Goal: Complete application form: Complete application form

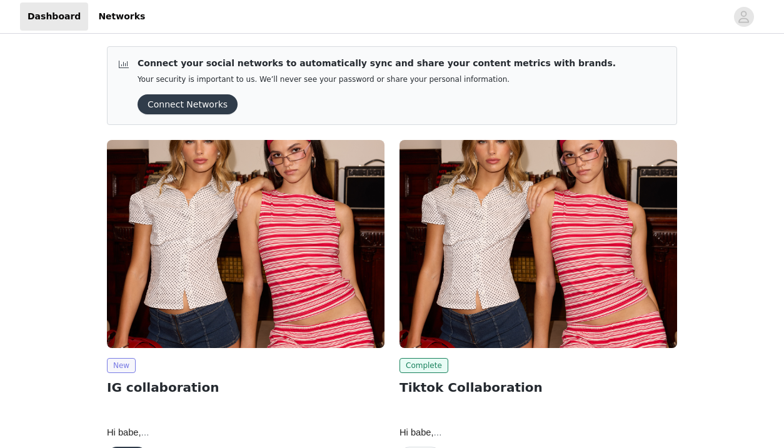
click at [134, 369] on span "New" at bounding box center [121, 365] width 29 height 15
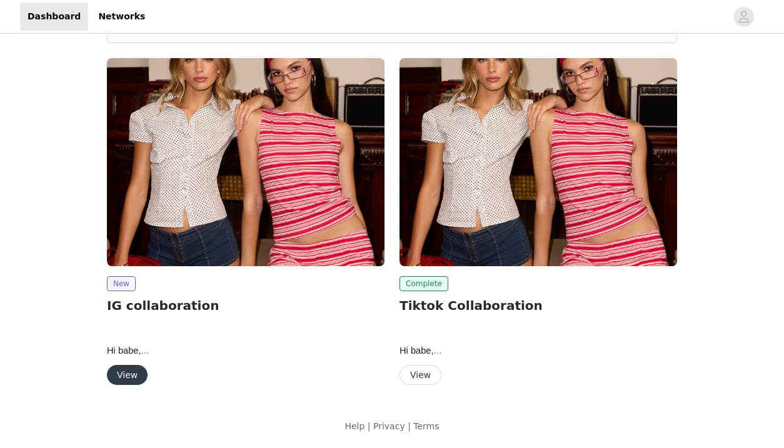
click at [127, 378] on button "View" at bounding box center [127, 375] width 41 height 20
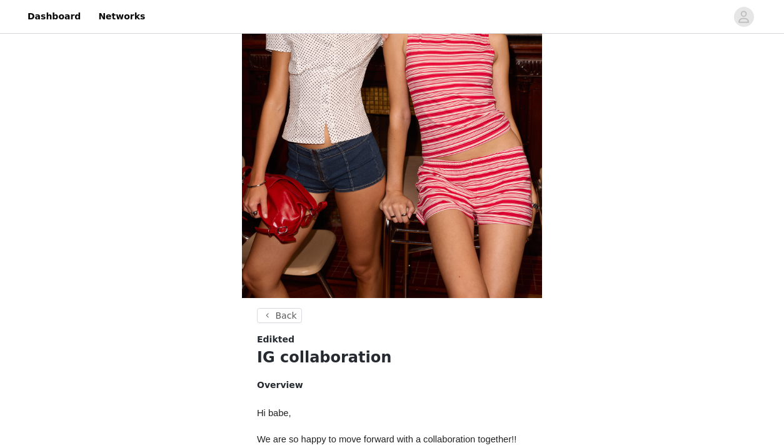
scroll to position [526, 0]
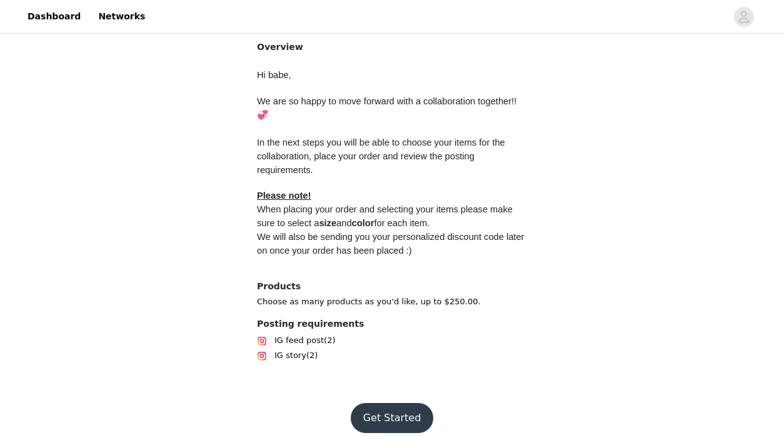
click at [383, 415] on button "Get Started" at bounding box center [392, 418] width 83 height 30
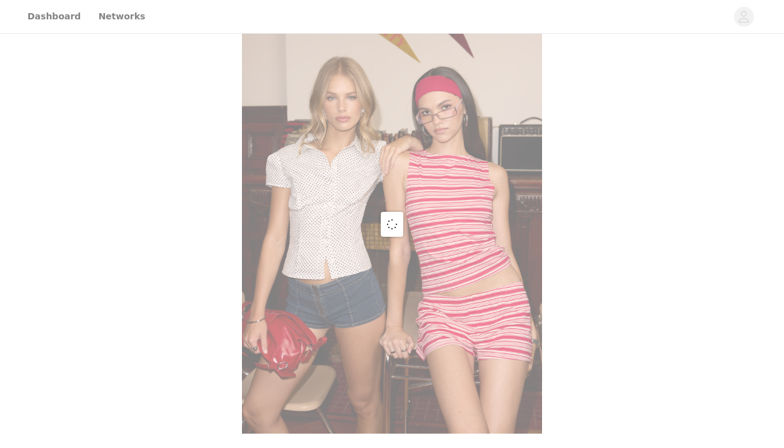
scroll to position [526, 0]
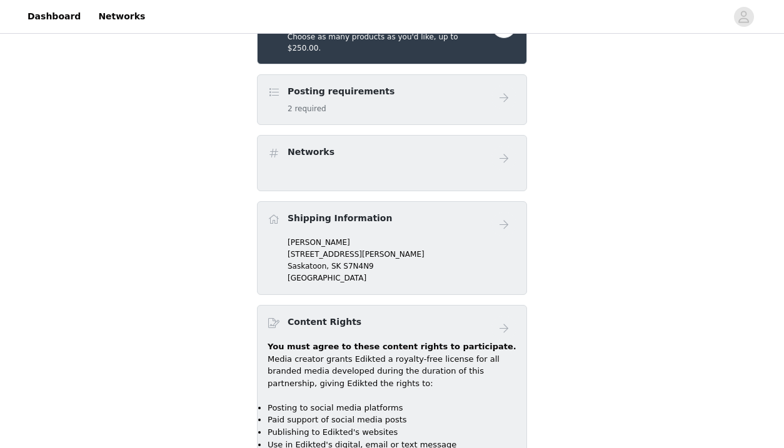
click at [460, 85] on div "Posting requirements 2 required" at bounding box center [380, 99] width 224 height 29
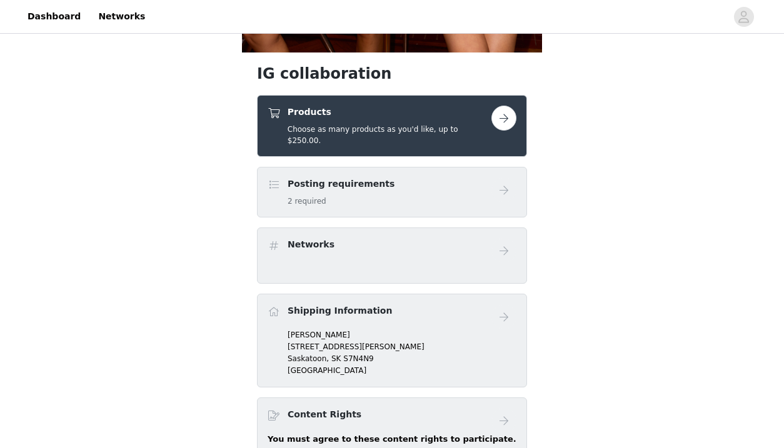
scroll to position [433, 0]
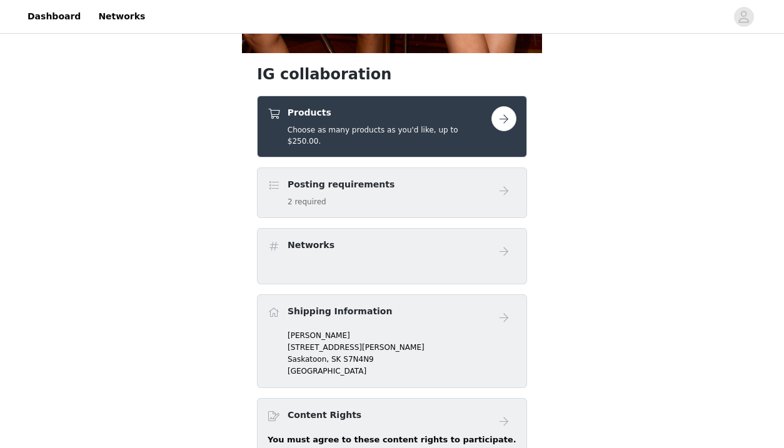
click at [509, 121] on button "button" at bounding box center [503, 118] width 25 height 25
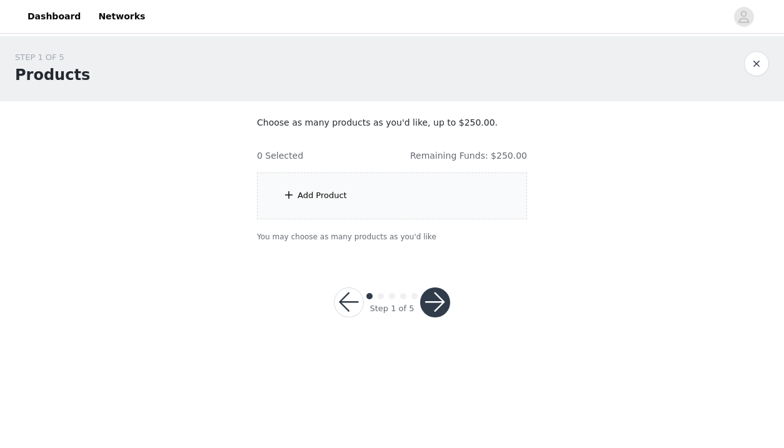
click at [479, 198] on div "Add Product" at bounding box center [392, 196] width 270 height 47
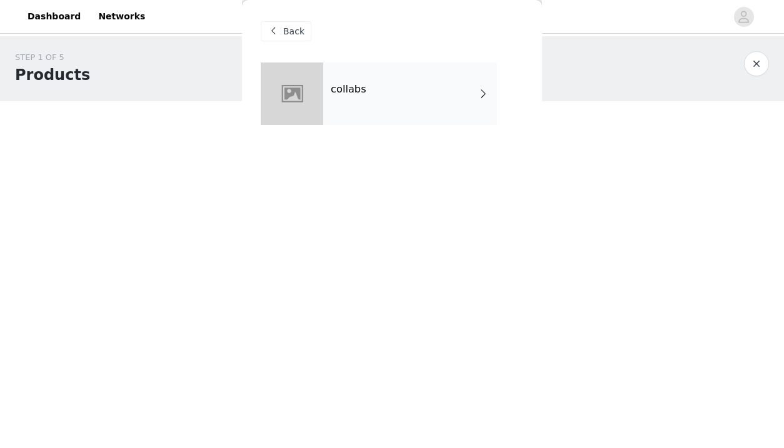
click at [423, 86] on div "collabs" at bounding box center [410, 94] width 174 height 63
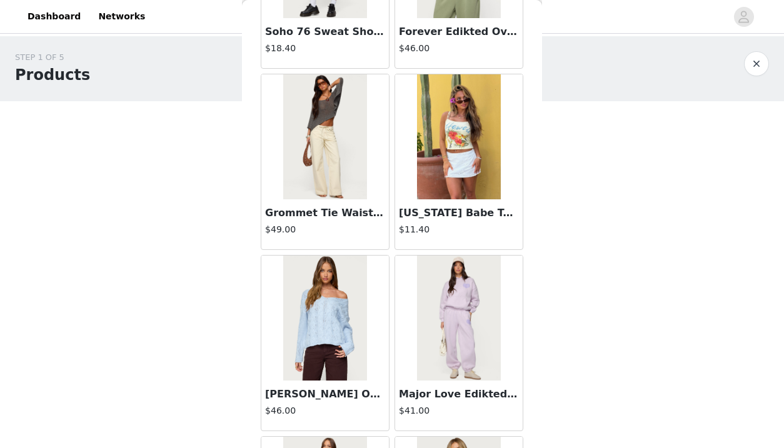
scroll to position [742, 0]
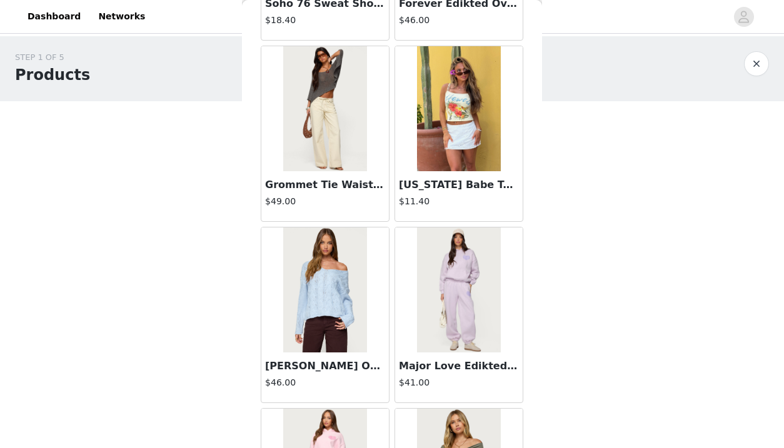
click at [318, 294] on img at bounding box center [324, 290] width 83 height 125
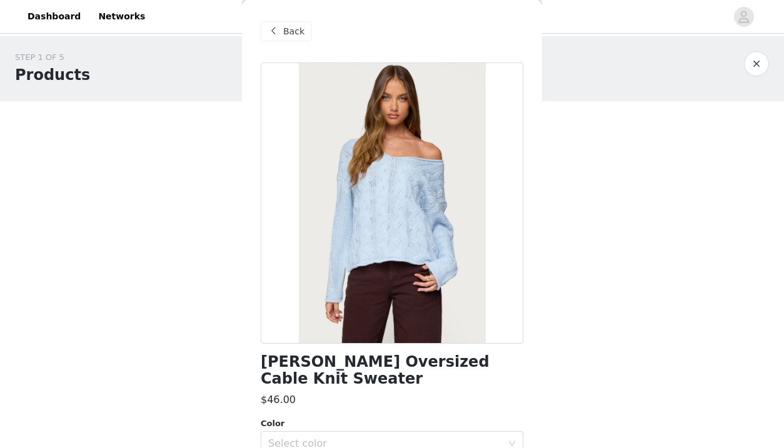
scroll to position [90, 0]
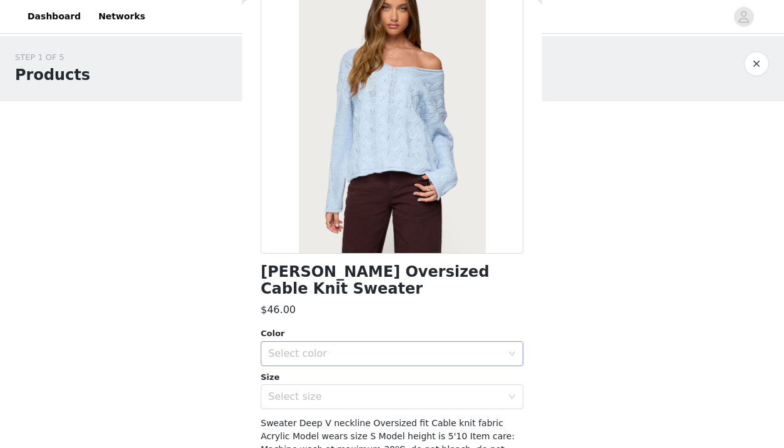
click at [506, 342] on div "Select color" at bounding box center [387, 354] width 239 height 24
click at [451, 358] on li "LIGHT BLUE" at bounding box center [392, 364] width 263 height 20
click at [453, 385] on div "Select size" at bounding box center [387, 397] width 239 height 24
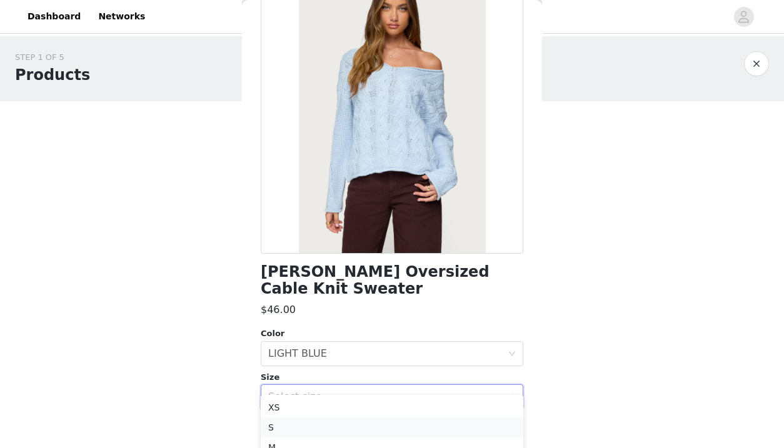
click at [427, 430] on li "S" at bounding box center [392, 428] width 263 height 20
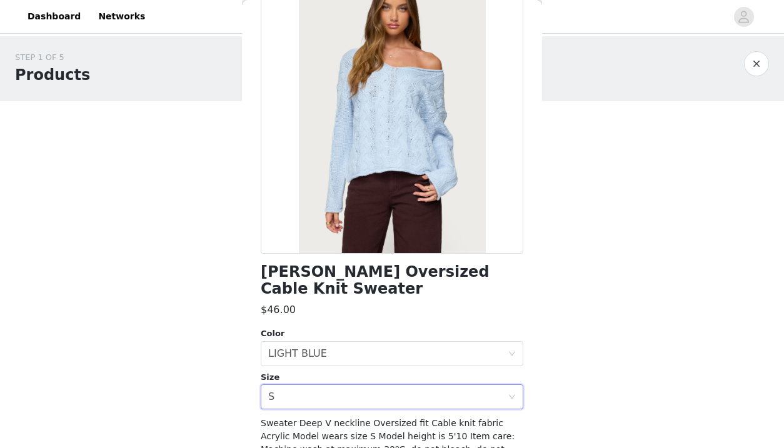
scroll to position [147, 0]
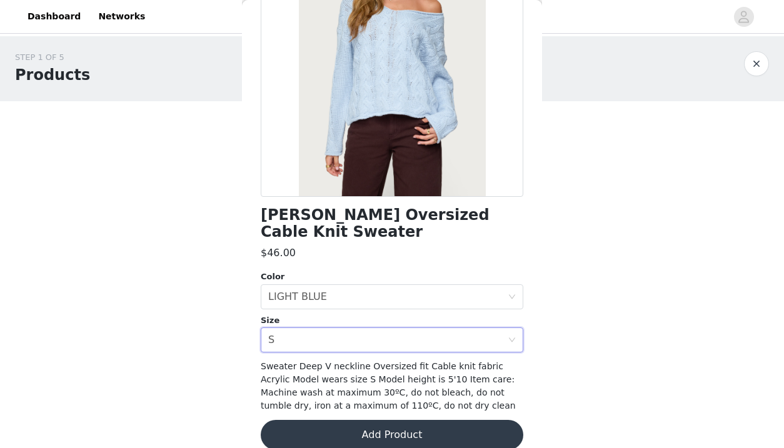
click at [492, 420] on button "Add Product" at bounding box center [392, 435] width 263 height 30
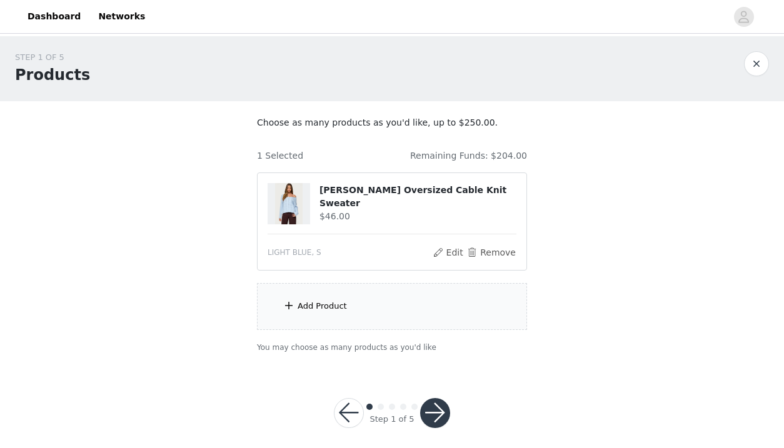
click at [454, 292] on div "Add Product" at bounding box center [392, 306] width 270 height 47
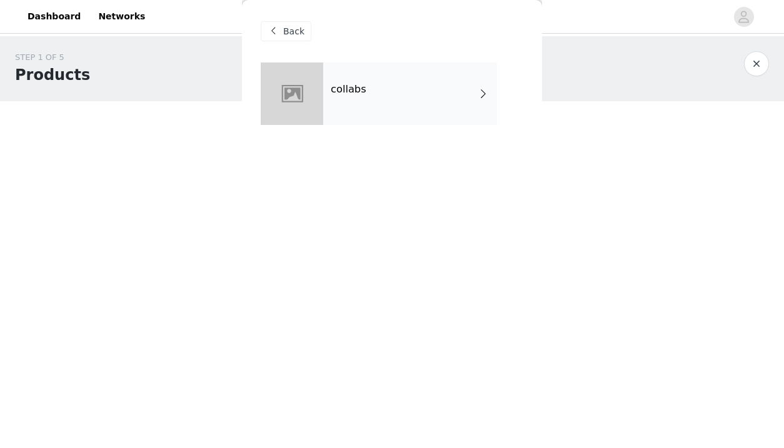
click at [416, 118] on div "collabs" at bounding box center [410, 94] width 174 height 63
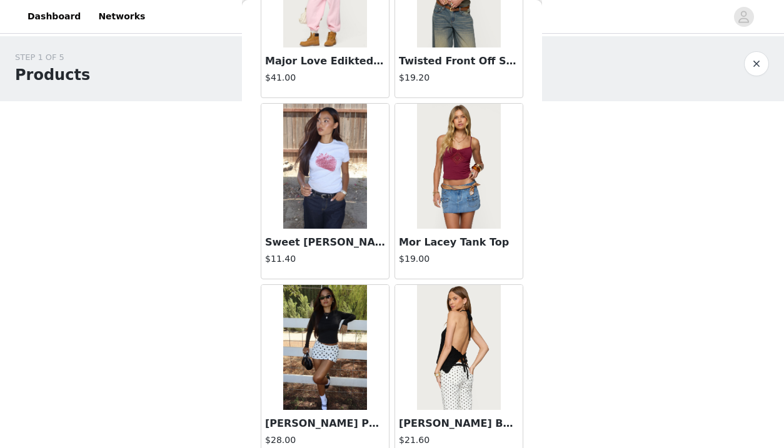
scroll to position [1465, 0]
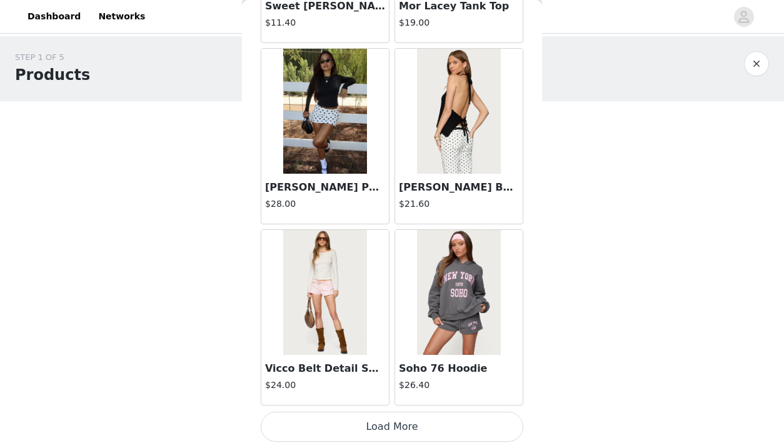
click at [406, 416] on button "Load More" at bounding box center [392, 427] width 263 height 30
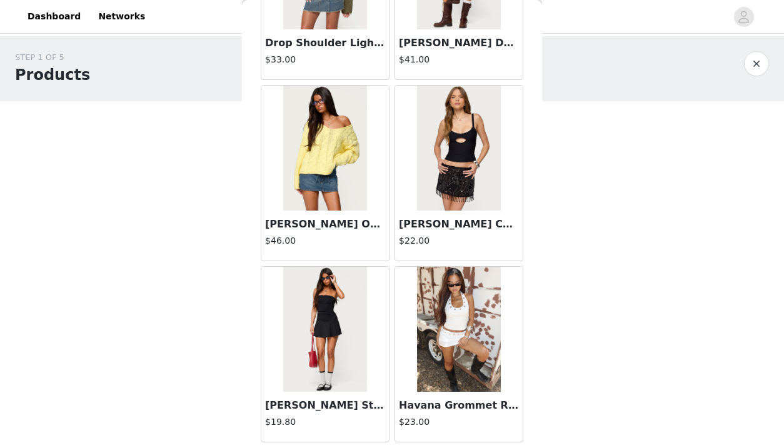
scroll to position [3277, 0]
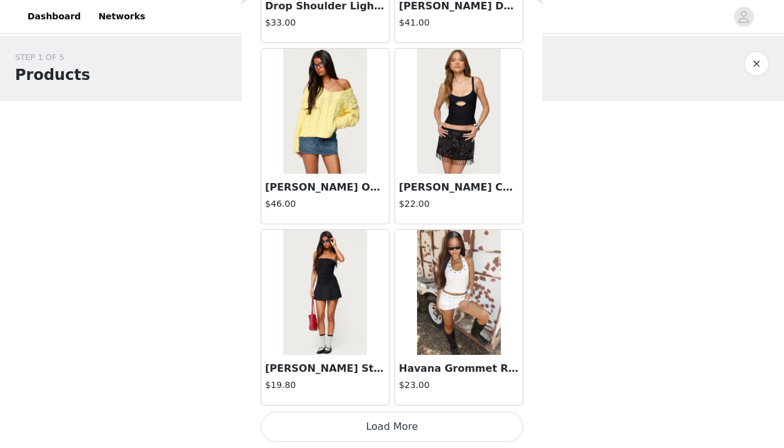
click at [411, 429] on button "Load More" at bounding box center [392, 427] width 263 height 30
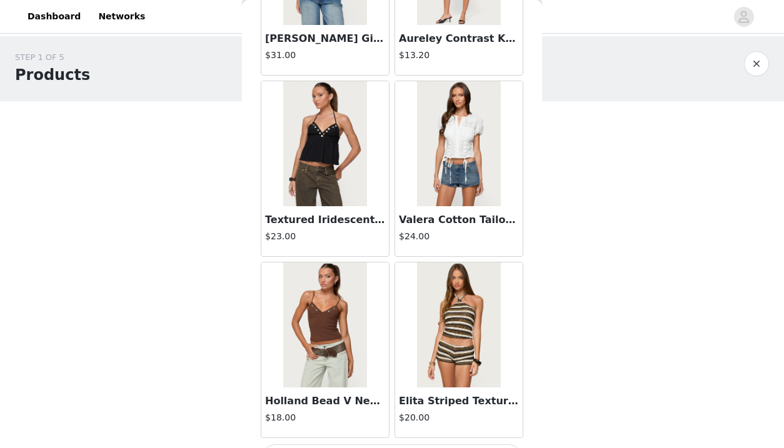
scroll to position [5090, 0]
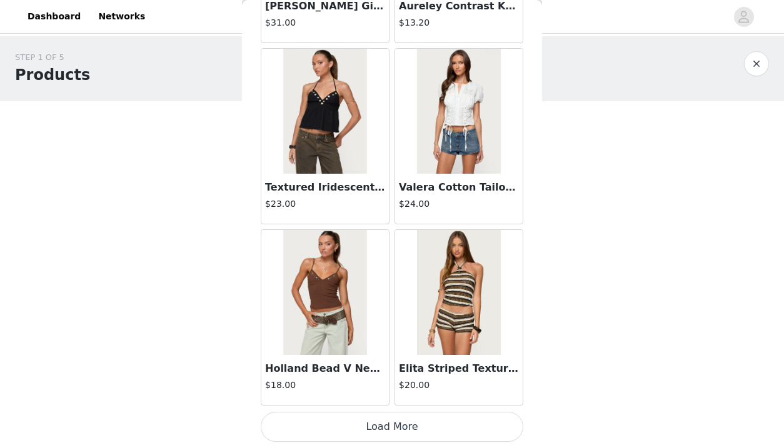
click at [464, 428] on button "Load More" at bounding box center [392, 427] width 263 height 30
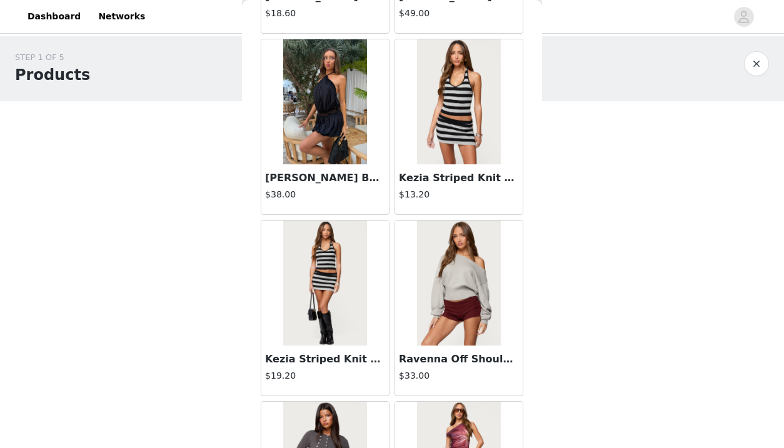
scroll to position [6584, 0]
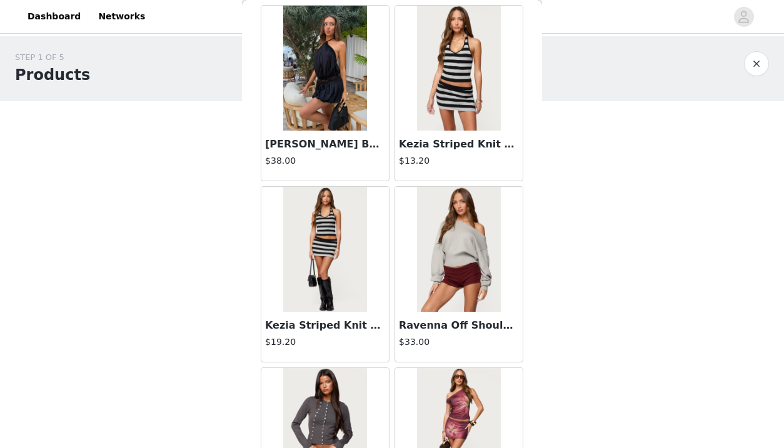
click at [449, 311] on img at bounding box center [458, 249] width 83 height 125
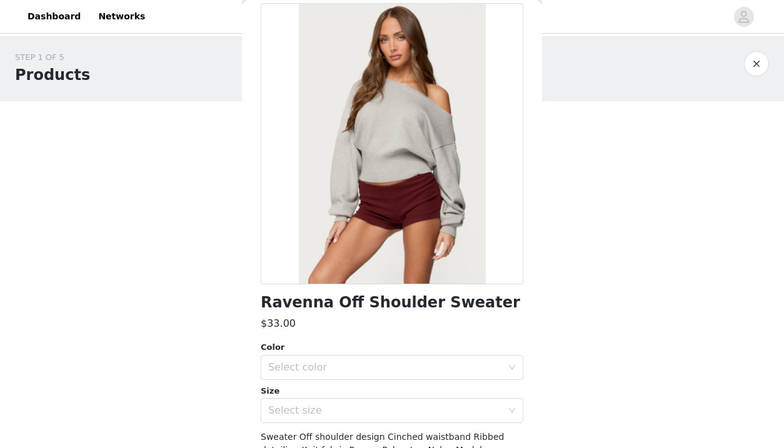
scroll to position [73, 0]
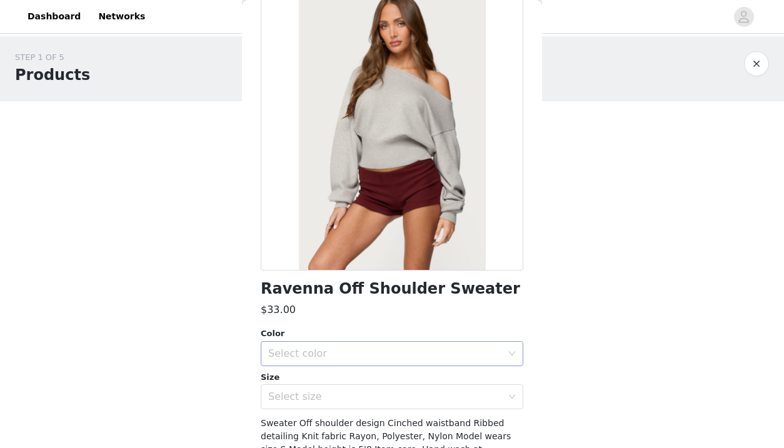
click at [499, 354] on div "Select color" at bounding box center [385, 354] width 234 height 13
click at [462, 375] on li "LIGHT GRAY MELANGE" at bounding box center [392, 381] width 263 height 20
click at [464, 391] on div "Select size" at bounding box center [385, 397] width 234 height 13
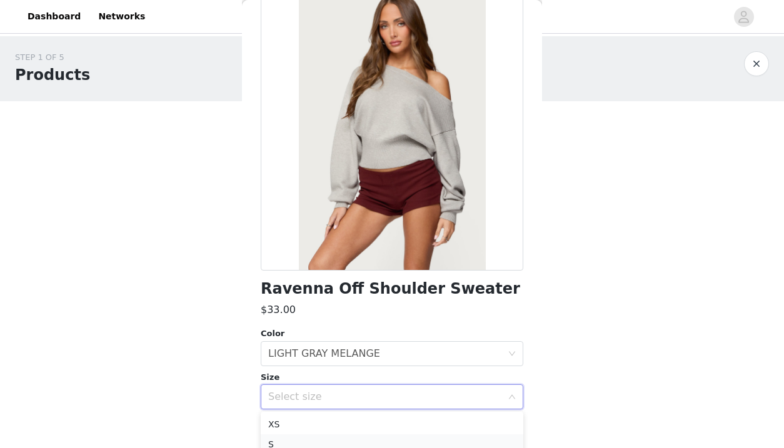
click at [446, 436] on li "S" at bounding box center [392, 444] width 263 height 20
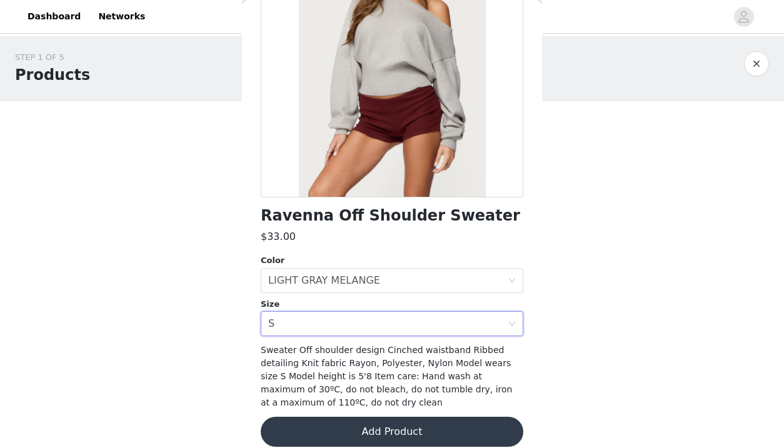
scroll to position [160, 0]
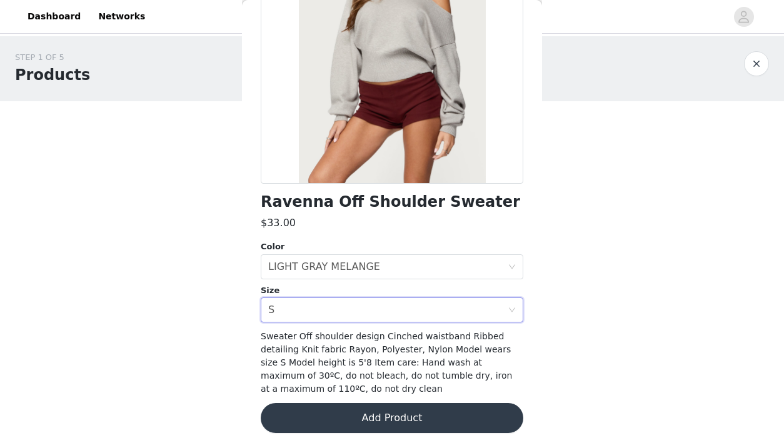
click at [436, 414] on button "Add Product" at bounding box center [392, 418] width 263 height 30
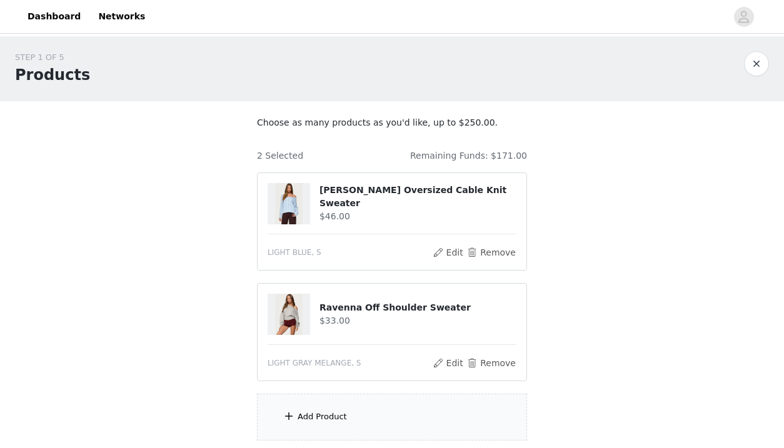
click at [398, 414] on div "Add Product" at bounding box center [392, 417] width 270 height 47
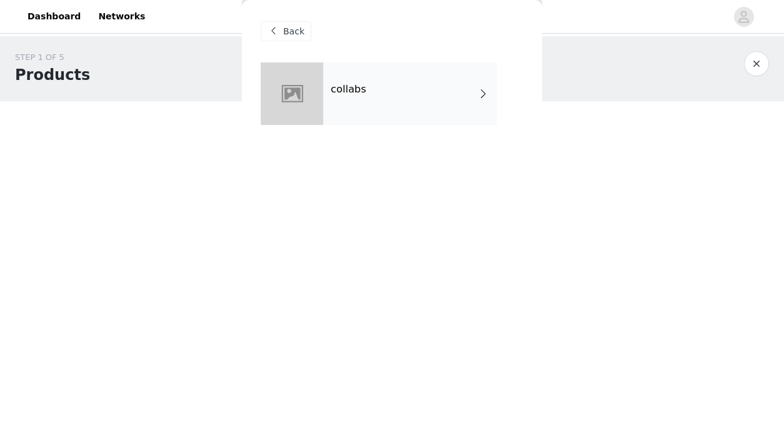
click at [402, 96] on div "collabs" at bounding box center [410, 94] width 174 height 63
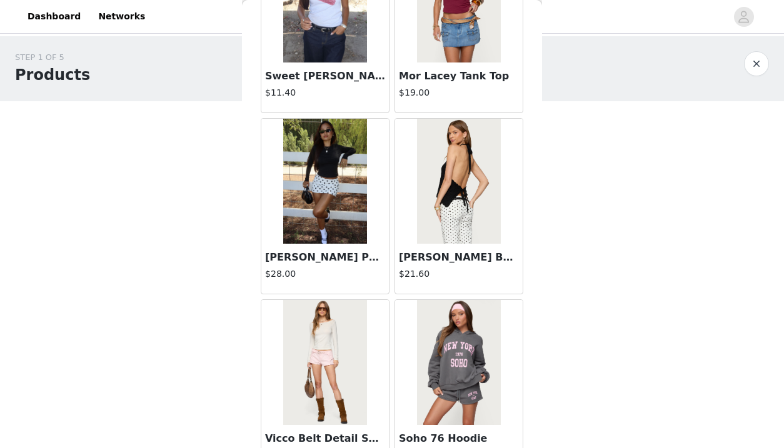
scroll to position [1465, 0]
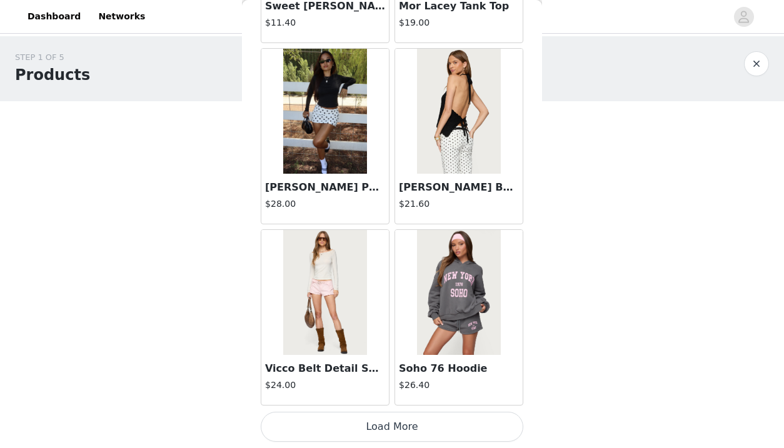
click at [426, 425] on button "Load More" at bounding box center [392, 427] width 263 height 30
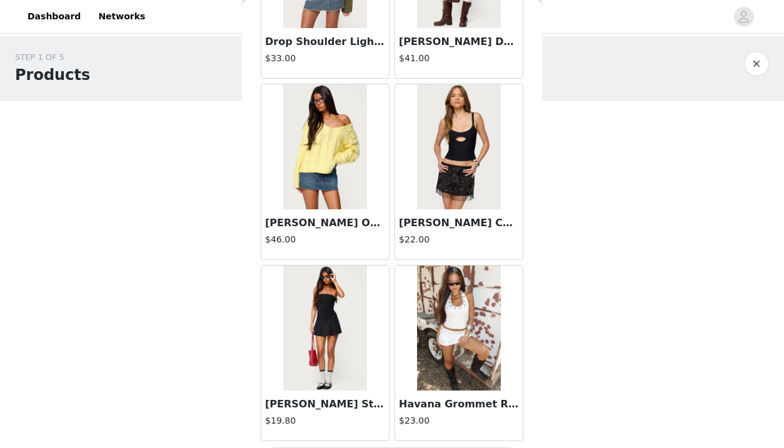
scroll to position [3277, 0]
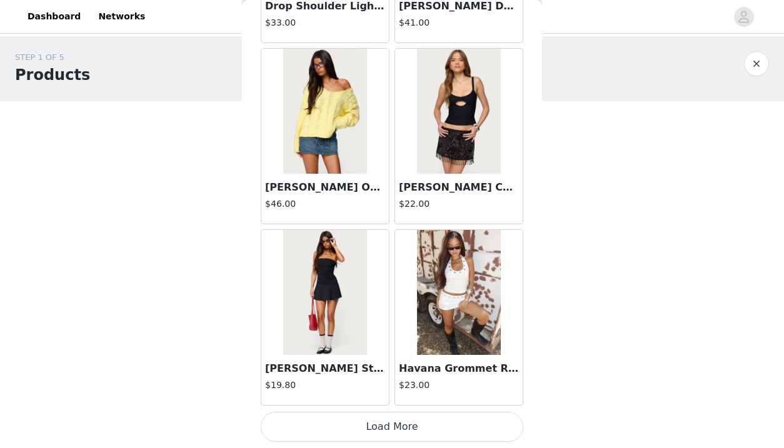
click at [388, 429] on button "Load More" at bounding box center [392, 427] width 263 height 30
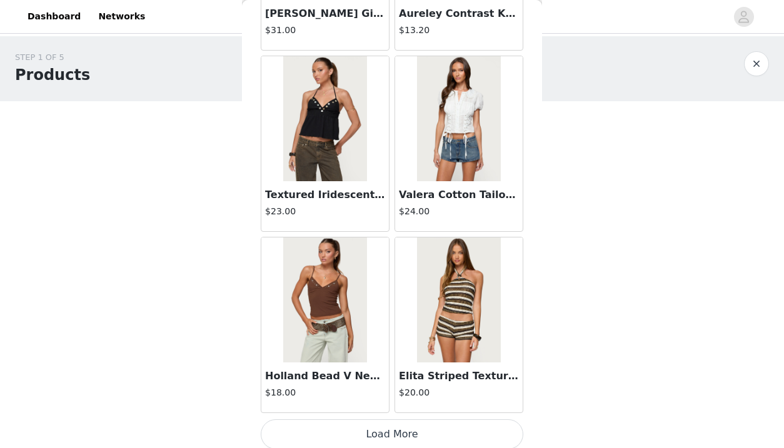
scroll to position [5090, 0]
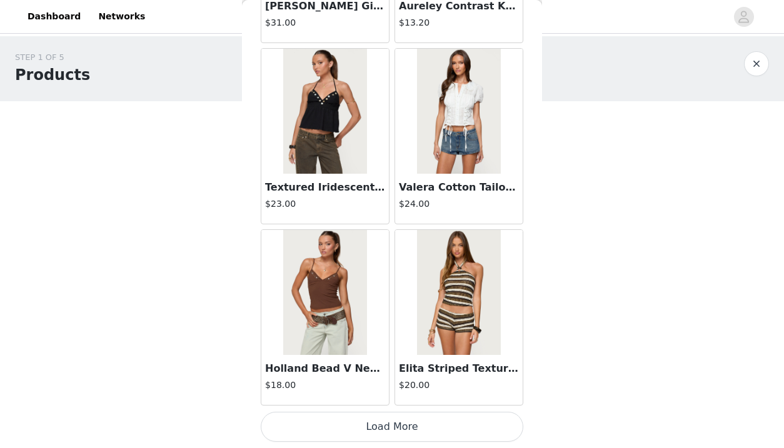
click at [388, 423] on button "Load More" at bounding box center [392, 427] width 263 height 30
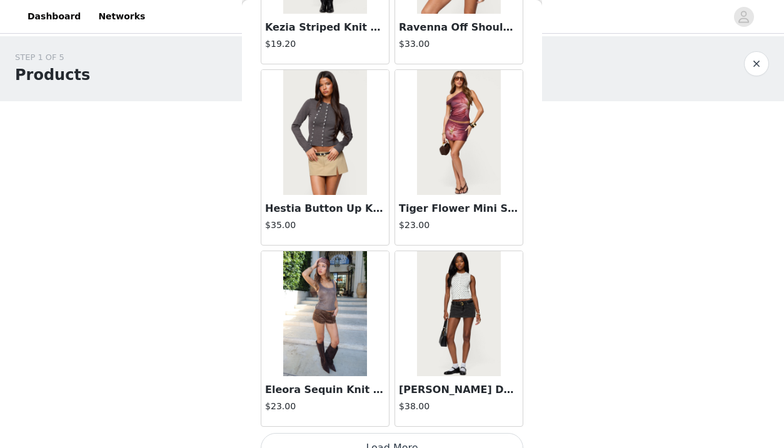
scroll to position [6903, 0]
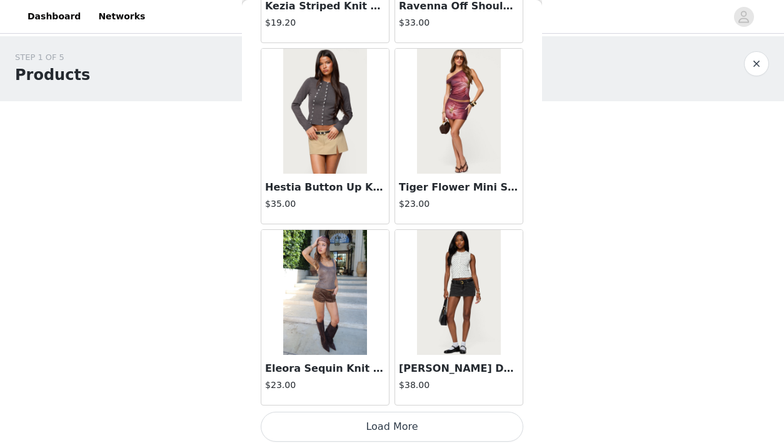
click at [419, 415] on button "Load More" at bounding box center [392, 427] width 263 height 30
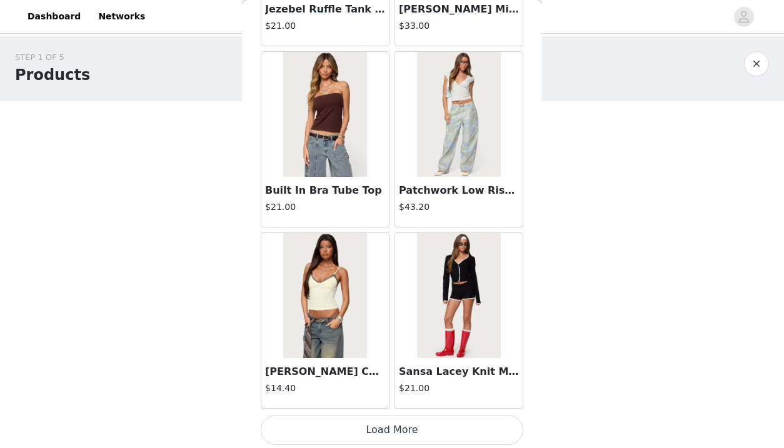
scroll to position [8716, 0]
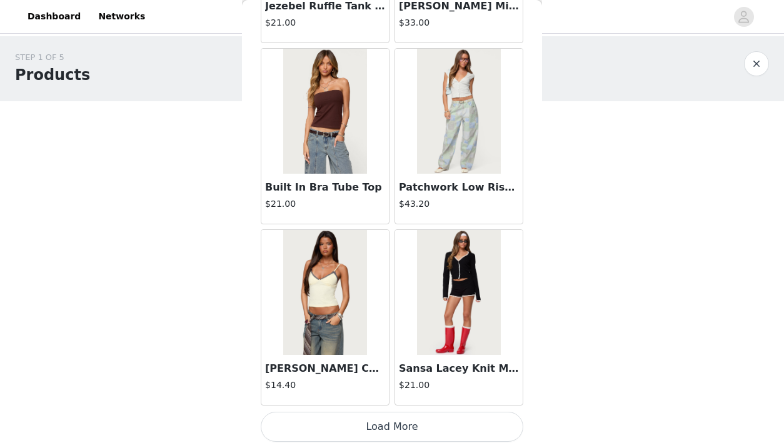
click at [433, 429] on button "Load More" at bounding box center [392, 427] width 263 height 30
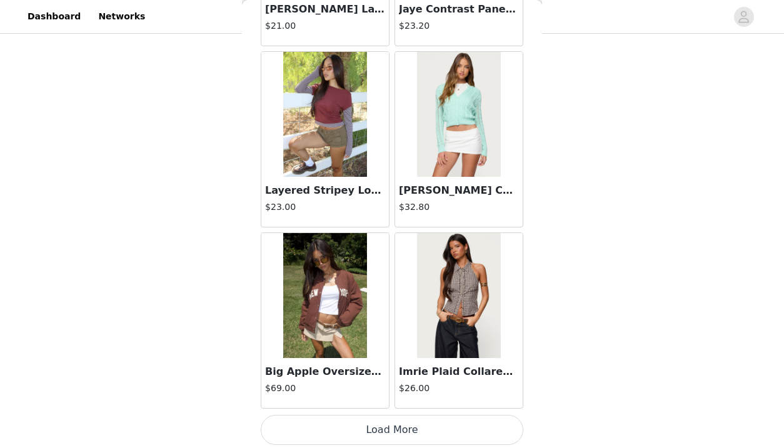
scroll to position [10529, 0]
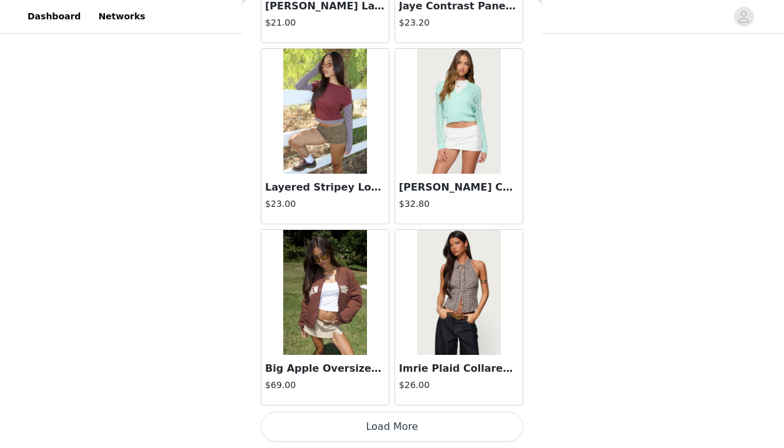
click at [455, 429] on button "Load More" at bounding box center [392, 427] width 263 height 30
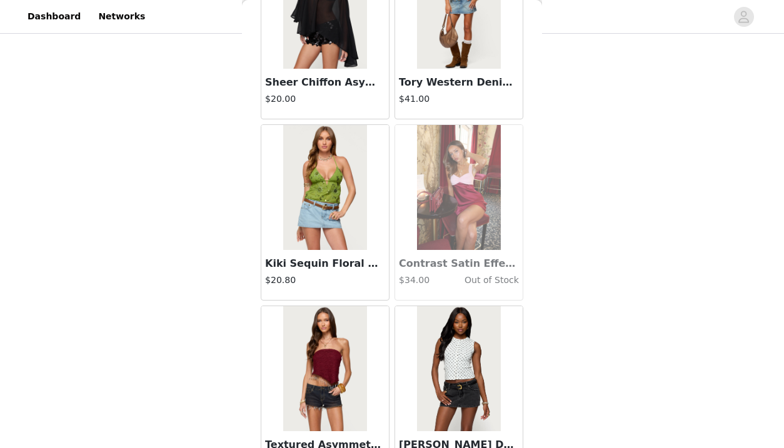
scroll to position [12341, 0]
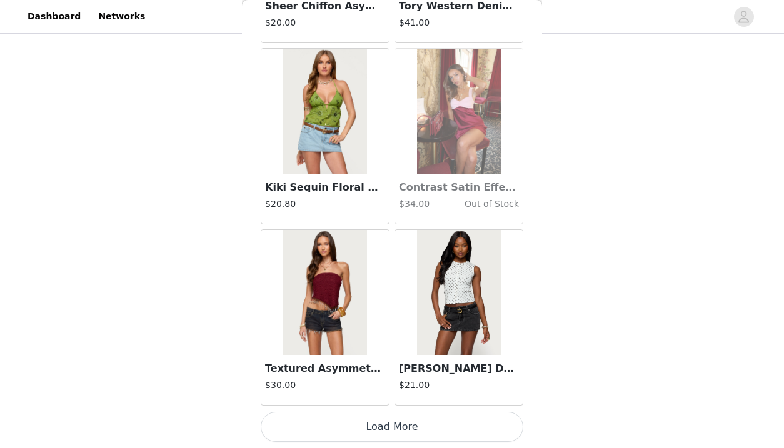
click at [429, 432] on button "Load More" at bounding box center [392, 427] width 263 height 30
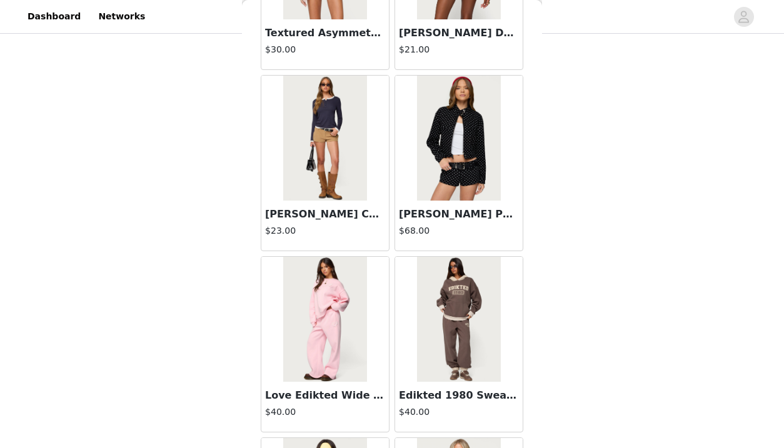
scroll to position [12687, 0]
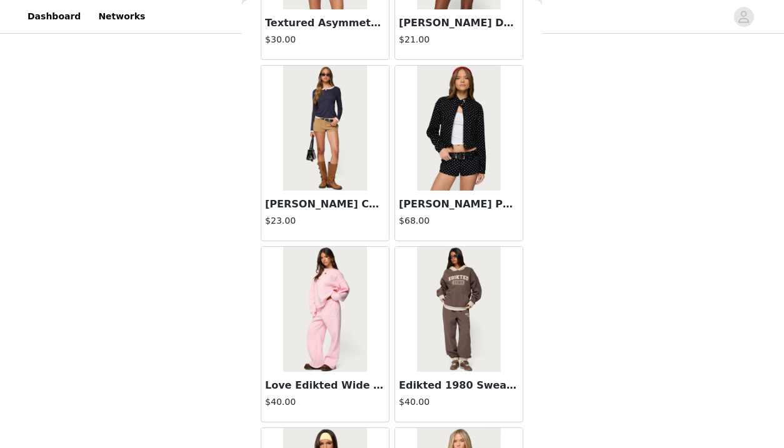
click at [349, 189] on img at bounding box center [324, 128] width 83 height 125
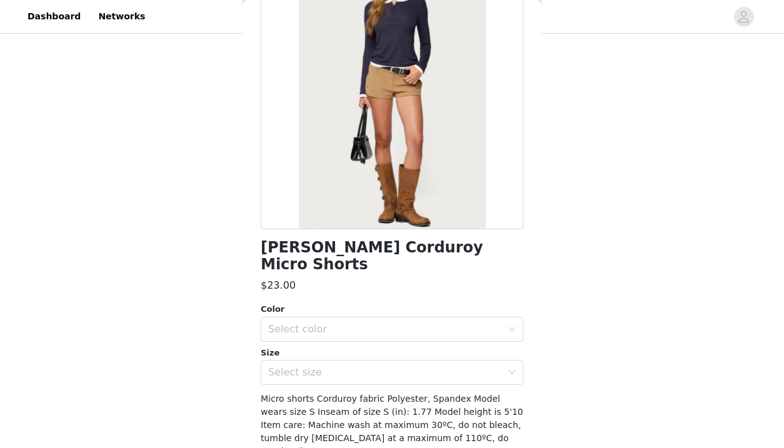
scroll to position [114, 0]
click at [498, 324] on div "Select color" at bounding box center [385, 330] width 234 height 13
click at [469, 343] on li "TAN" at bounding box center [392, 341] width 263 height 20
click at [469, 367] on div "Select size" at bounding box center [385, 373] width 234 height 13
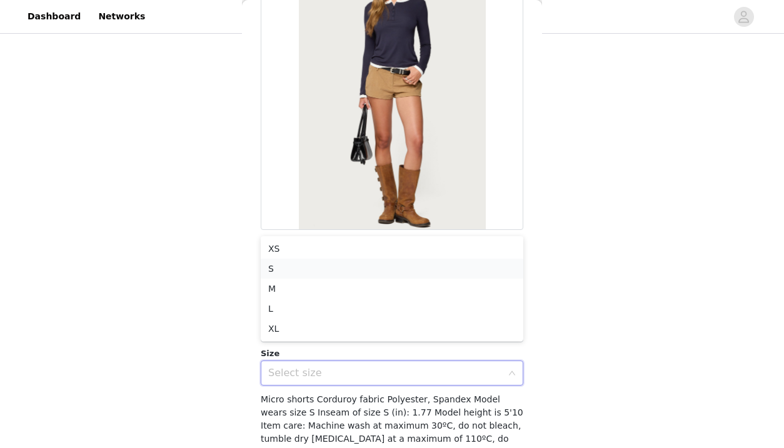
click at [399, 269] on li "S" at bounding box center [392, 269] width 263 height 20
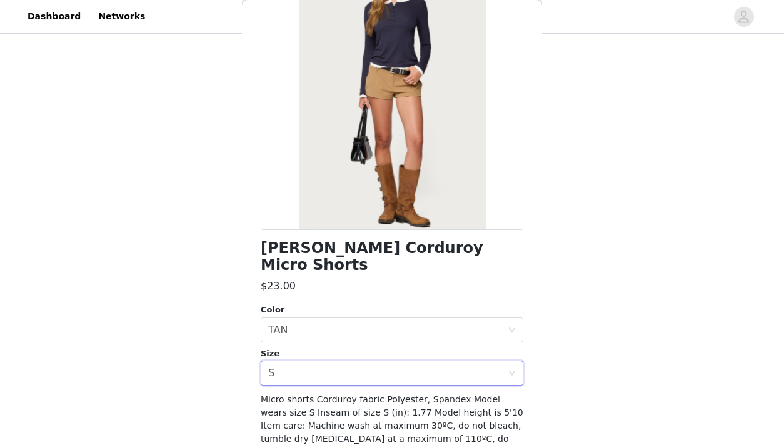
scroll to position [147, 0]
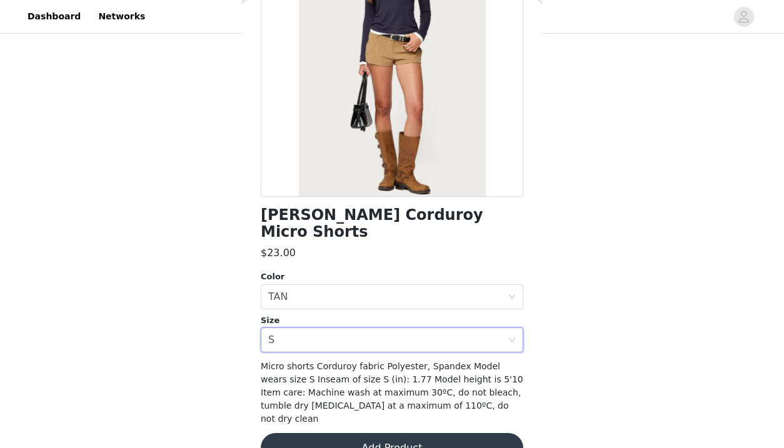
click at [423, 433] on button "Add Product" at bounding box center [392, 448] width 263 height 30
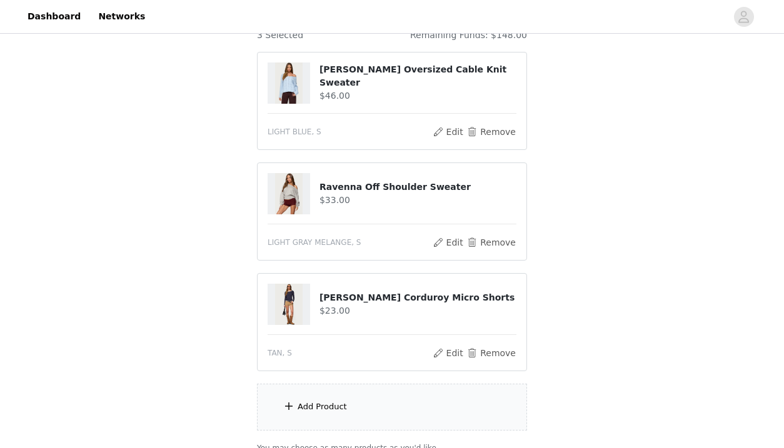
click at [376, 406] on div "Add Product" at bounding box center [392, 407] width 270 height 47
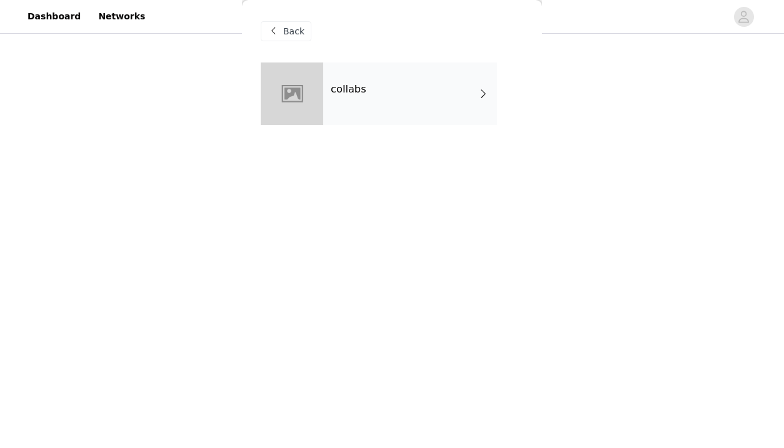
click at [448, 92] on div "collabs" at bounding box center [410, 94] width 174 height 63
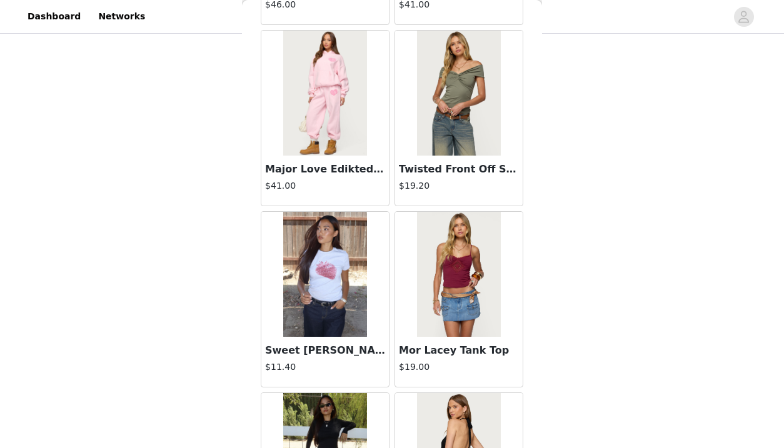
scroll to position [1465, 0]
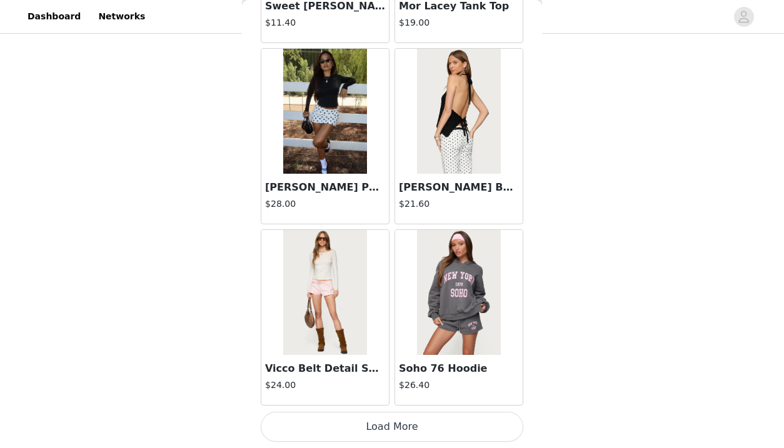
click at [388, 430] on button "Load More" at bounding box center [392, 427] width 263 height 30
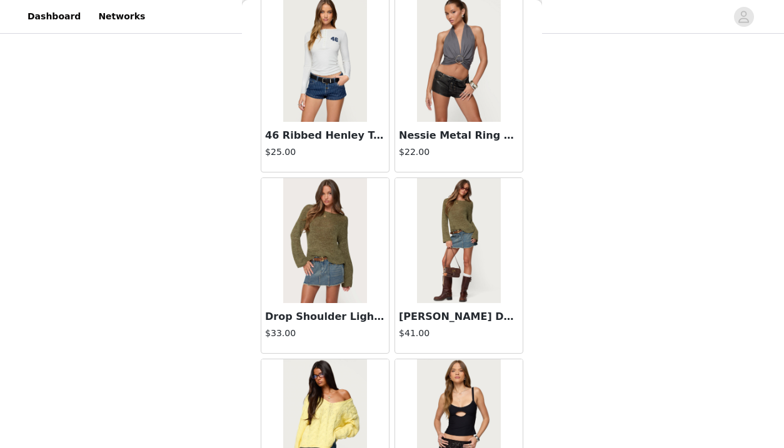
scroll to position [3277, 0]
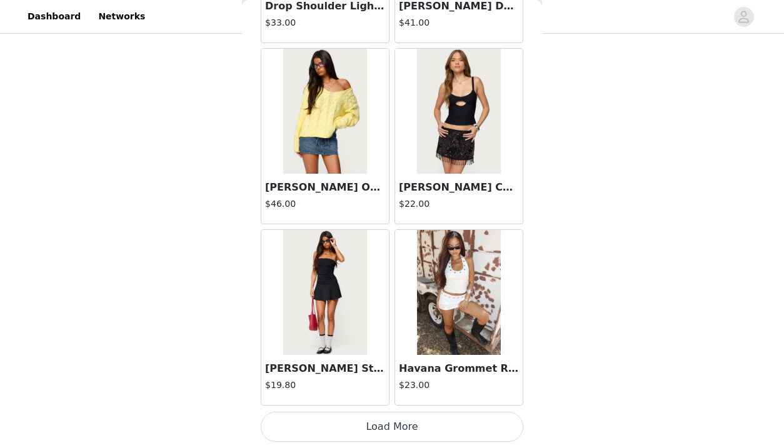
click at [446, 426] on button "Load More" at bounding box center [392, 427] width 263 height 30
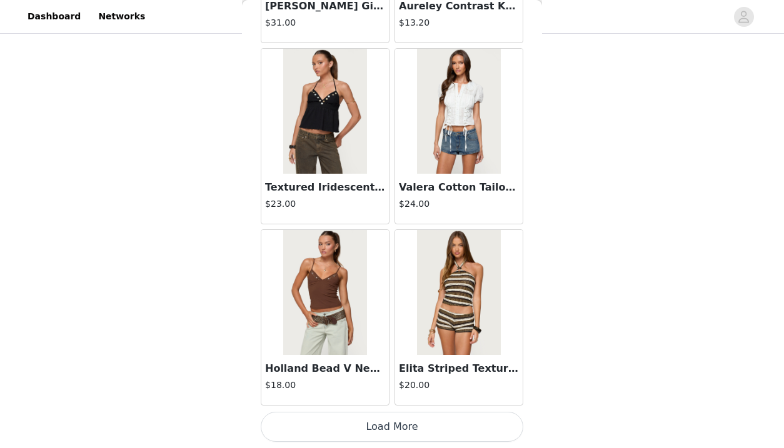
scroll to position [160, 0]
click at [455, 427] on button "Load More" at bounding box center [392, 427] width 263 height 30
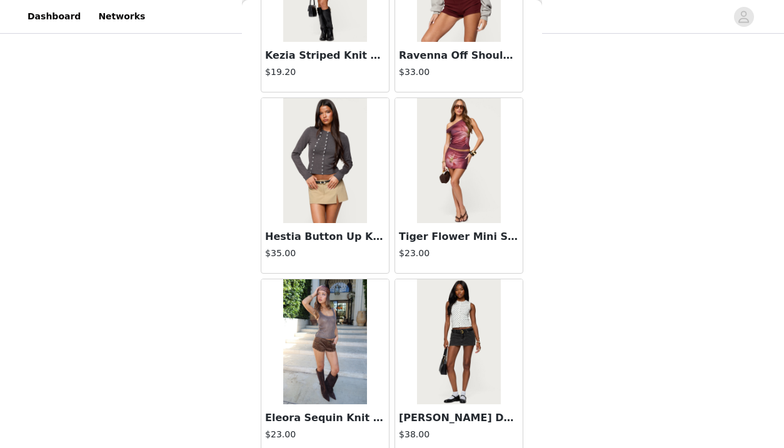
scroll to position [6903, 0]
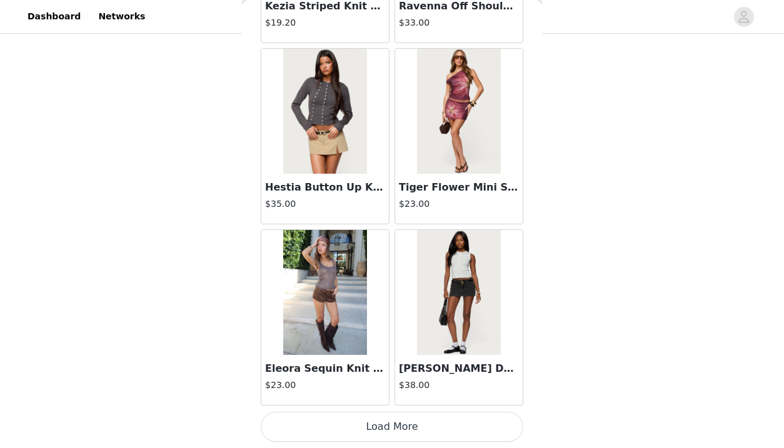
click at [340, 433] on button "Load More" at bounding box center [392, 427] width 263 height 30
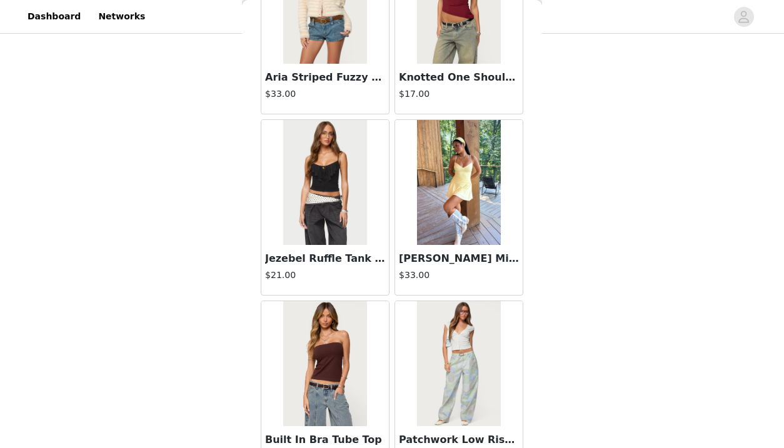
scroll to position [8716, 0]
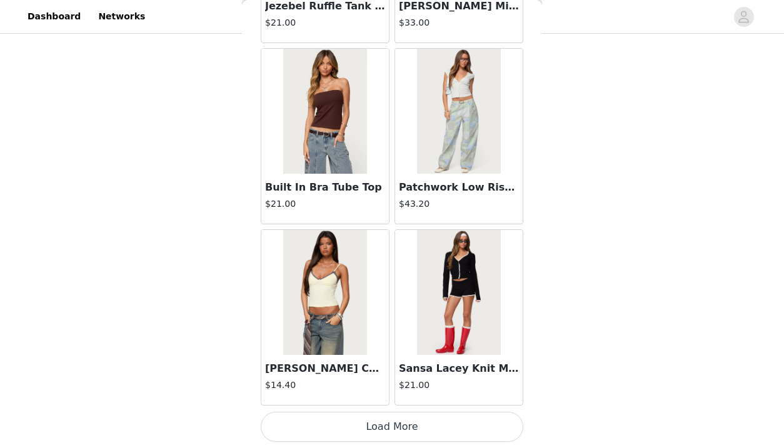
click at [428, 413] on button "Load More" at bounding box center [392, 427] width 263 height 30
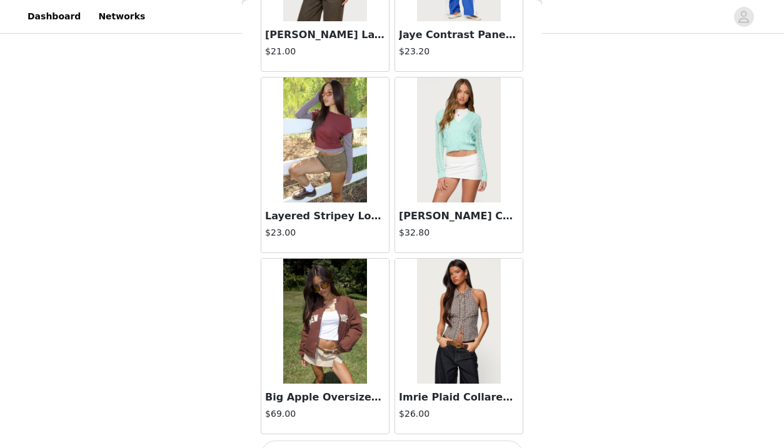
scroll to position [10529, 0]
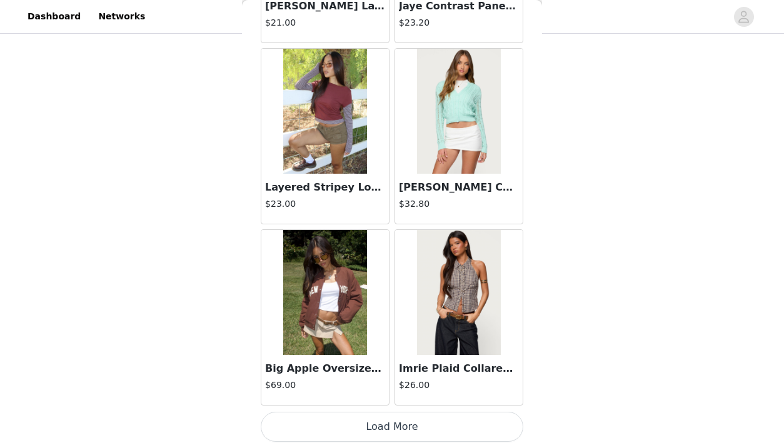
click at [413, 421] on button "Load More" at bounding box center [392, 427] width 263 height 30
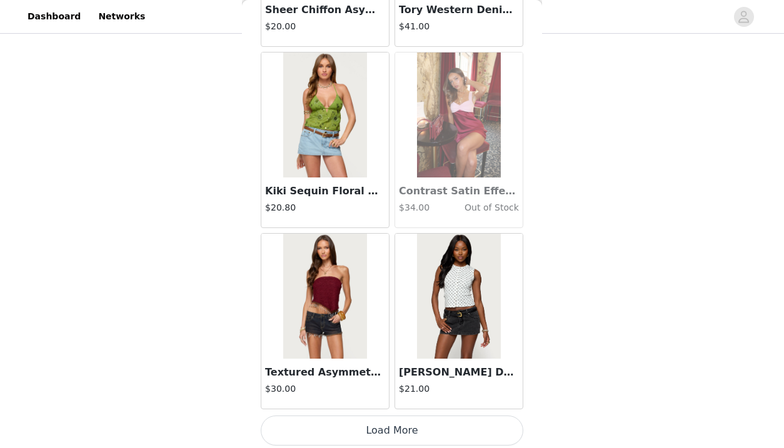
scroll to position [12341, 0]
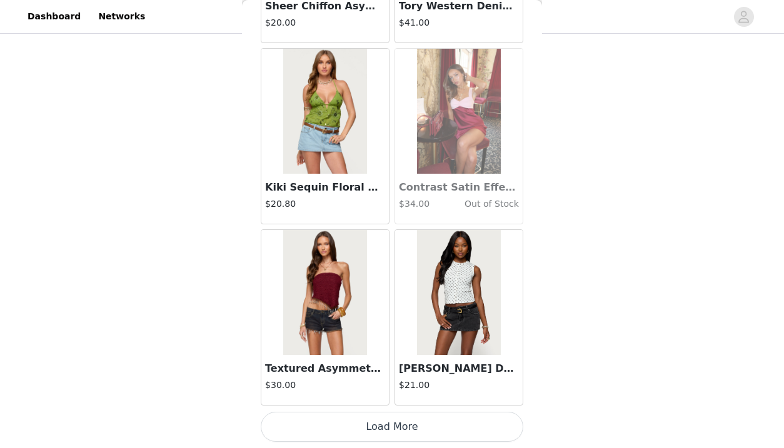
click at [416, 419] on button "Load More" at bounding box center [392, 427] width 263 height 30
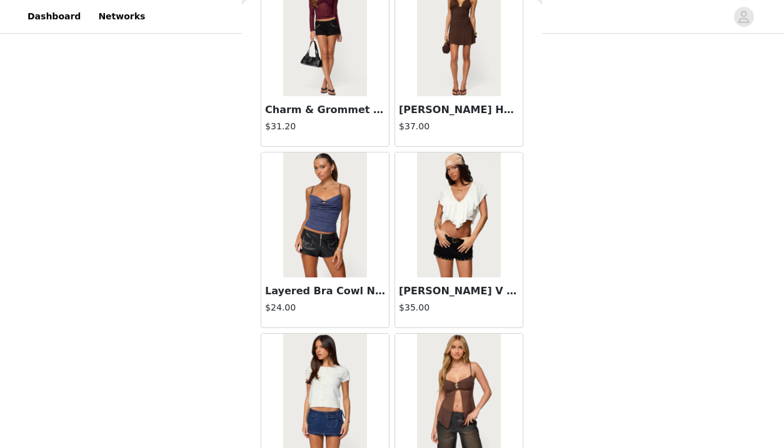
scroll to position [14154, 0]
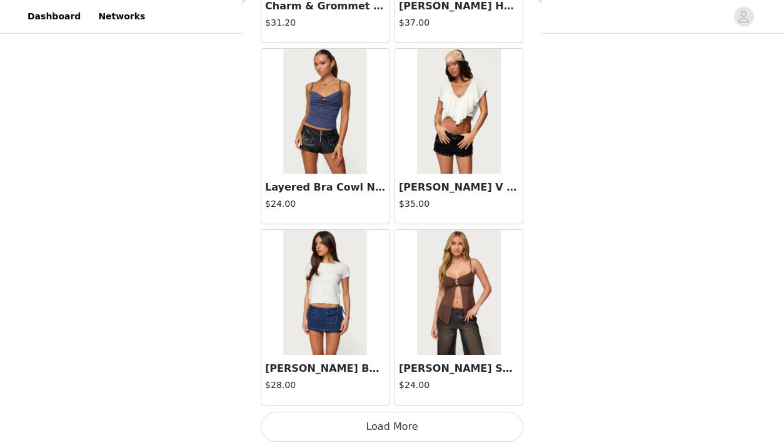
click at [423, 423] on button "Load More" at bounding box center [392, 427] width 263 height 30
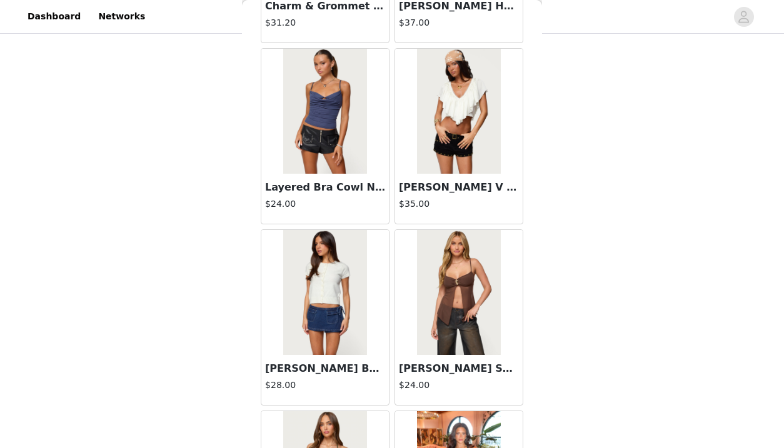
click at [333, 285] on img at bounding box center [324, 292] width 83 height 125
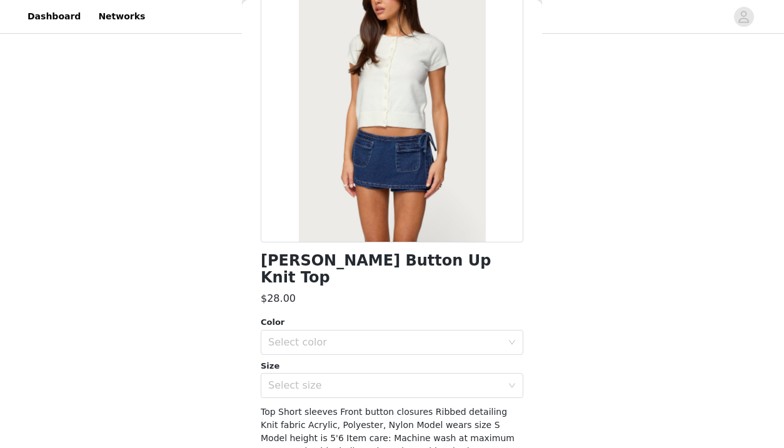
scroll to position [98, 0]
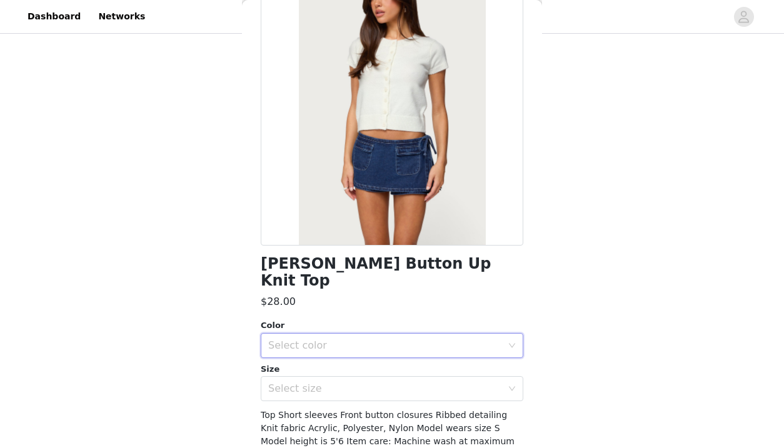
click at [504, 334] on div "Select color" at bounding box center [387, 346] width 239 height 24
click at [429, 354] on li "WHITE" at bounding box center [392, 356] width 263 height 20
click at [434, 383] on div "Select size" at bounding box center [385, 389] width 234 height 13
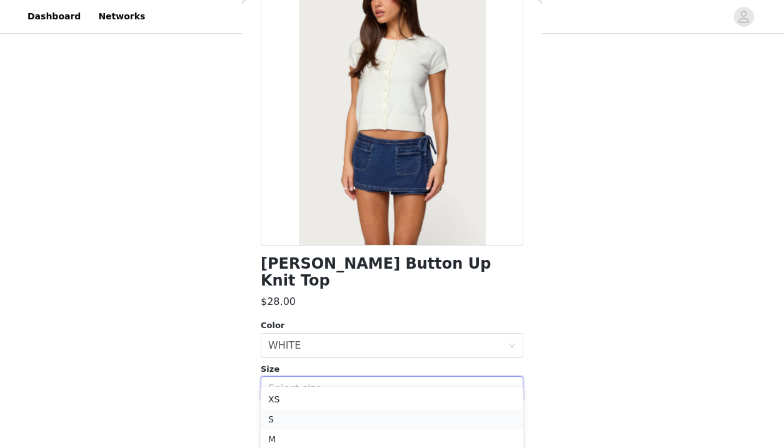
click at [376, 421] on li "S" at bounding box center [392, 419] width 263 height 20
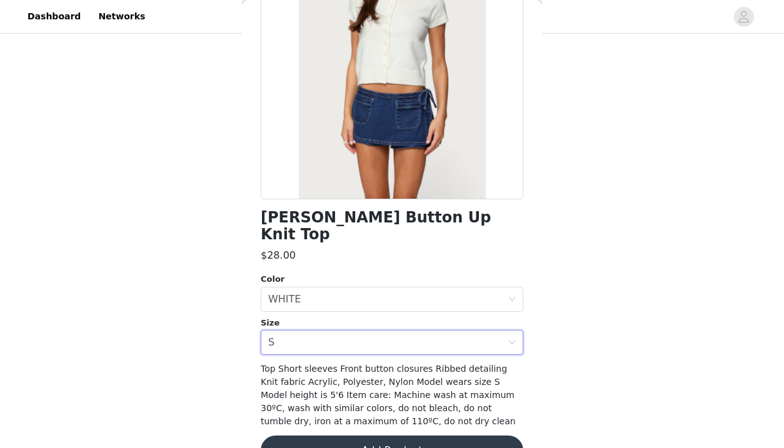
scroll to position [160, 0]
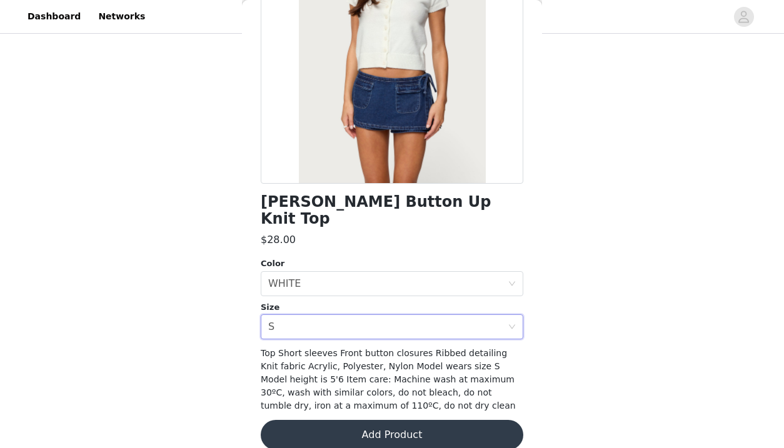
click at [381, 420] on button "Add Product" at bounding box center [392, 435] width 263 height 30
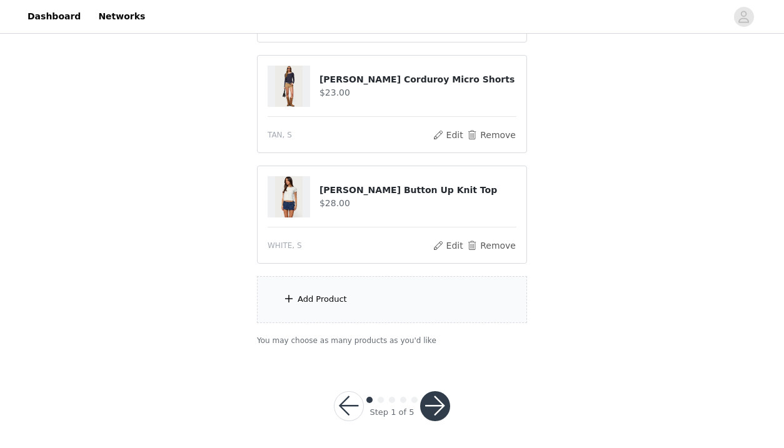
scroll to position [342, 0]
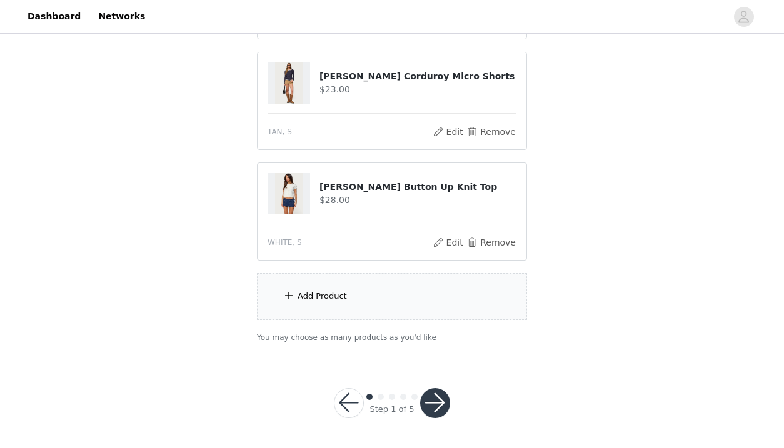
click at [354, 302] on div "Add Product" at bounding box center [392, 296] width 270 height 47
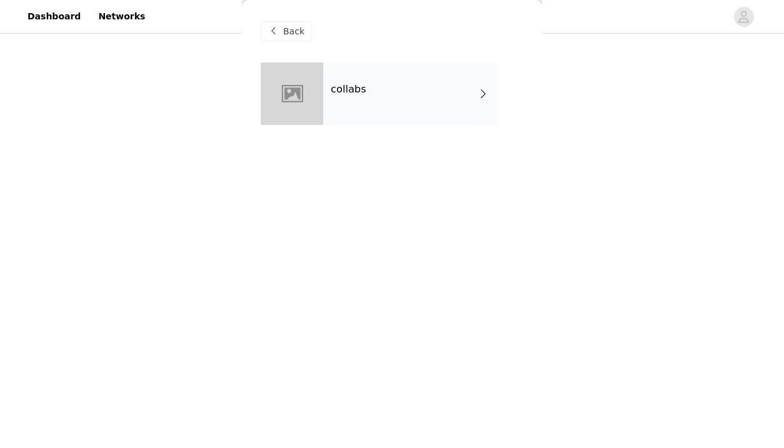
click at [421, 119] on div "collabs" at bounding box center [410, 94] width 174 height 63
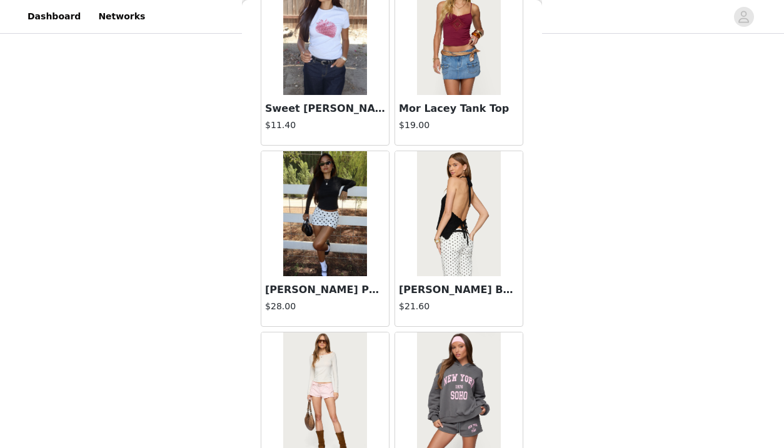
scroll to position [1465, 0]
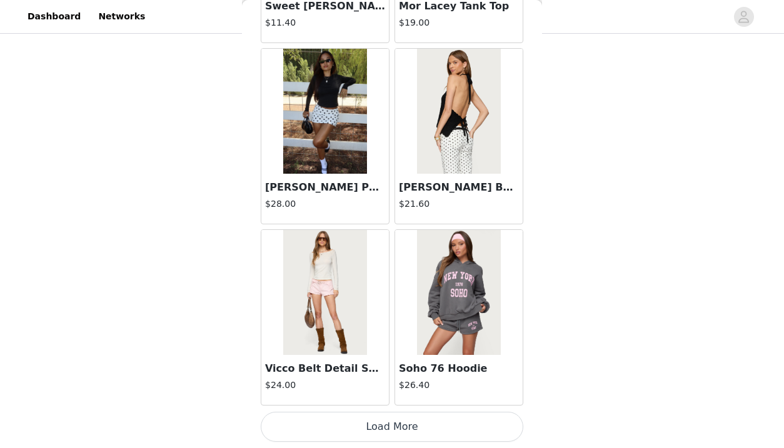
click at [413, 418] on button "Load More" at bounding box center [392, 427] width 263 height 30
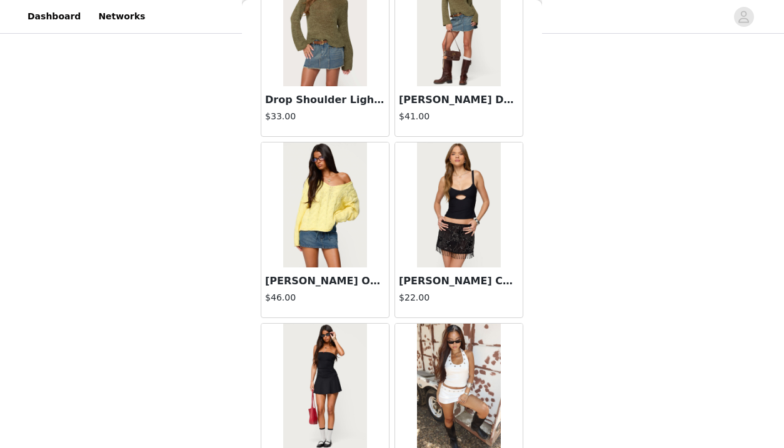
scroll to position [3277, 0]
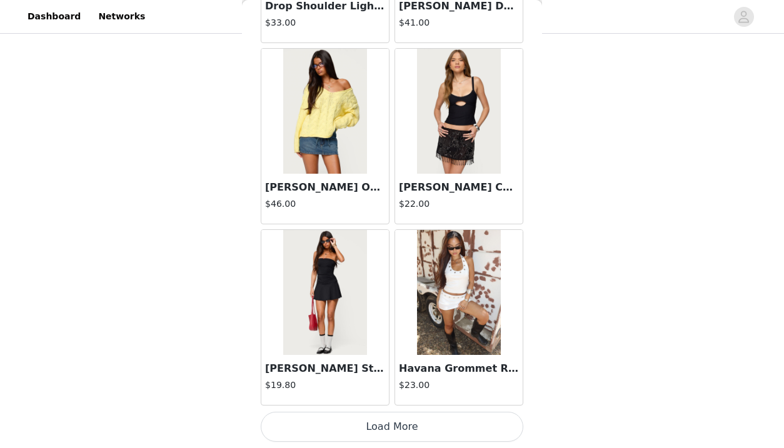
click at [427, 429] on button "Load More" at bounding box center [392, 427] width 263 height 30
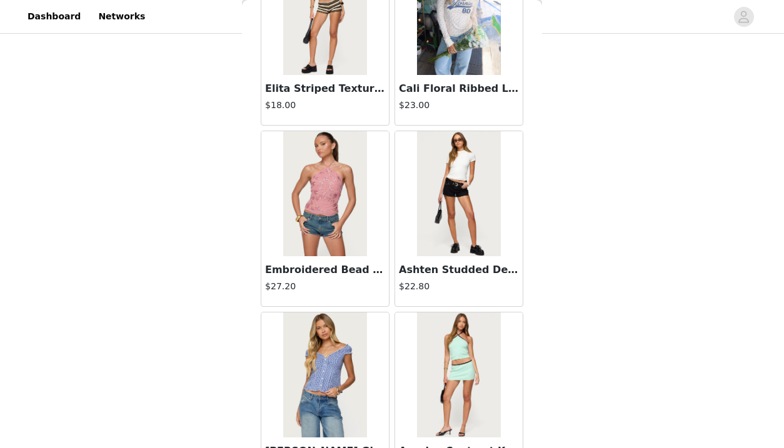
scroll to position [5090, 0]
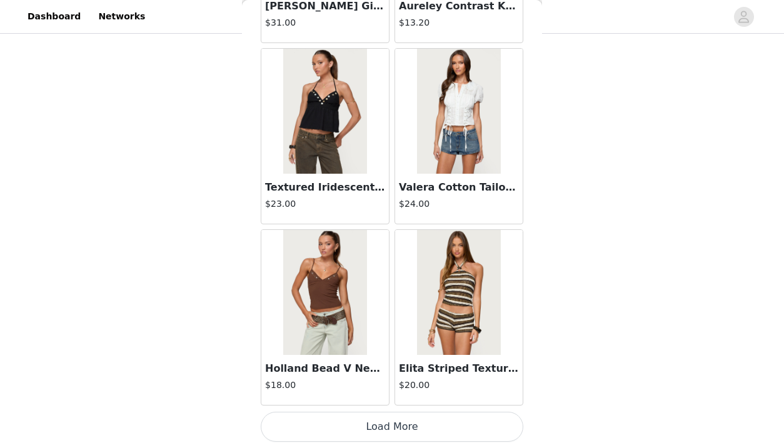
click at [426, 424] on button "Load More" at bounding box center [392, 427] width 263 height 30
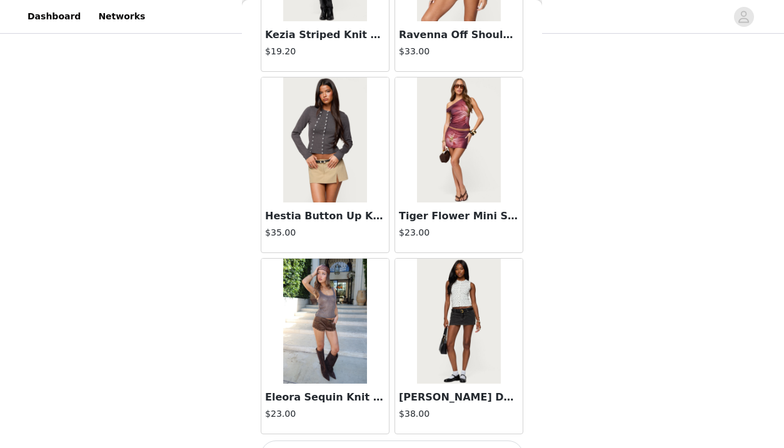
scroll to position [6903, 0]
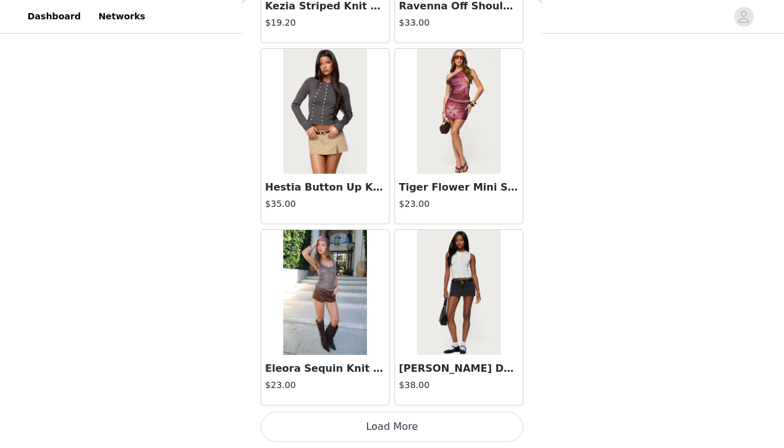
click at [466, 428] on button "Load More" at bounding box center [392, 427] width 263 height 30
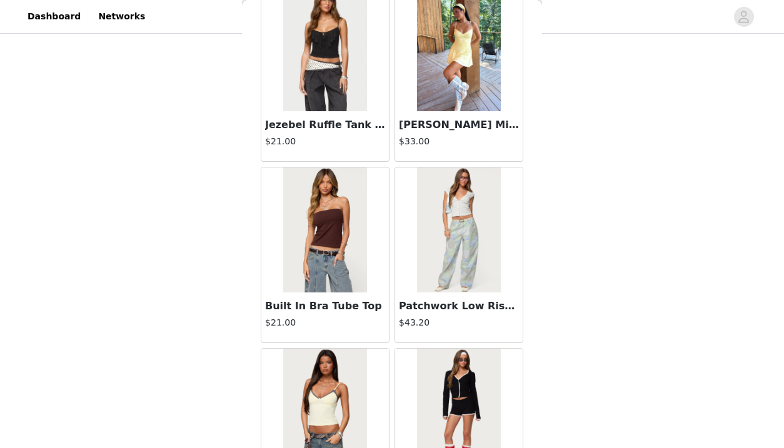
scroll to position [8716, 0]
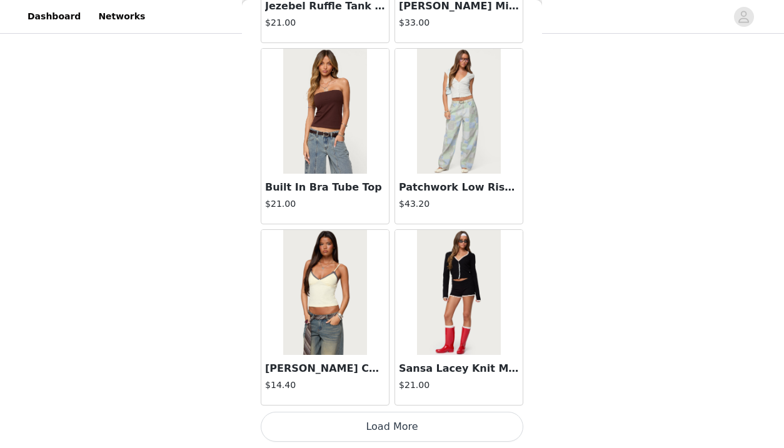
click at [441, 427] on button "Load More" at bounding box center [392, 427] width 263 height 30
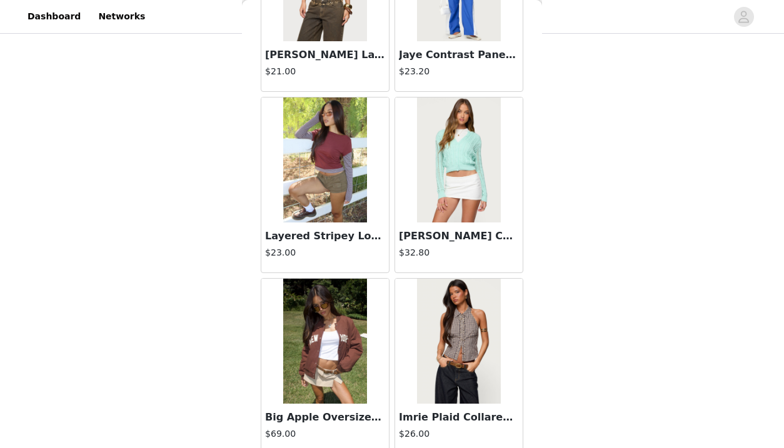
scroll to position [10529, 0]
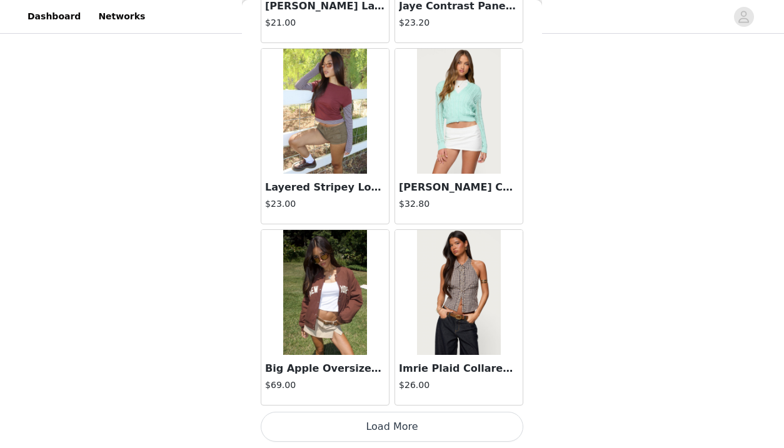
click at [464, 423] on button "Load More" at bounding box center [392, 427] width 263 height 30
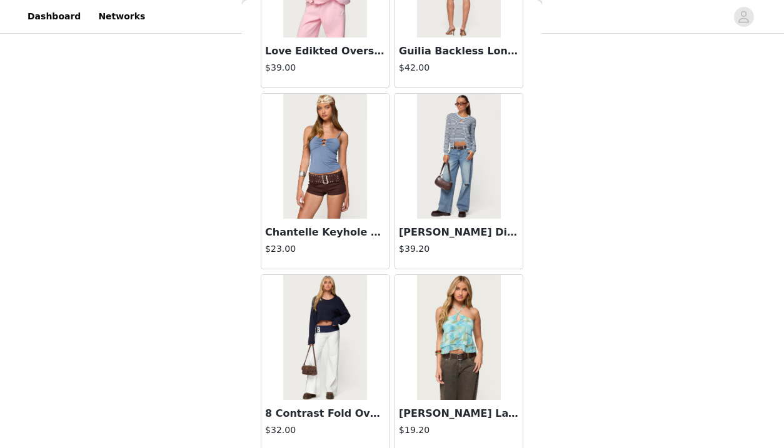
scroll to position [12341, 0]
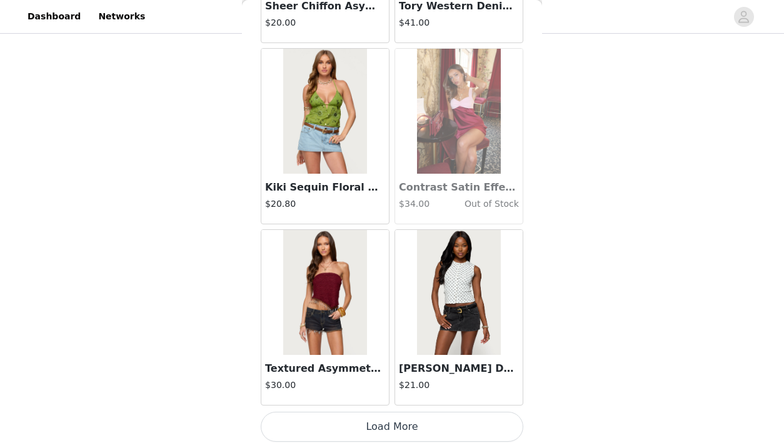
click at [459, 421] on button "Load More" at bounding box center [392, 427] width 263 height 30
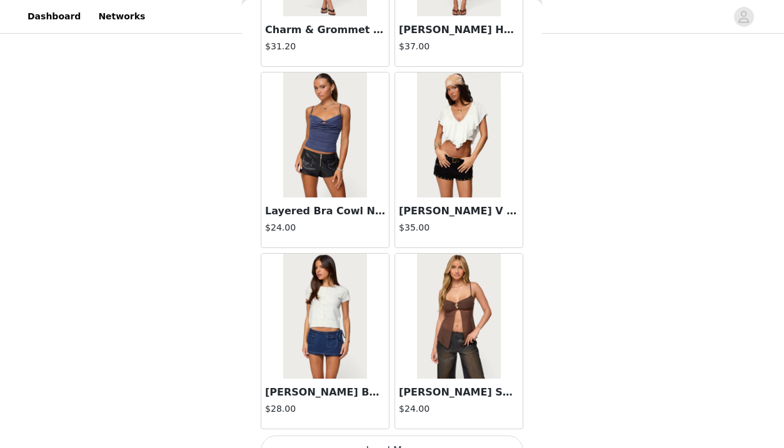
scroll to position [14154, 0]
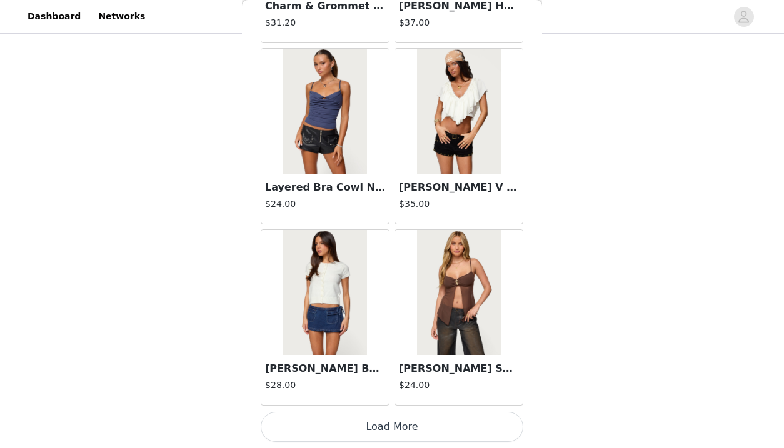
click at [451, 423] on button "Load More" at bounding box center [392, 427] width 263 height 30
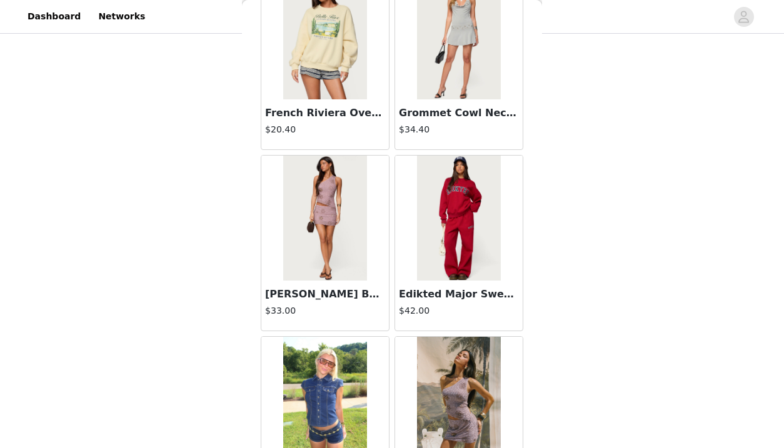
scroll to position [15740, 0]
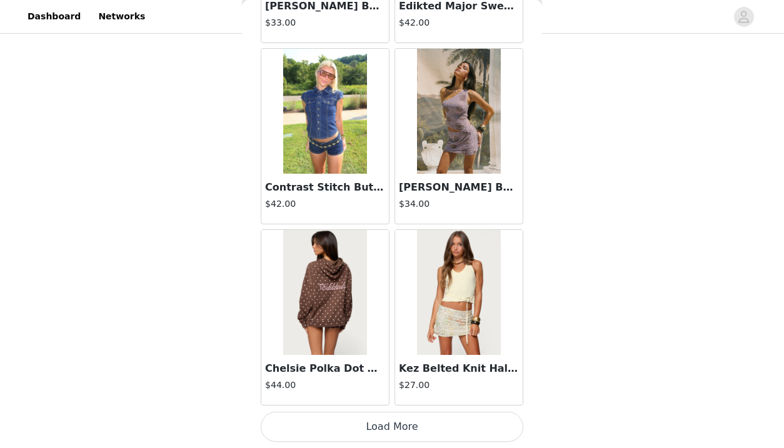
click at [446, 419] on button "Load More" at bounding box center [392, 427] width 263 height 30
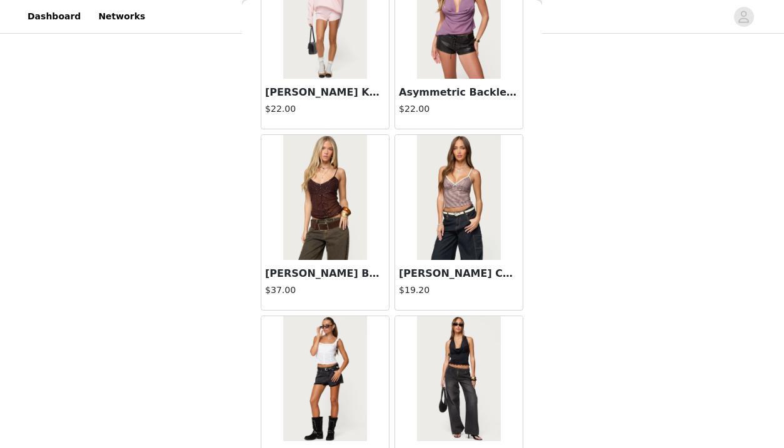
scroll to position [17780, 0]
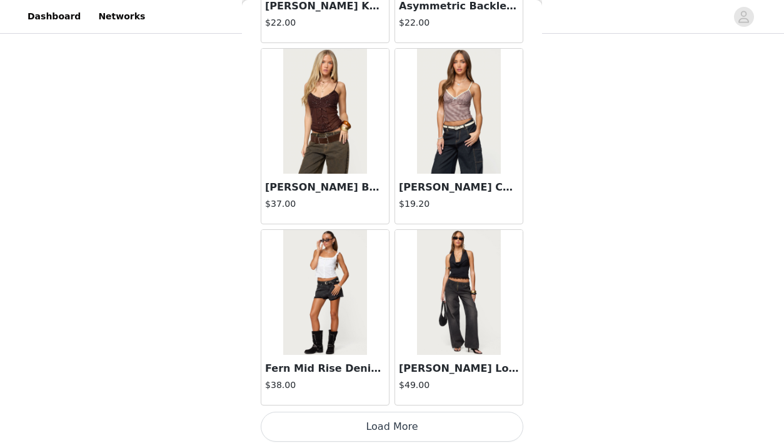
click at [367, 419] on button "Load More" at bounding box center [392, 427] width 263 height 30
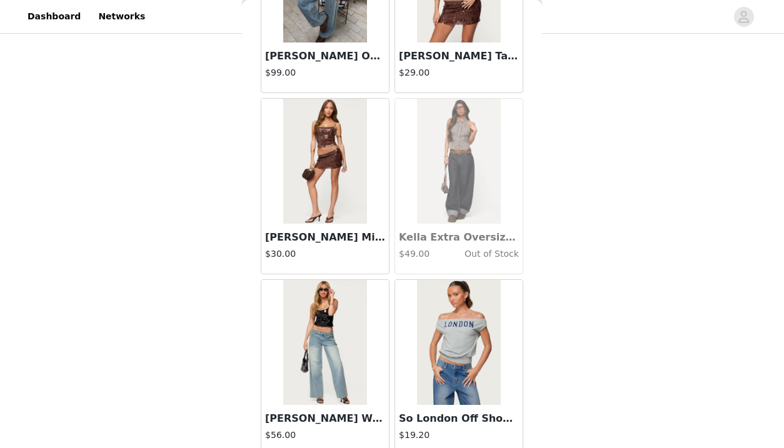
scroll to position [19593, 0]
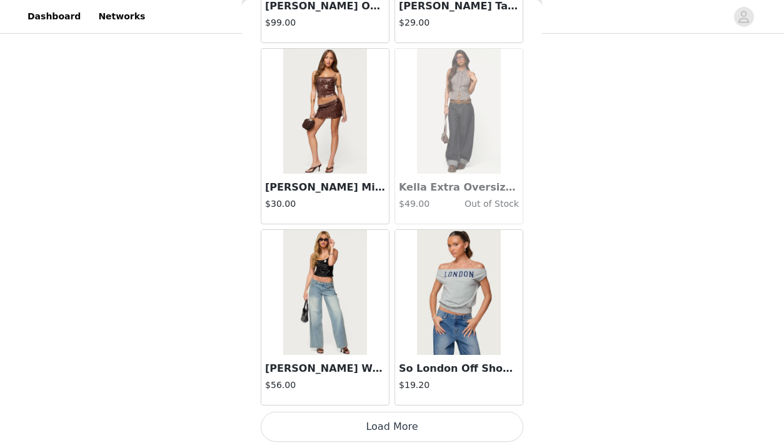
click at [366, 416] on button "Load More" at bounding box center [392, 427] width 263 height 30
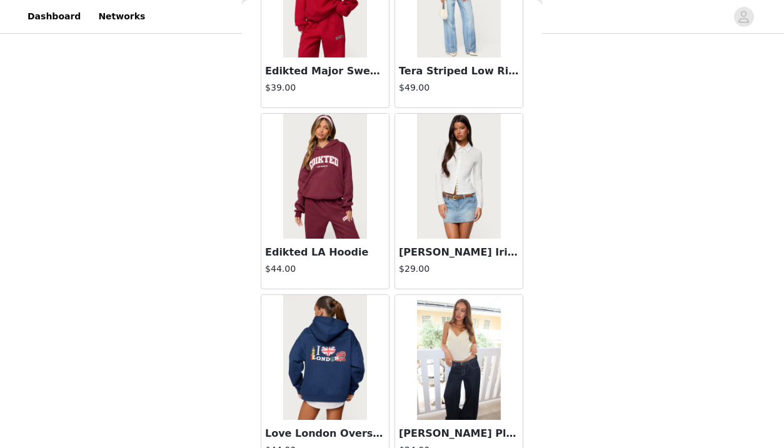
scroll to position [21405, 0]
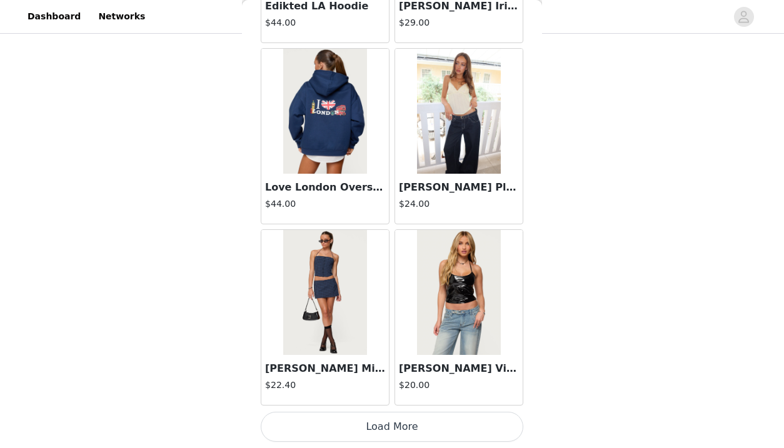
click at [406, 428] on button "Load More" at bounding box center [392, 427] width 263 height 30
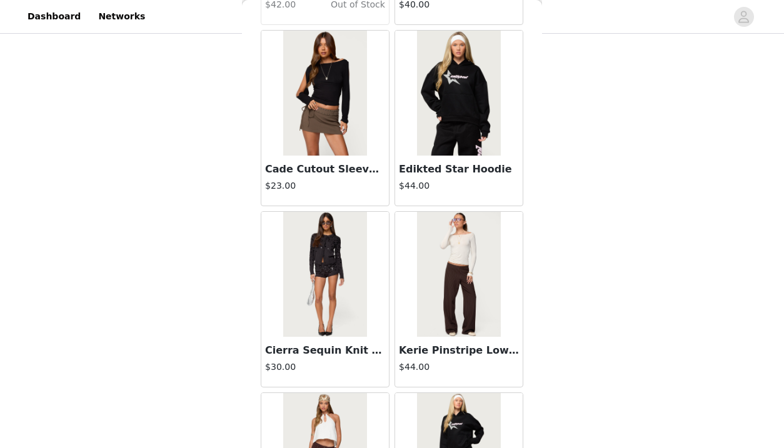
scroll to position [23218, 0]
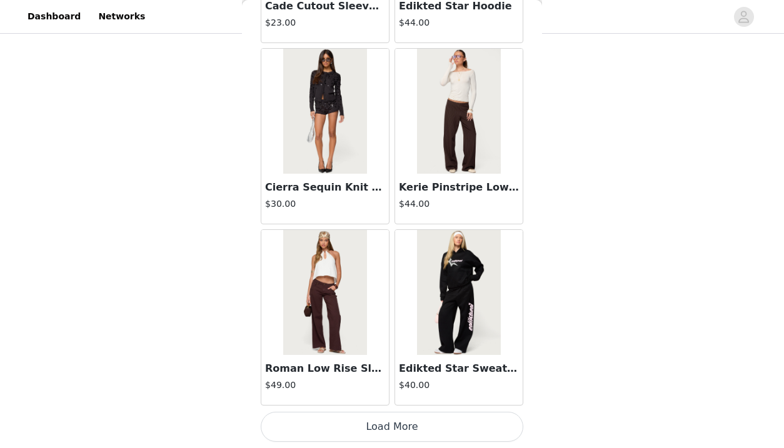
click at [396, 429] on button "Load More" at bounding box center [392, 427] width 263 height 30
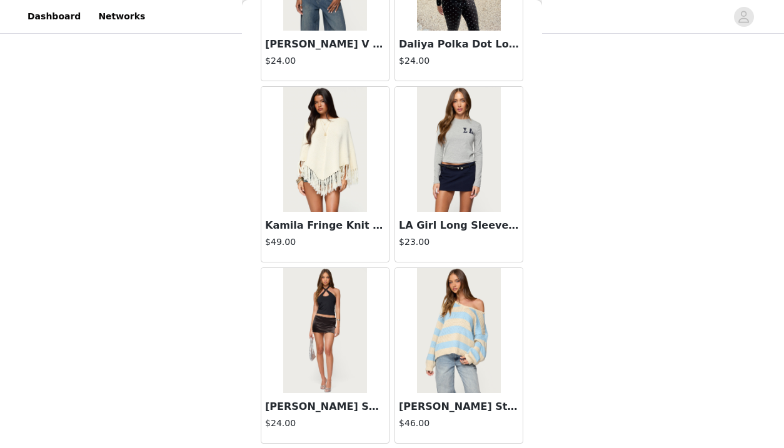
scroll to position [25031, 0]
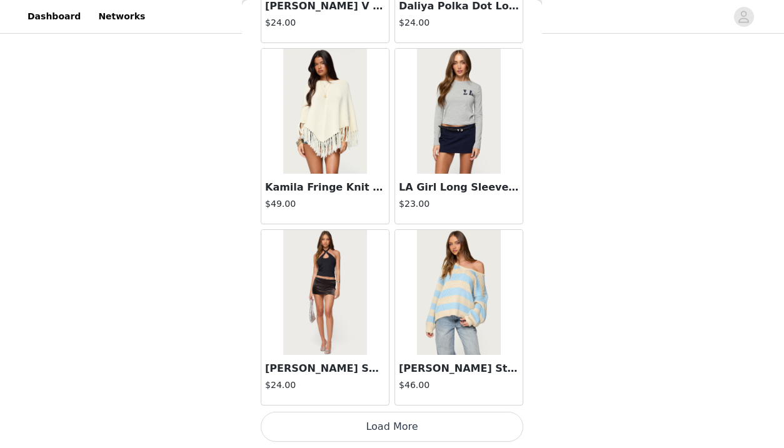
click at [433, 427] on button "Load More" at bounding box center [392, 427] width 263 height 30
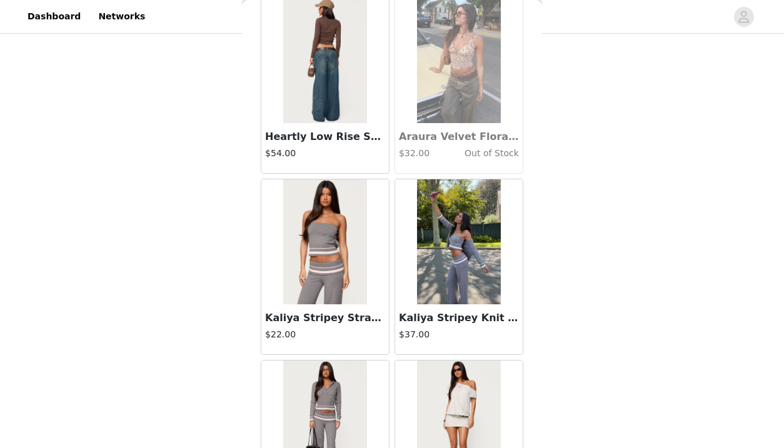
scroll to position [26844, 0]
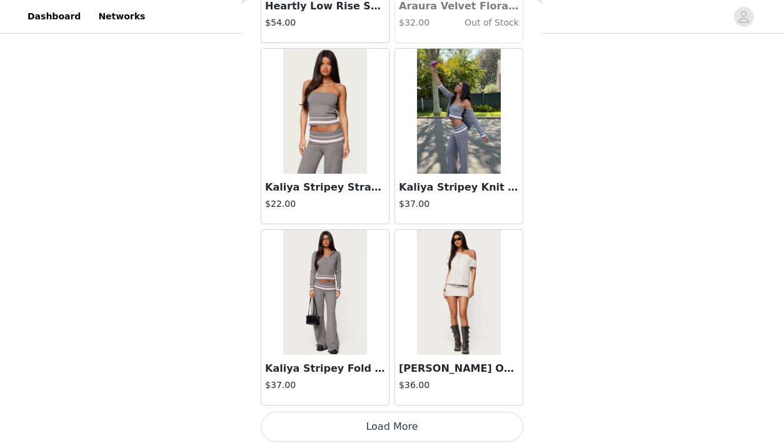
click at [434, 428] on button "Load More" at bounding box center [392, 427] width 263 height 30
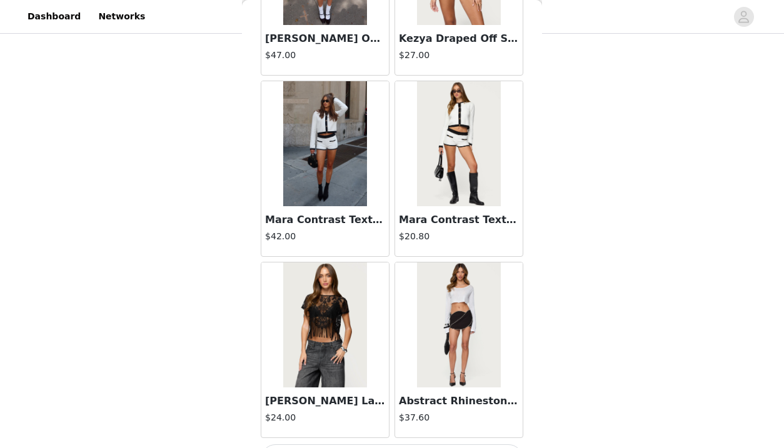
scroll to position [28657, 0]
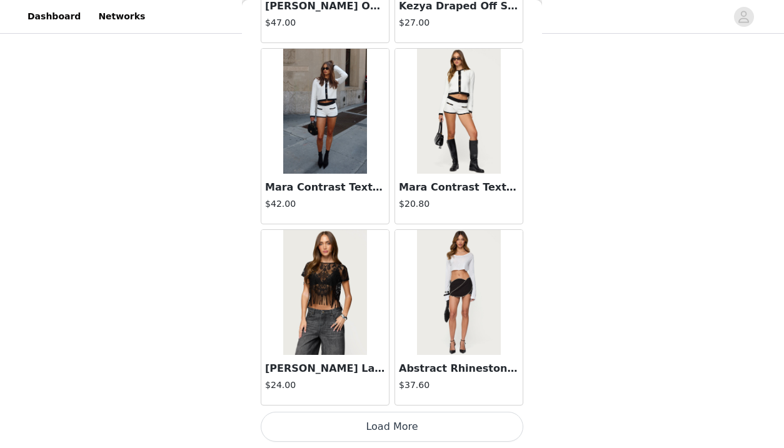
click at [447, 426] on button "Load More" at bounding box center [392, 427] width 263 height 30
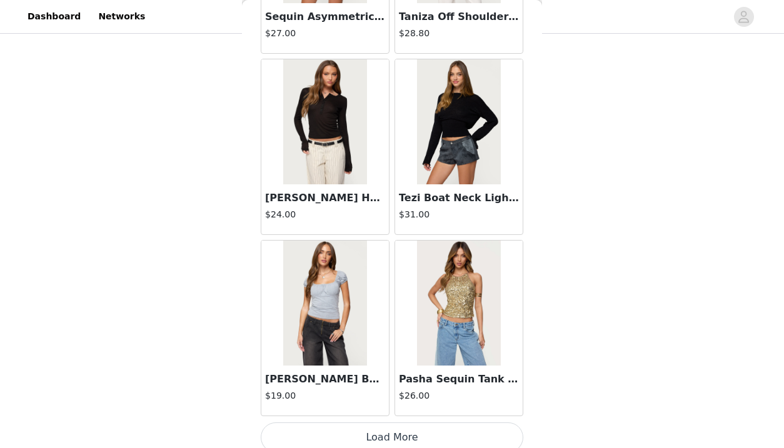
scroll to position [30470, 0]
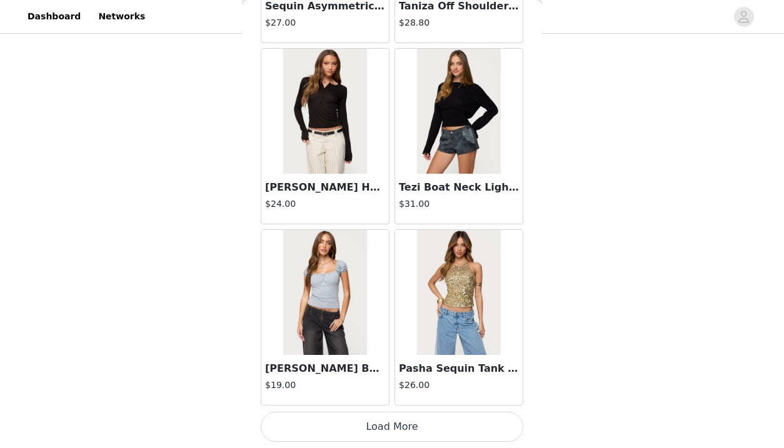
click at [438, 425] on button "Load More" at bounding box center [392, 427] width 263 height 30
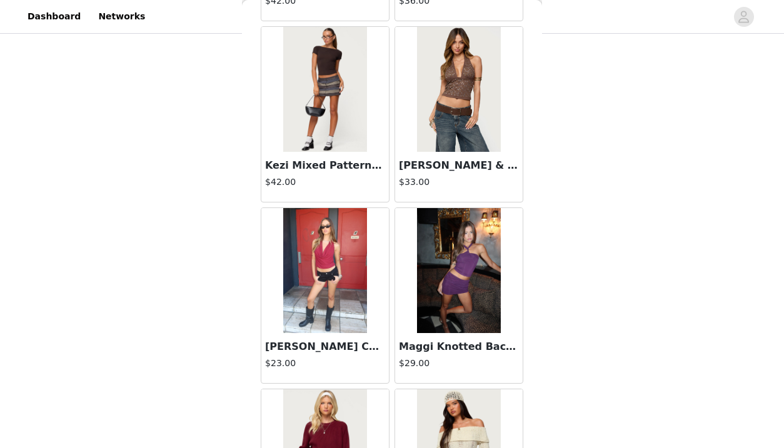
scroll to position [32282, 0]
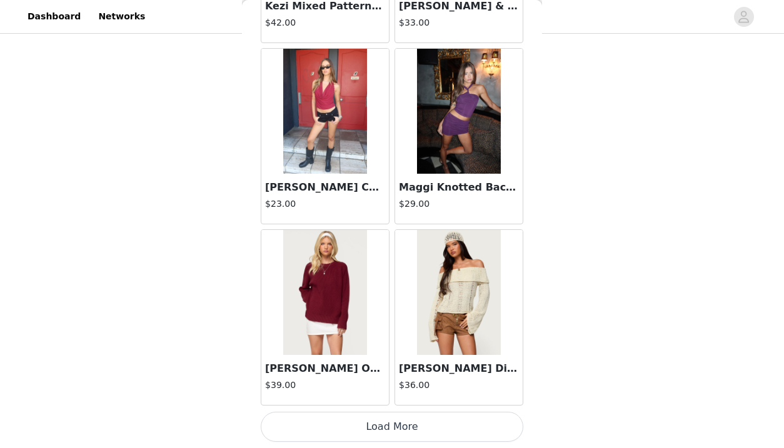
click at [431, 421] on button "Load More" at bounding box center [392, 427] width 263 height 30
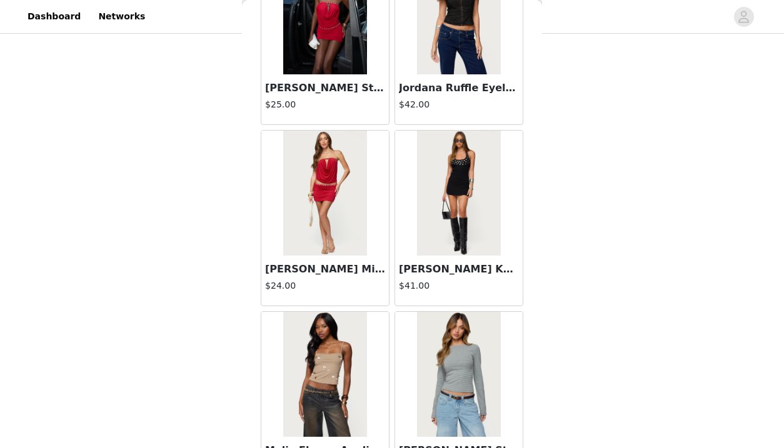
scroll to position [34095, 0]
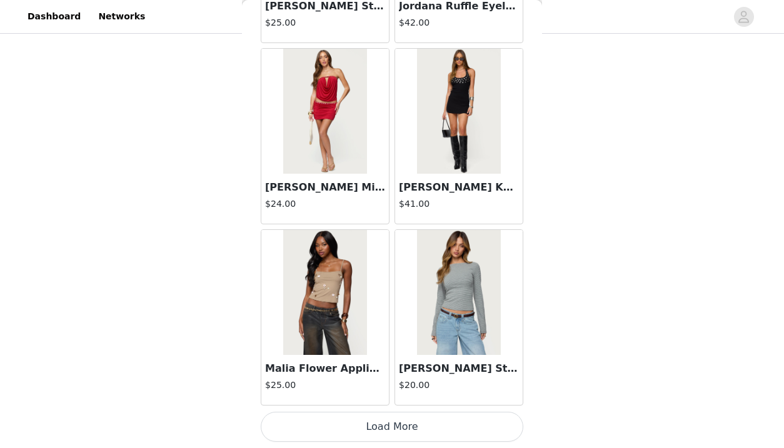
click at [419, 426] on button "Load More" at bounding box center [392, 427] width 263 height 30
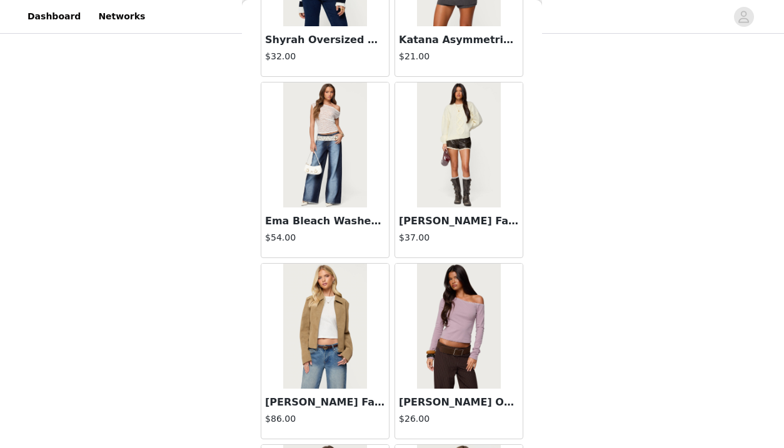
scroll to position [35155, 0]
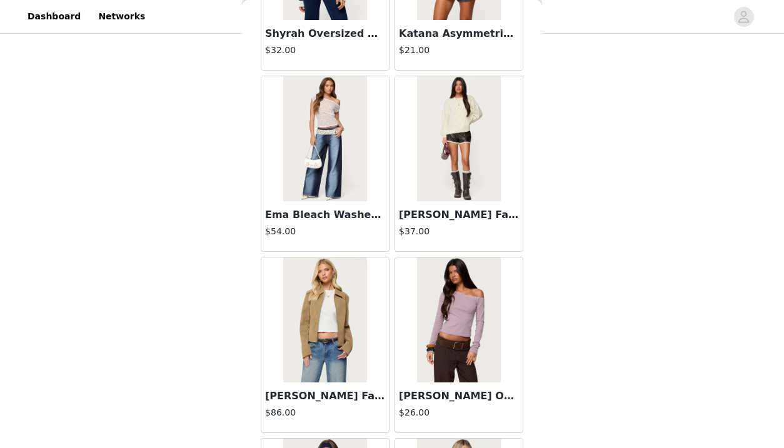
click at [314, 324] on img at bounding box center [324, 320] width 83 height 125
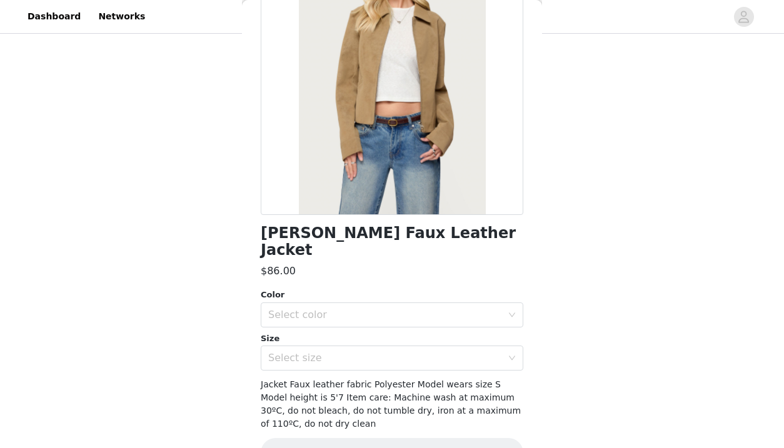
scroll to position [128, 0]
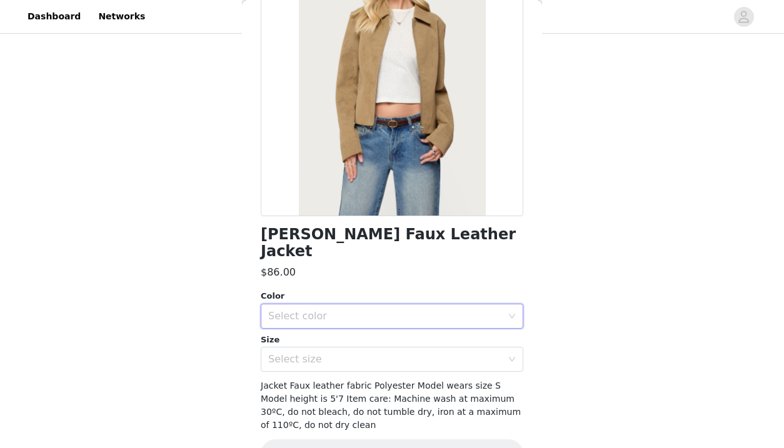
click at [496, 308] on div "Select color" at bounding box center [387, 316] width 239 height 24
click at [424, 330] on li "TAN" at bounding box center [392, 327] width 263 height 20
click at [426, 353] on div "Select size" at bounding box center [385, 359] width 234 height 13
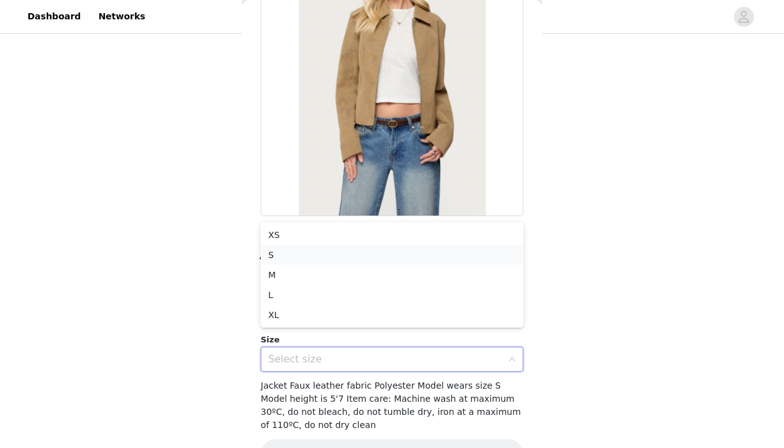
click at [383, 260] on li "S" at bounding box center [392, 255] width 263 height 20
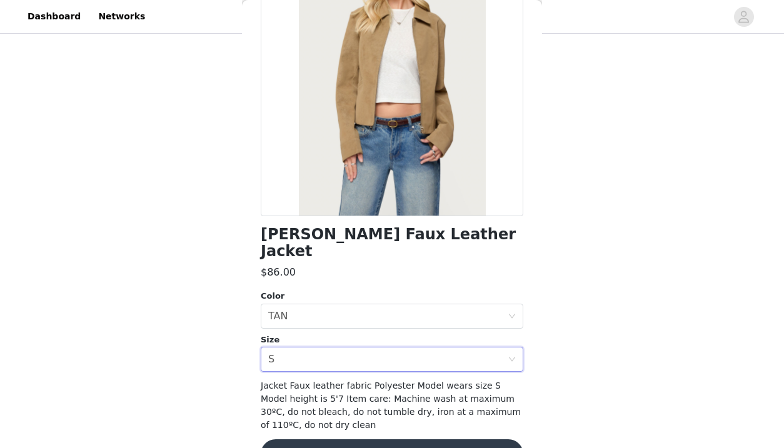
click at [415, 439] on button "Add Product" at bounding box center [392, 454] width 263 height 30
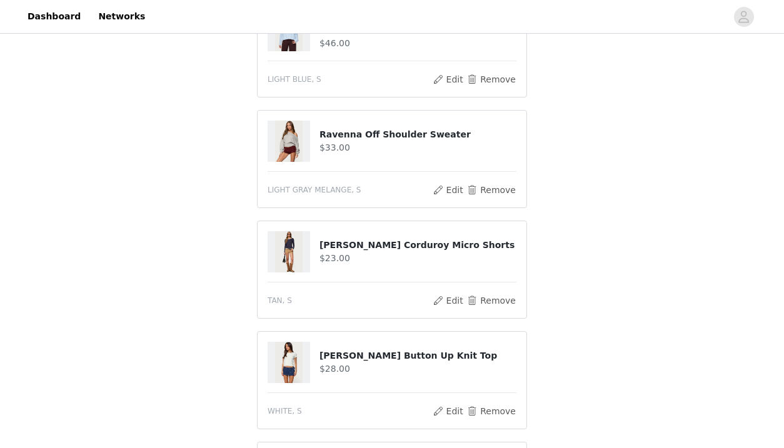
scroll to position [453, 0]
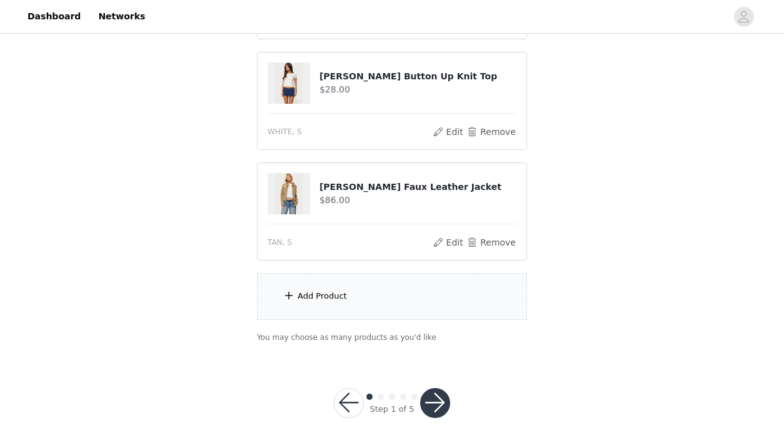
click at [393, 294] on div "Add Product" at bounding box center [392, 296] width 270 height 47
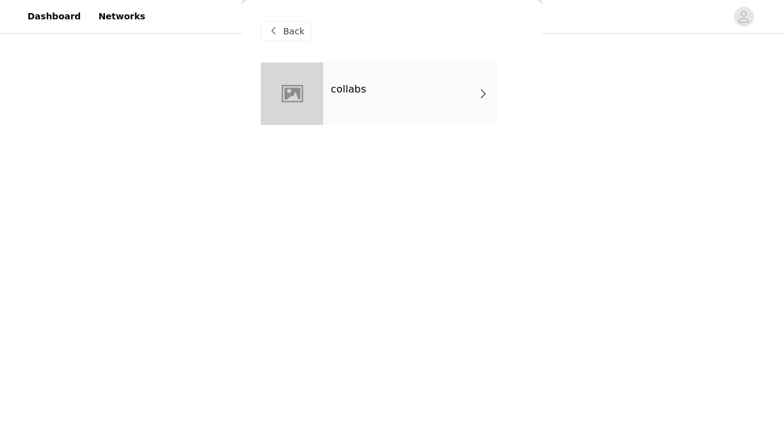
click at [361, 116] on div "collabs" at bounding box center [410, 94] width 174 height 63
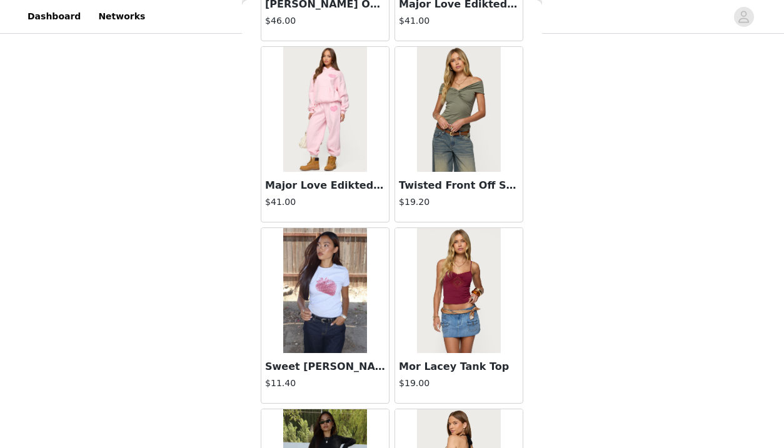
scroll to position [1465, 0]
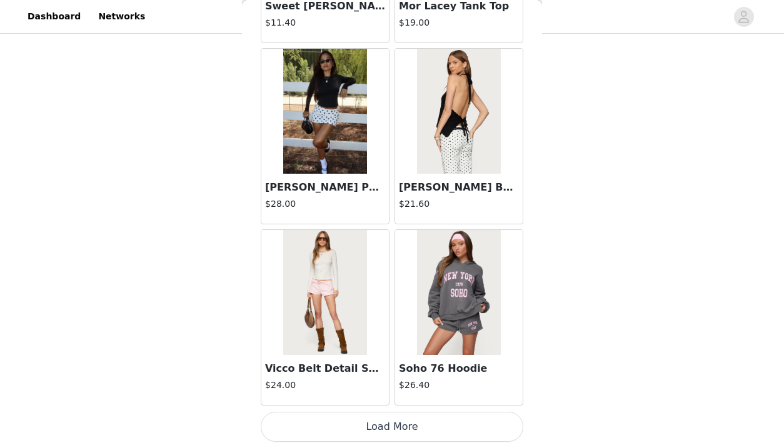
click at [387, 431] on button "Load More" at bounding box center [392, 427] width 263 height 30
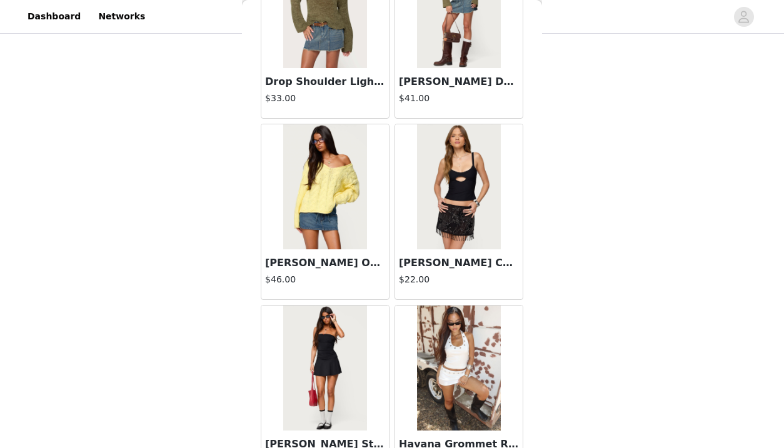
scroll to position [3277, 0]
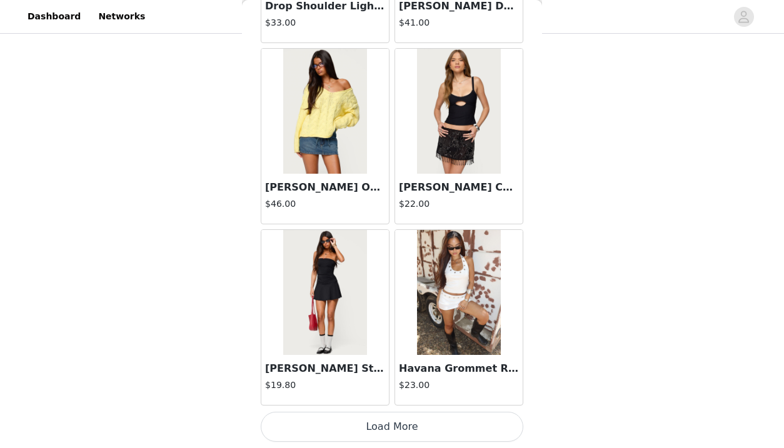
click at [388, 416] on button "Load More" at bounding box center [392, 427] width 263 height 30
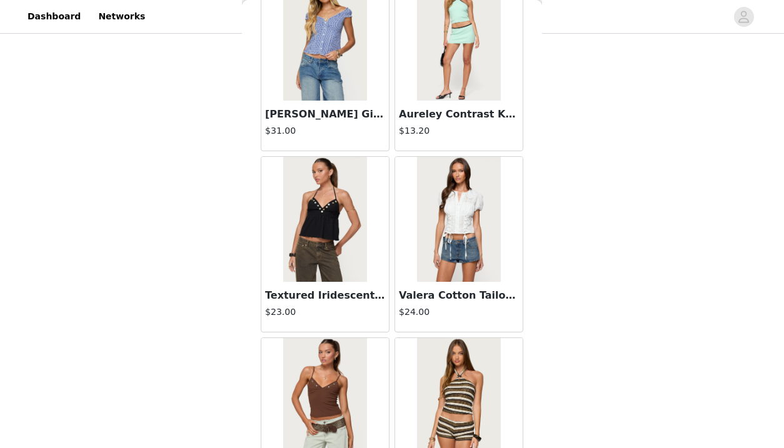
scroll to position [5090, 0]
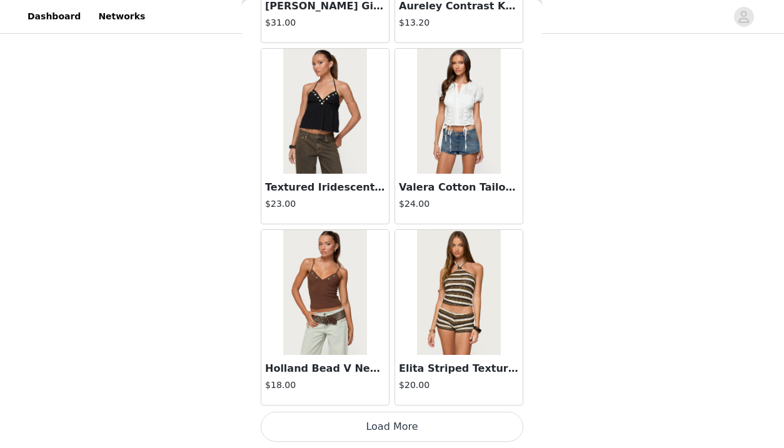
click at [394, 424] on button "Load More" at bounding box center [392, 427] width 263 height 30
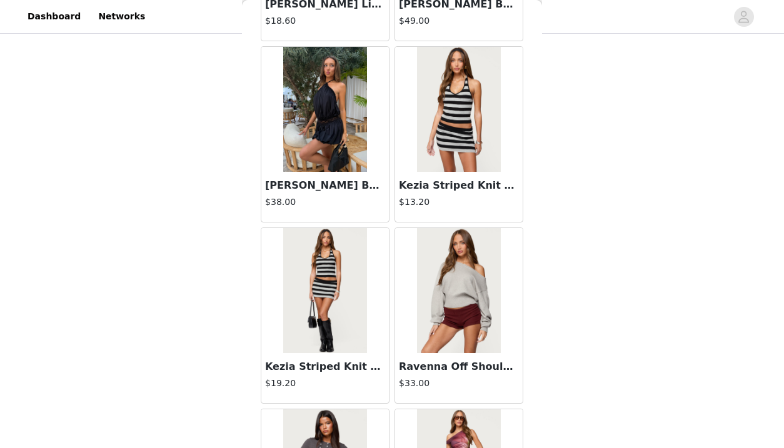
scroll to position [6903, 0]
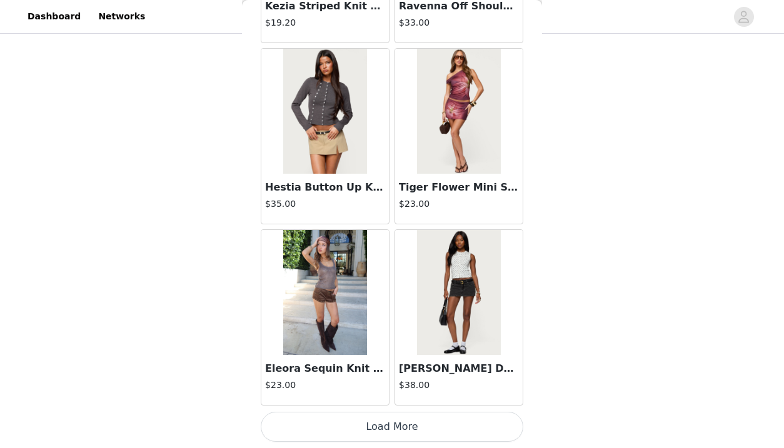
click at [438, 424] on button "Load More" at bounding box center [392, 427] width 263 height 30
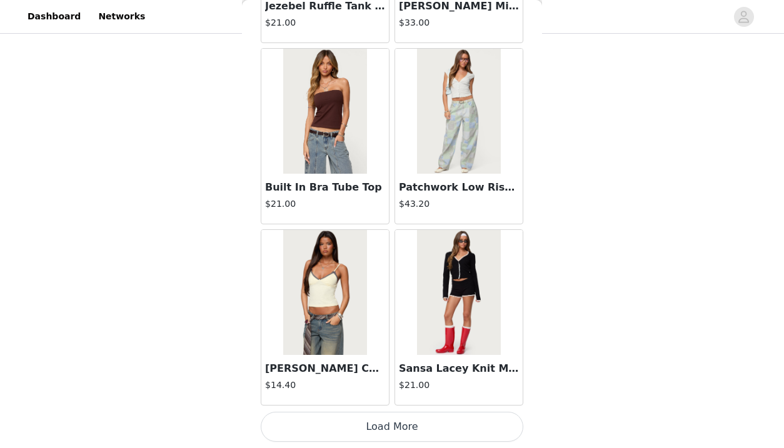
click at [425, 423] on button "Load More" at bounding box center [392, 427] width 263 height 30
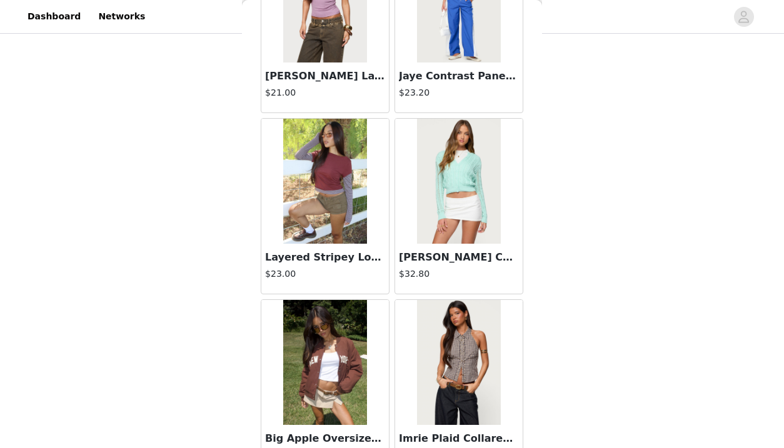
scroll to position [10529, 0]
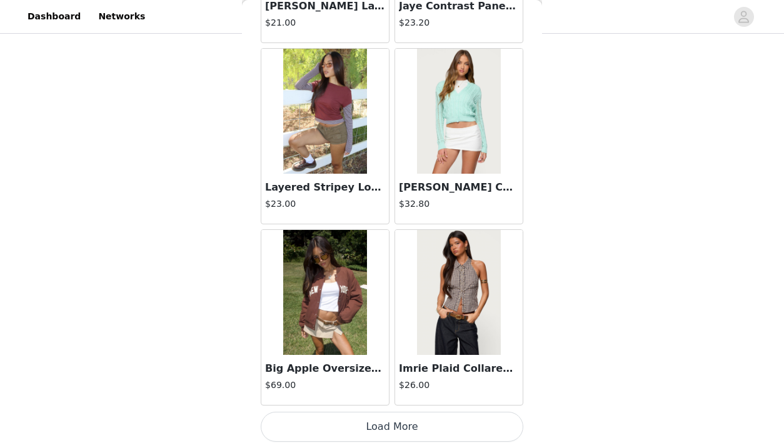
click at [422, 426] on button "Load More" at bounding box center [392, 427] width 263 height 30
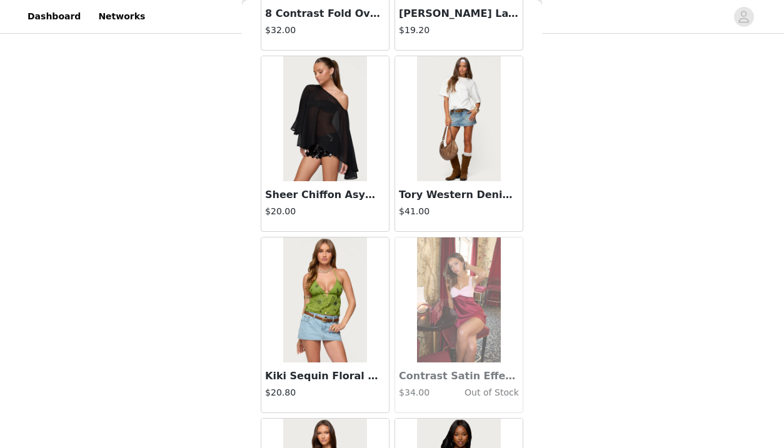
scroll to position [12341, 0]
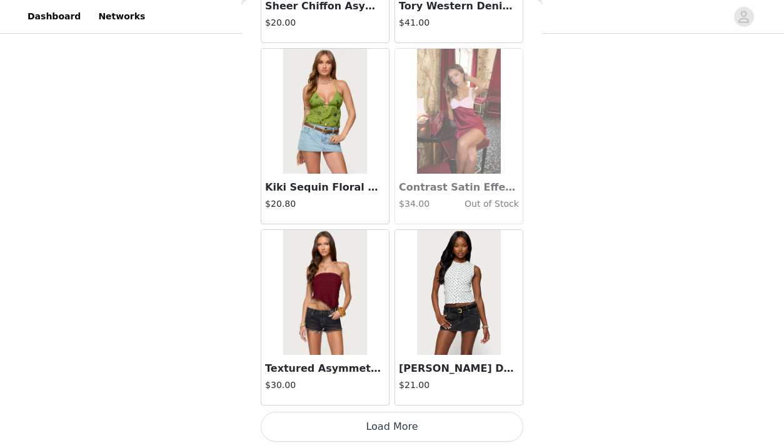
click at [412, 424] on button "Load More" at bounding box center [392, 427] width 263 height 30
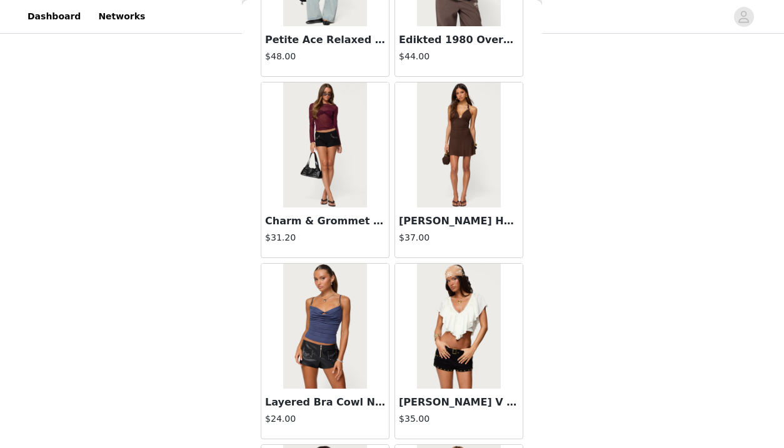
scroll to position [14154, 0]
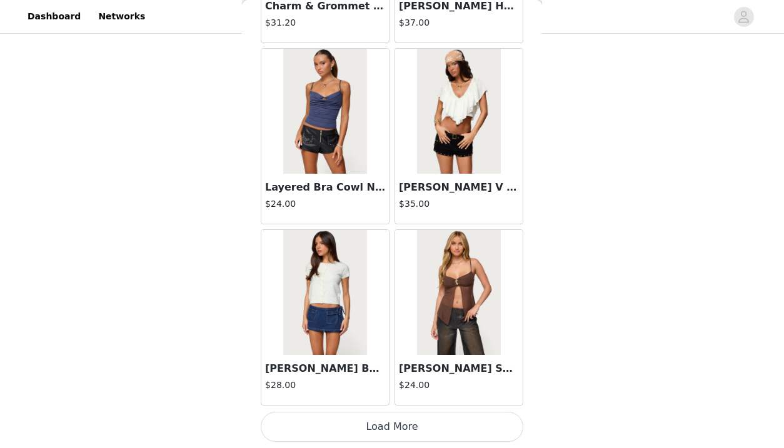
click at [407, 423] on button "Load More" at bounding box center [392, 427] width 263 height 30
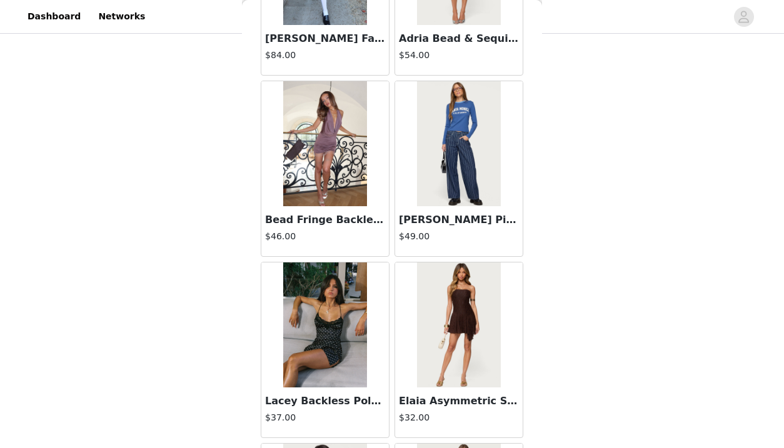
scroll to position [15967, 0]
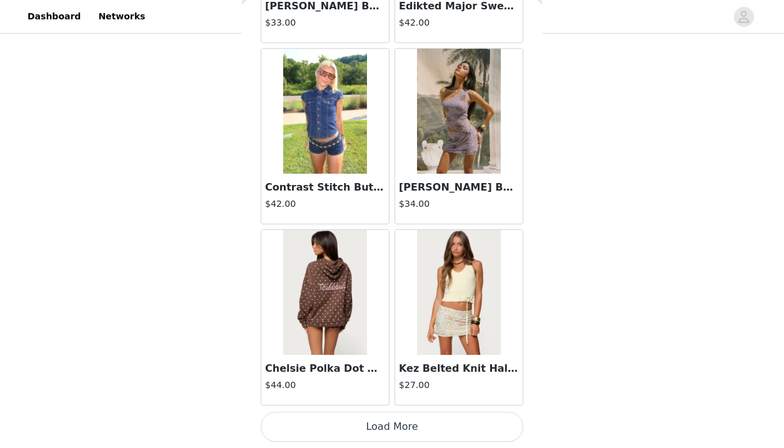
click at [406, 428] on button "Load More" at bounding box center [392, 427] width 263 height 30
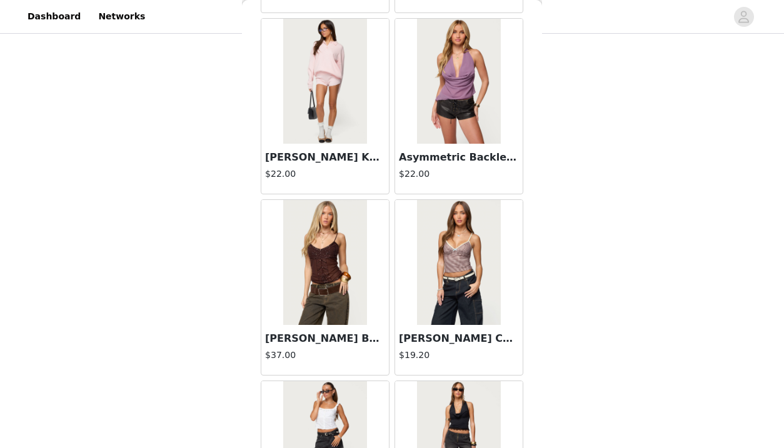
scroll to position [17780, 0]
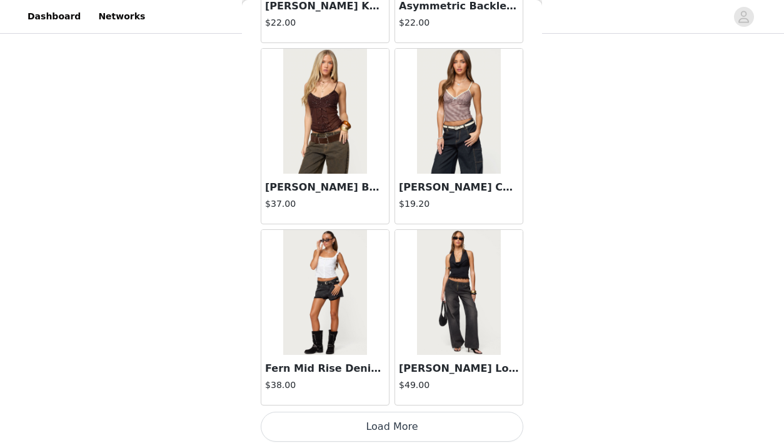
click at [409, 423] on button "Load More" at bounding box center [392, 427] width 263 height 30
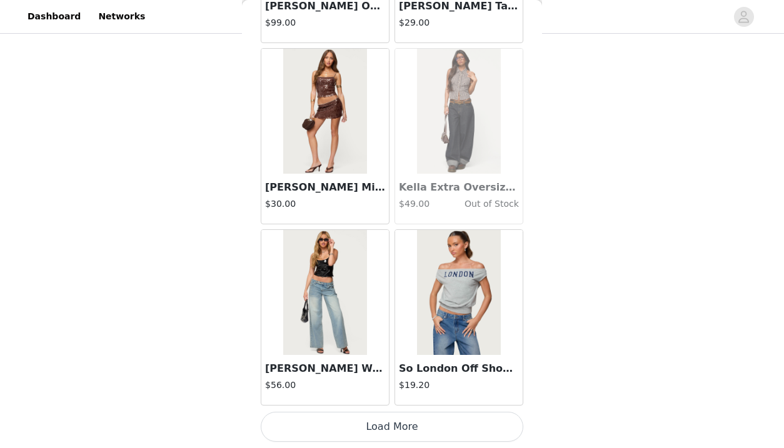
click at [410, 419] on button "Load More" at bounding box center [392, 427] width 263 height 30
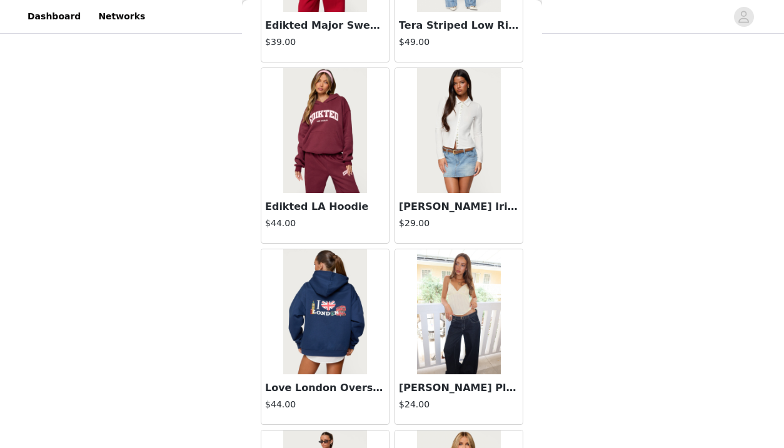
scroll to position [21405, 0]
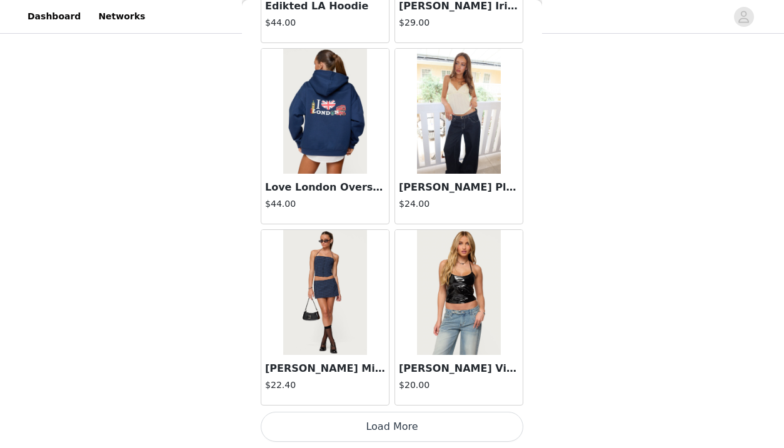
click at [411, 422] on button "Load More" at bounding box center [392, 427] width 263 height 30
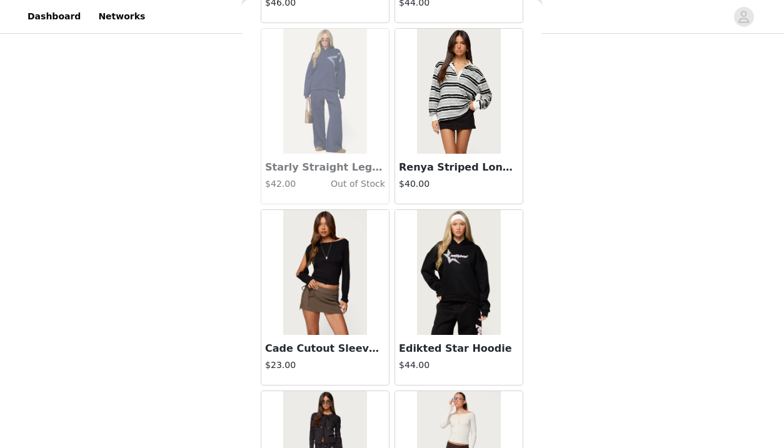
scroll to position [23218, 0]
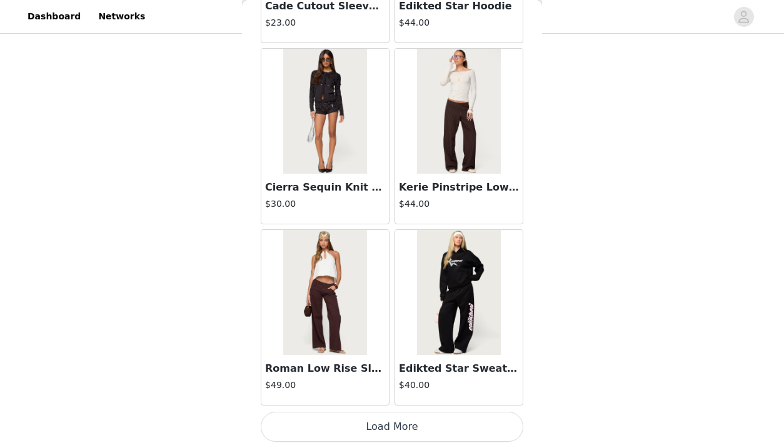
click at [431, 421] on button "Load More" at bounding box center [392, 427] width 263 height 30
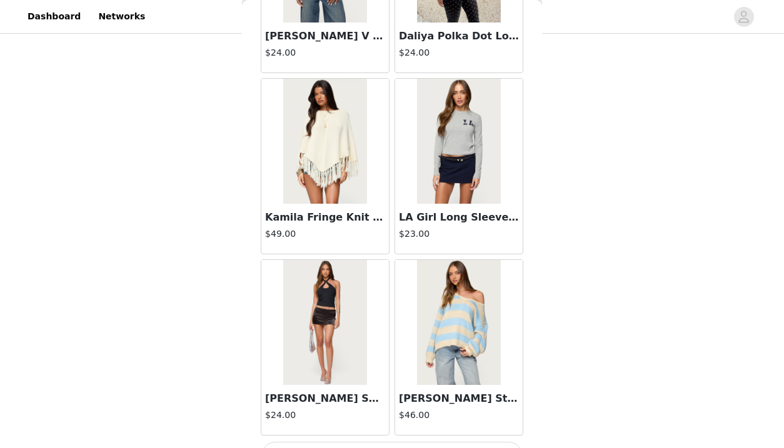
scroll to position [25031, 0]
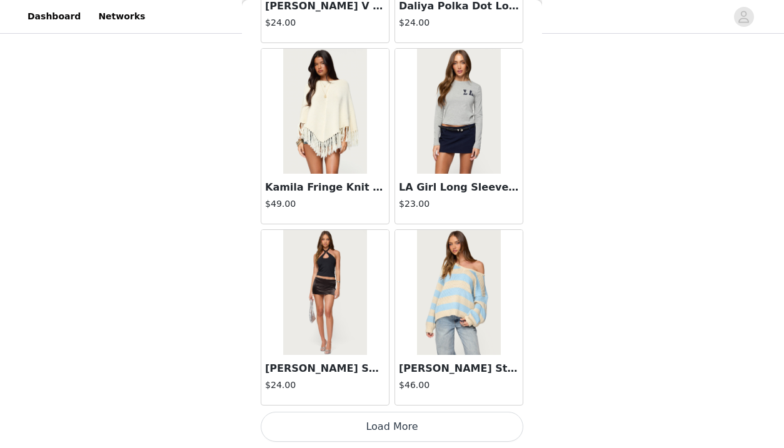
click at [434, 432] on button "Load More" at bounding box center [392, 427] width 263 height 30
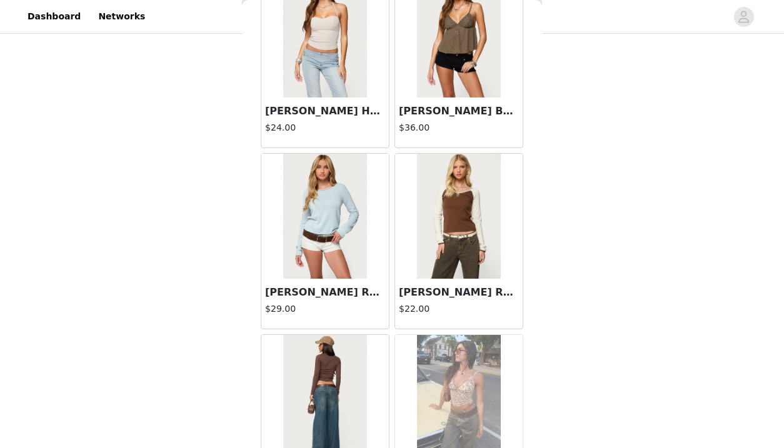
scroll to position [26844, 0]
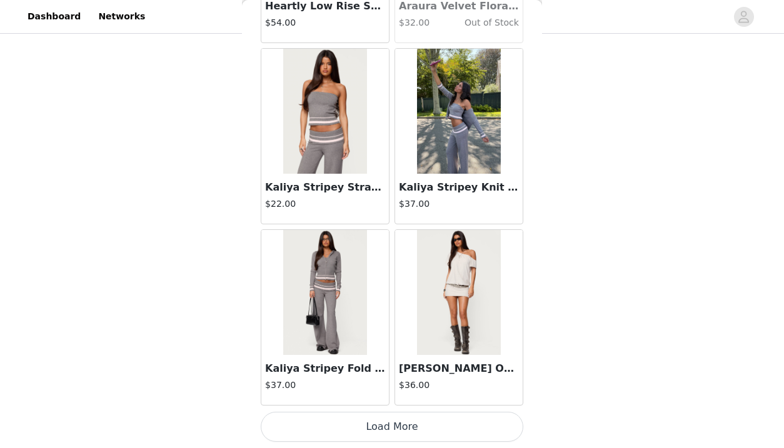
click at [383, 421] on button "Load More" at bounding box center [392, 427] width 263 height 30
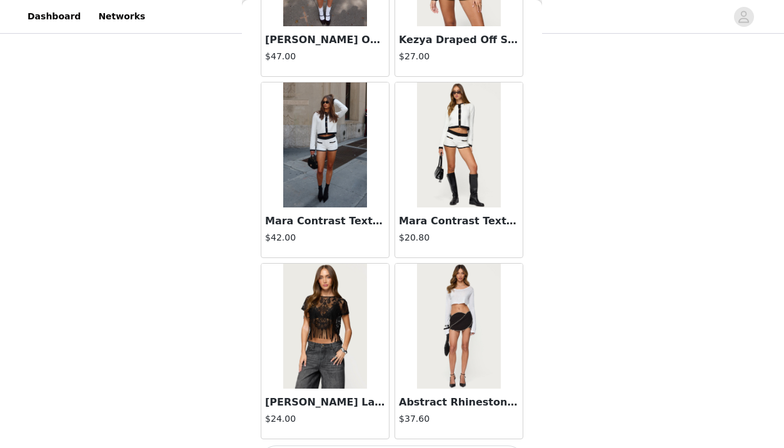
scroll to position [28657, 0]
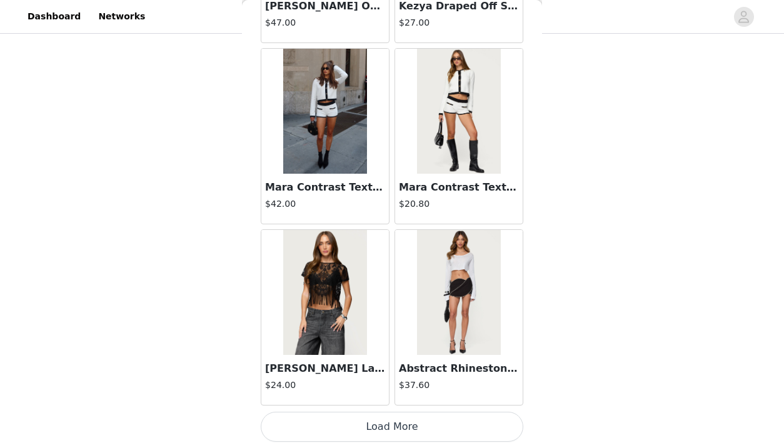
click at [419, 423] on button "Load More" at bounding box center [392, 427] width 263 height 30
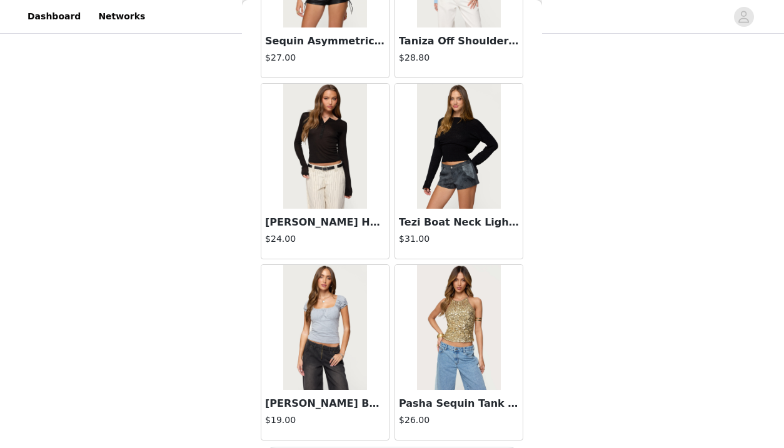
scroll to position [30470, 0]
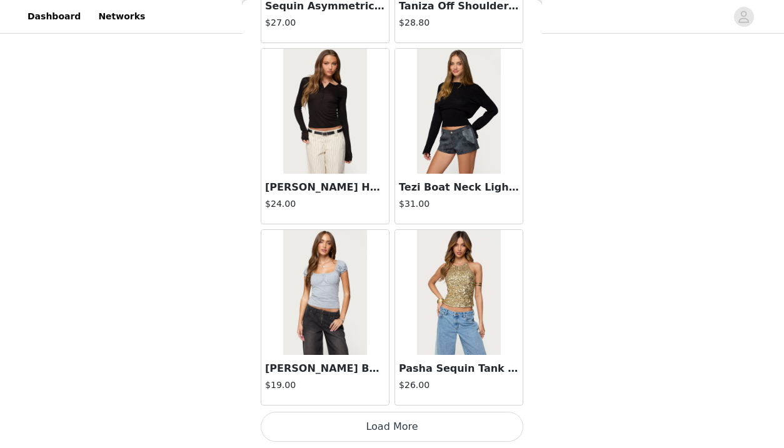
click at [481, 424] on button "Load More" at bounding box center [392, 427] width 263 height 30
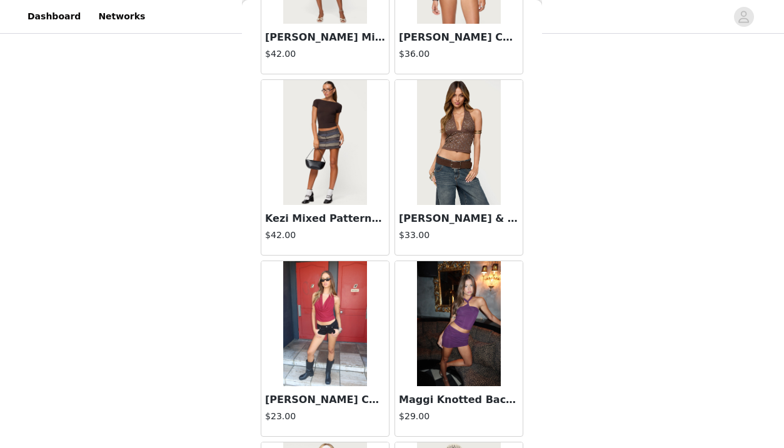
scroll to position [32282, 0]
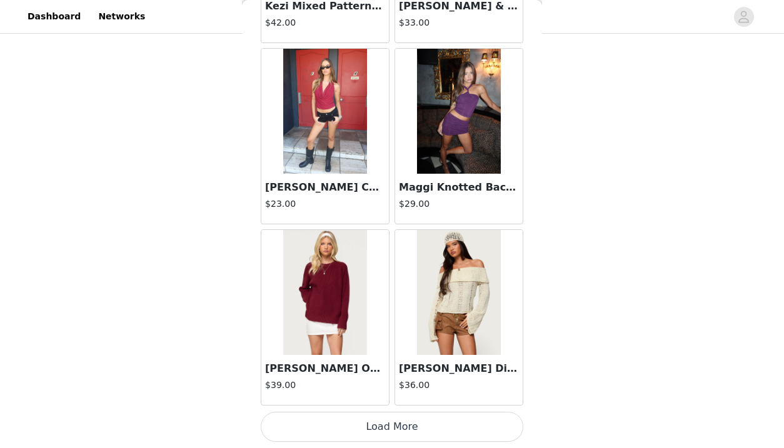
click at [429, 425] on button "Load More" at bounding box center [392, 427] width 263 height 30
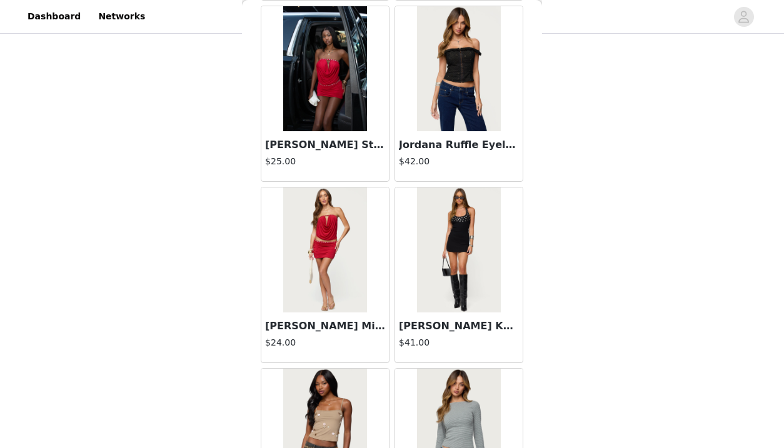
scroll to position [34095, 0]
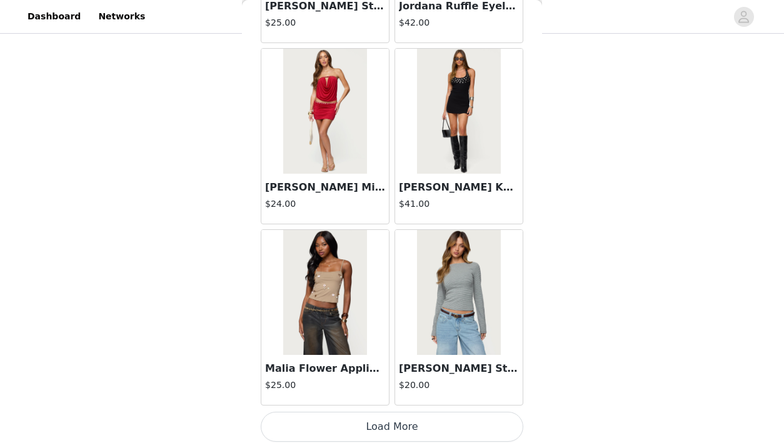
click at [421, 421] on button "Load More" at bounding box center [392, 427] width 263 height 30
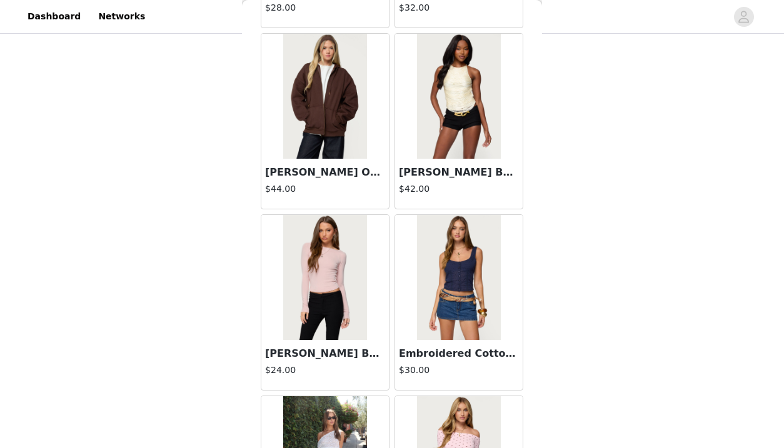
scroll to position [35908, 0]
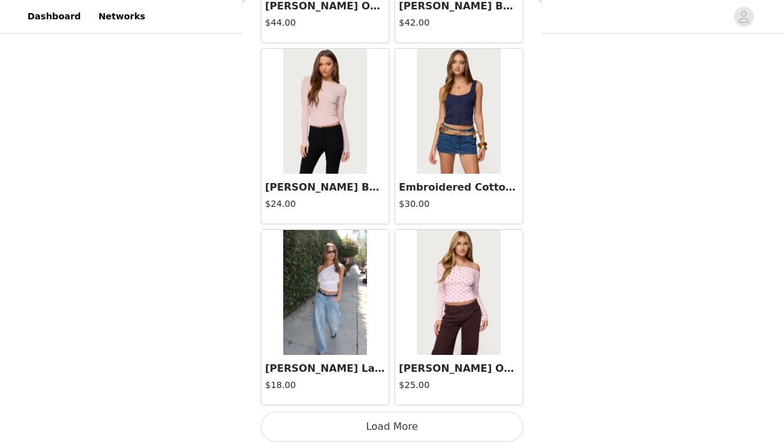
click at [391, 419] on button "Load More" at bounding box center [392, 427] width 263 height 30
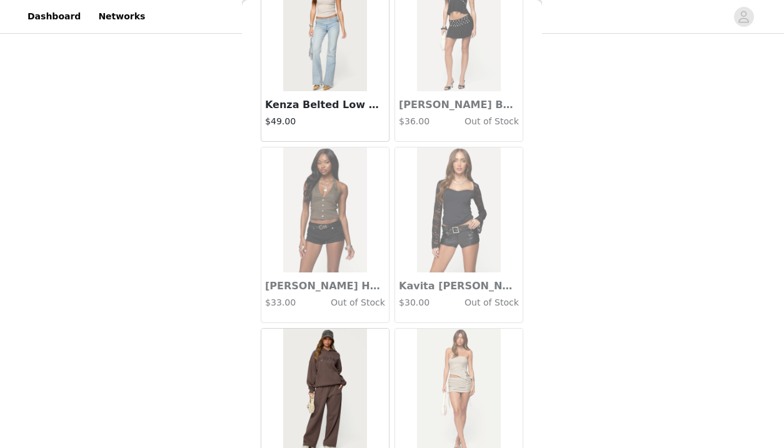
scroll to position [37721, 0]
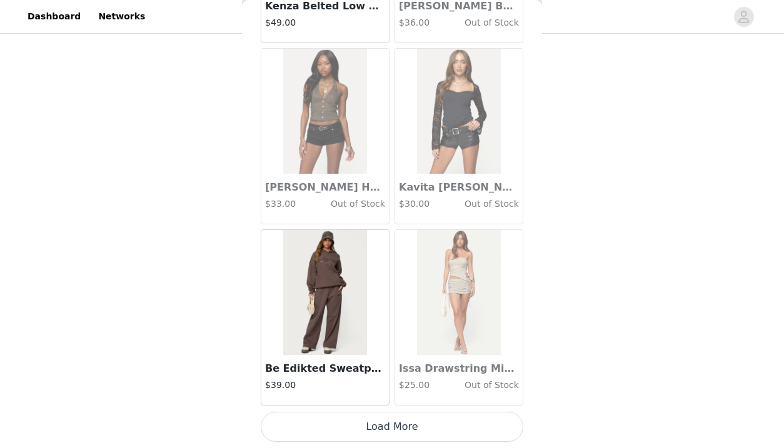
click at [409, 422] on button "Load More" at bounding box center [392, 427] width 263 height 30
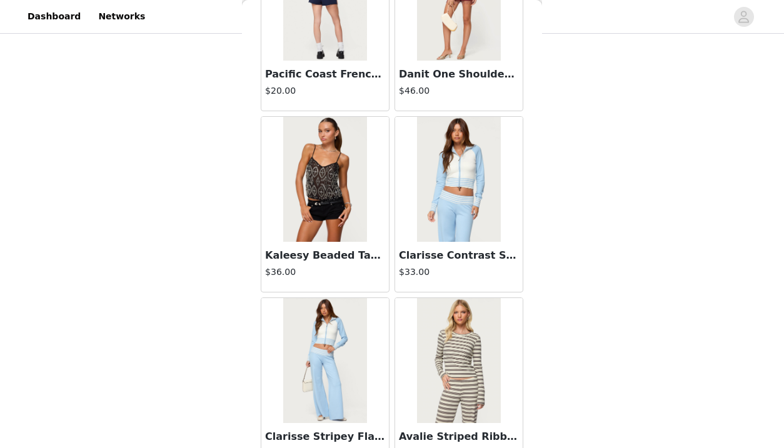
scroll to position [39534, 0]
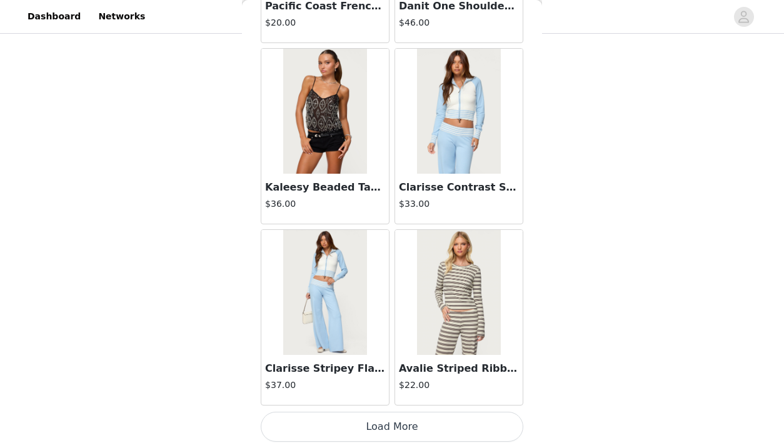
click at [410, 420] on button "Load More" at bounding box center [392, 427] width 263 height 30
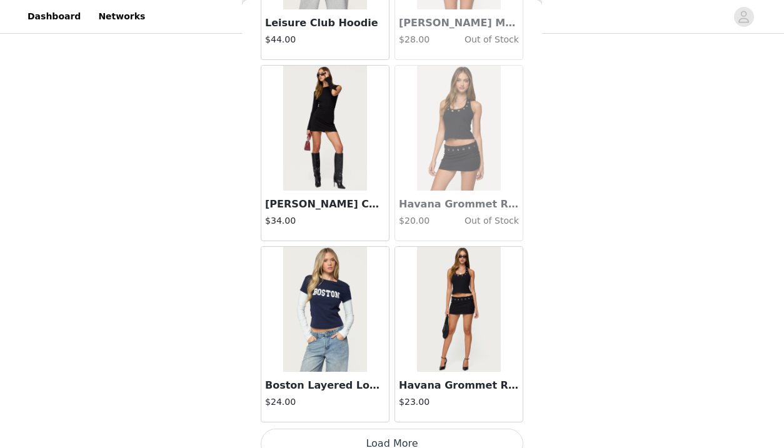
scroll to position [41346, 0]
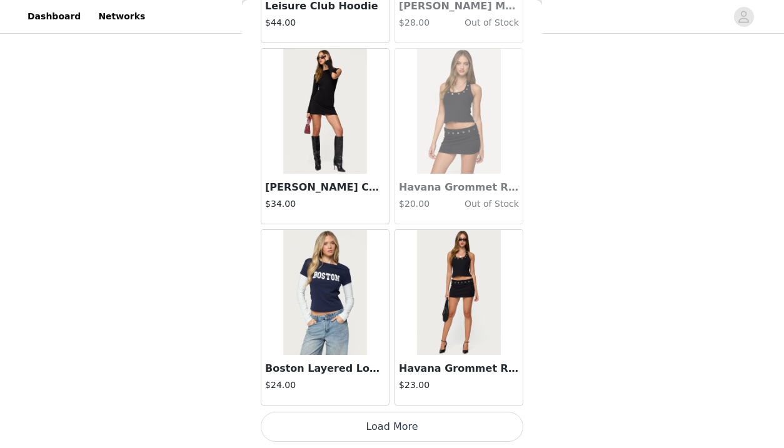
click at [431, 420] on button "Load More" at bounding box center [392, 427] width 263 height 30
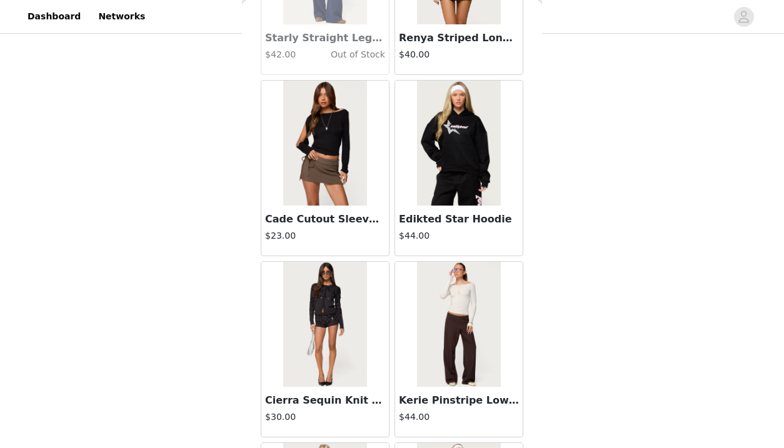
scroll to position [23005, 0]
click at [306, 184] on img at bounding box center [324, 143] width 83 height 125
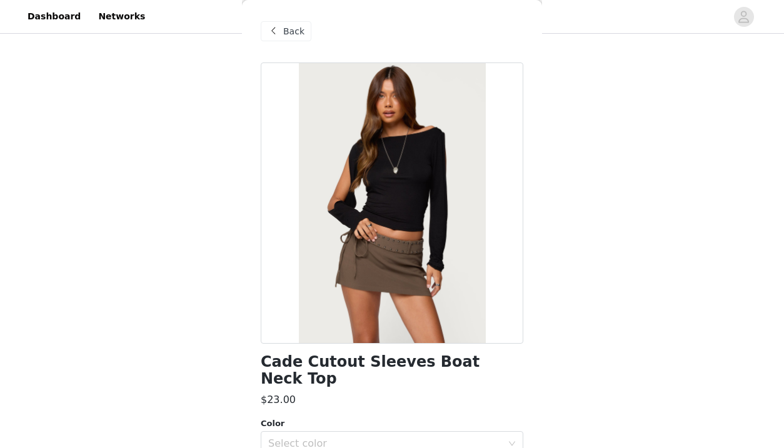
scroll to position [147, 0]
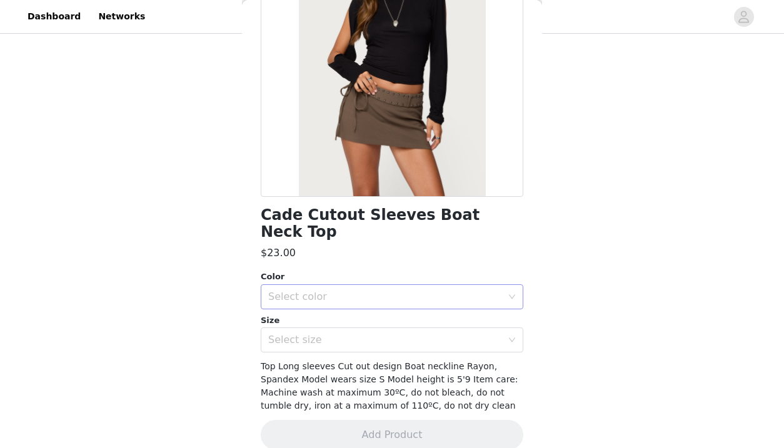
click at [509, 285] on div "Select color" at bounding box center [392, 296] width 263 height 25
click at [448, 311] on li "BLACK" at bounding box center [392, 308] width 263 height 20
click at [456, 328] on div "Select size" at bounding box center [387, 340] width 239 height 24
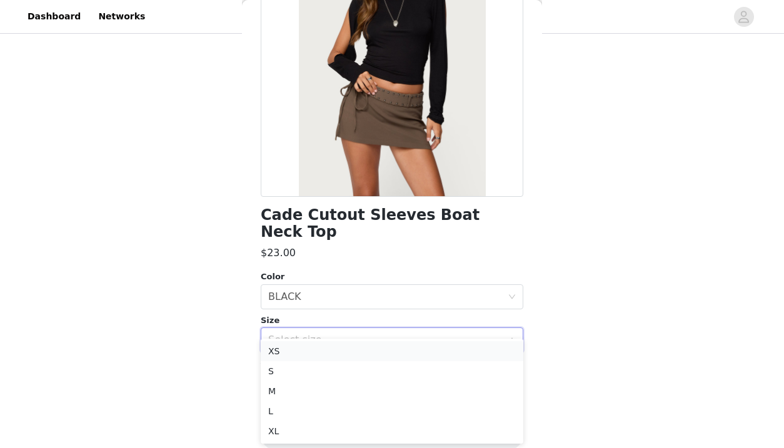
click at [459, 351] on li "XS" at bounding box center [392, 351] width 263 height 20
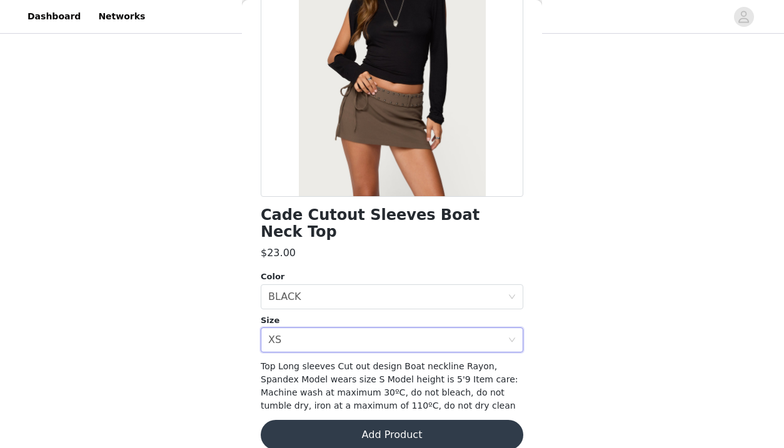
scroll to position [453, 0]
click at [468, 420] on button "Add Product" at bounding box center [392, 435] width 263 height 30
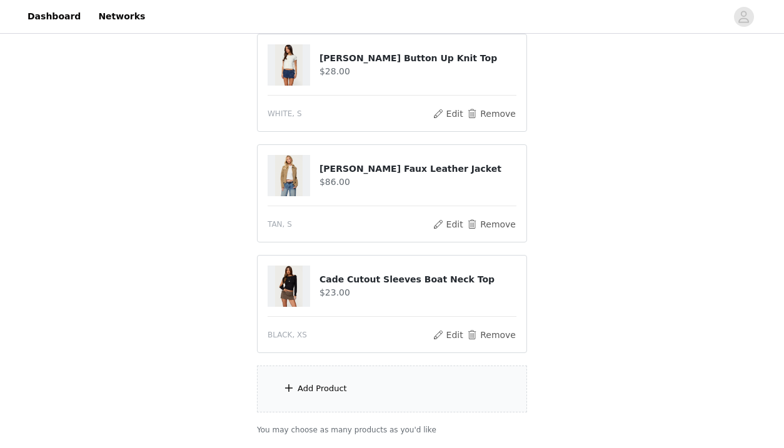
scroll to position [563, 0]
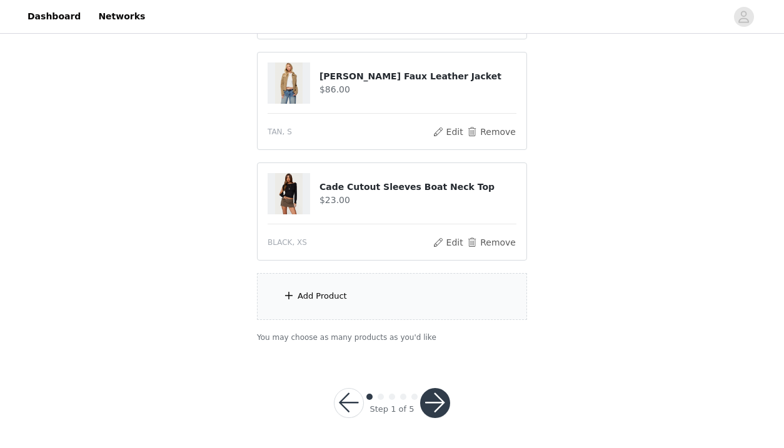
click at [459, 304] on div "Add Product" at bounding box center [392, 296] width 270 height 47
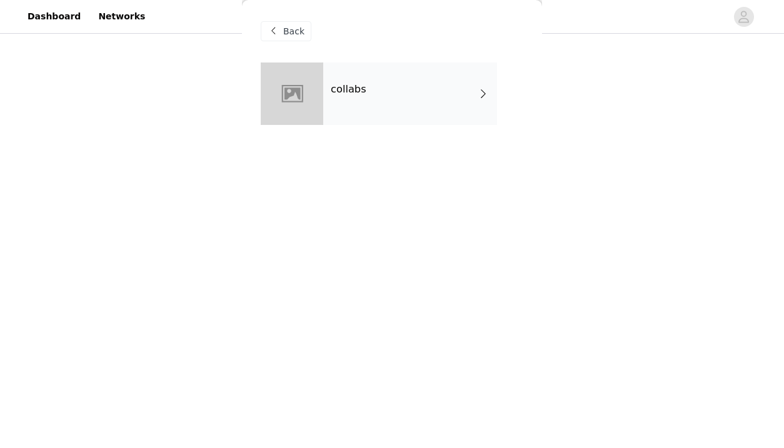
click at [414, 119] on div "collabs" at bounding box center [410, 94] width 174 height 63
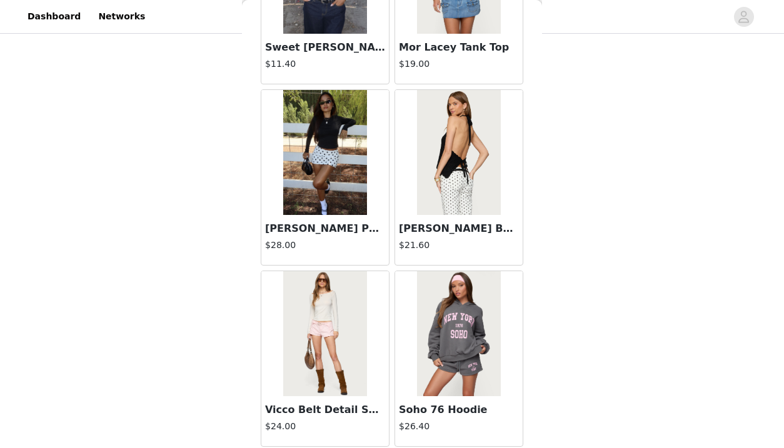
scroll to position [1465, 0]
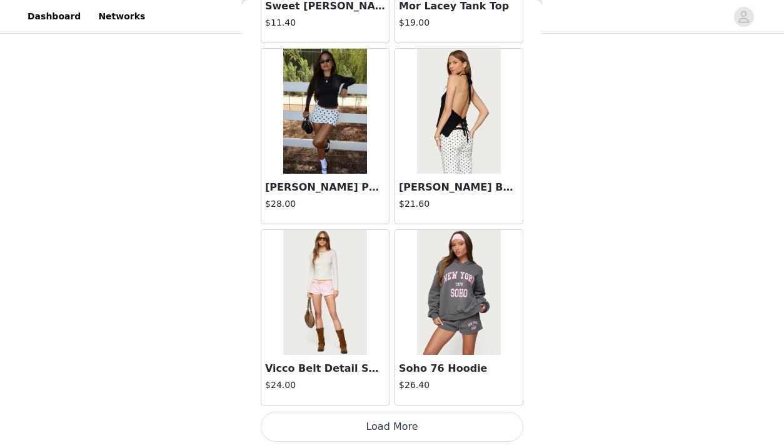
click at [436, 420] on button "Load More" at bounding box center [392, 427] width 263 height 30
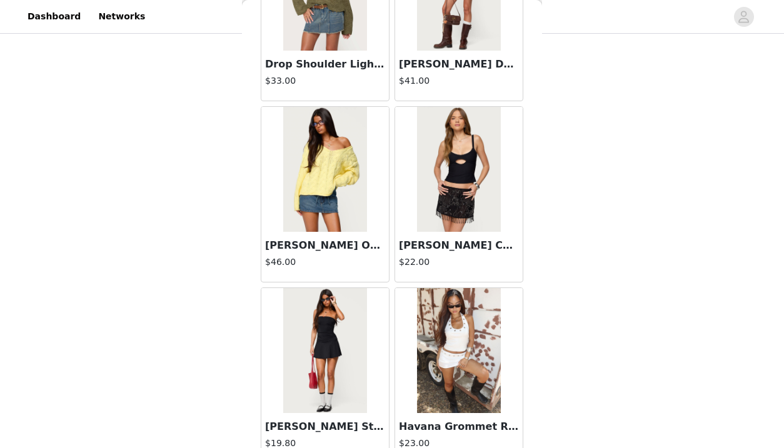
scroll to position [3277, 0]
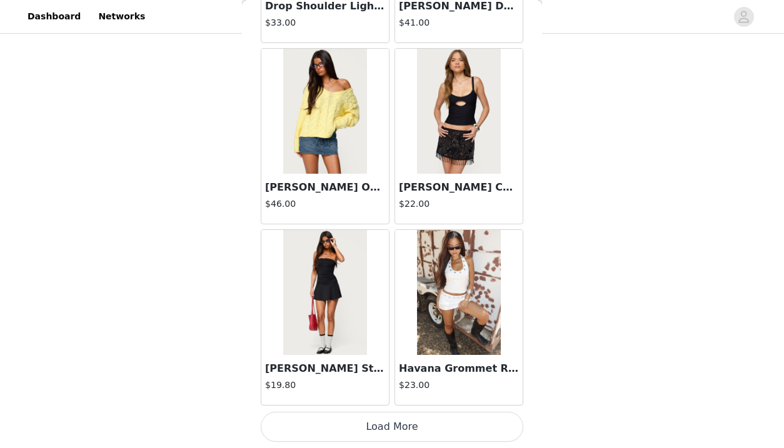
click at [414, 428] on button "Load More" at bounding box center [392, 427] width 263 height 30
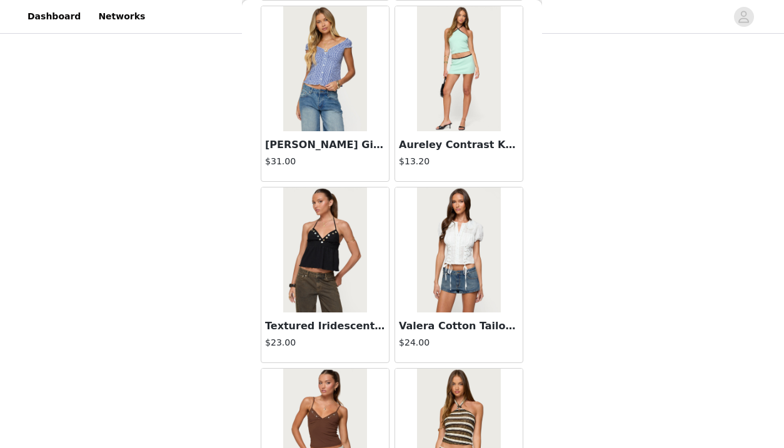
scroll to position [5090, 0]
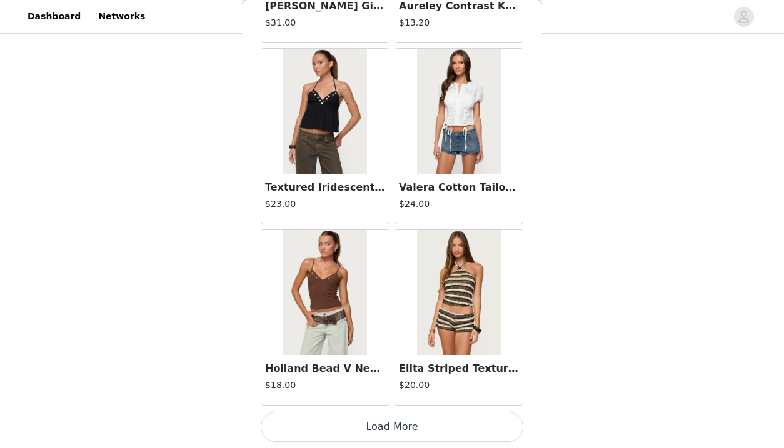
click at [484, 422] on button "Load More" at bounding box center [392, 427] width 263 height 30
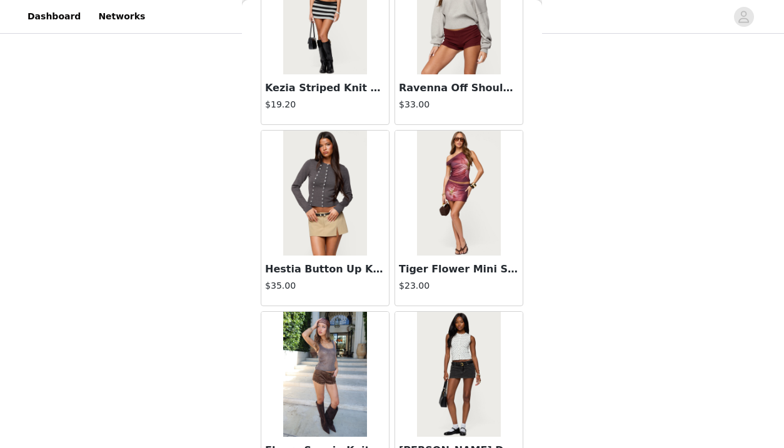
scroll to position [6903, 0]
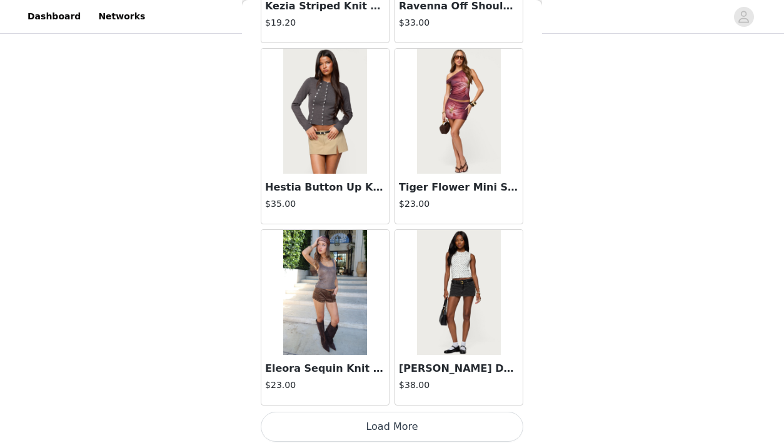
click at [481, 422] on button "Load More" at bounding box center [392, 427] width 263 height 30
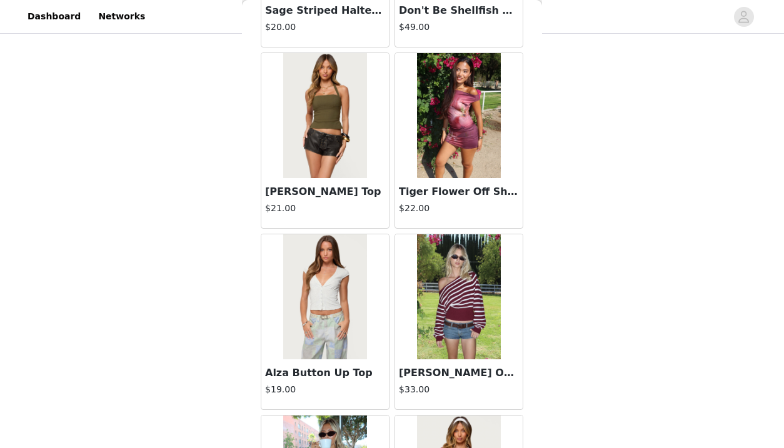
scroll to position [7803, 0]
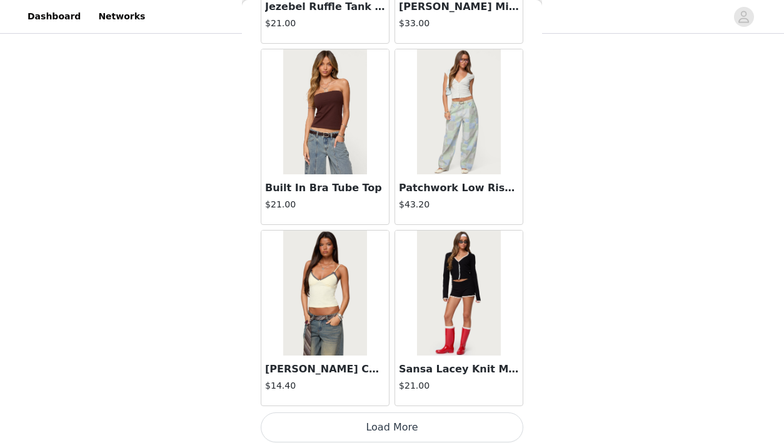
click at [481, 428] on button "Load More" at bounding box center [392, 428] width 263 height 30
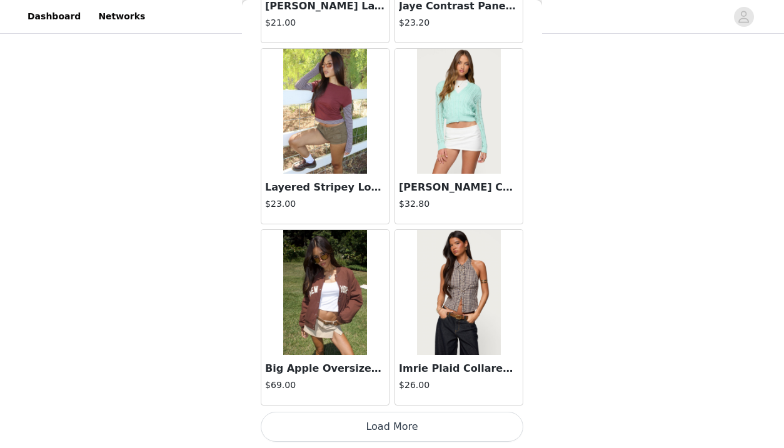
scroll to position [10528, 0]
click at [437, 424] on button "Load More" at bounding box center [392, 428] width 263 height 30
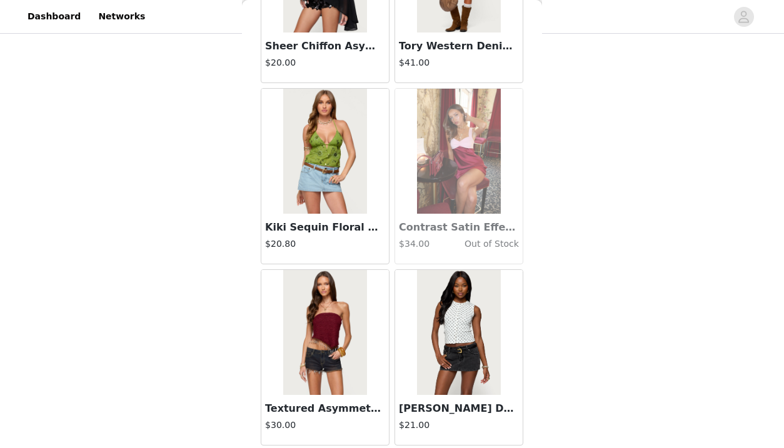
scroll to position [12341, 0]
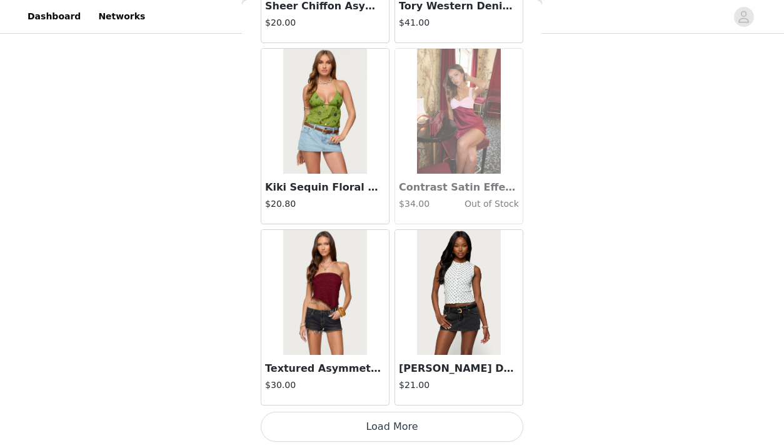
click at [443, 426] on button "Load More" at bounding box center [392, 427] width 263 height 30
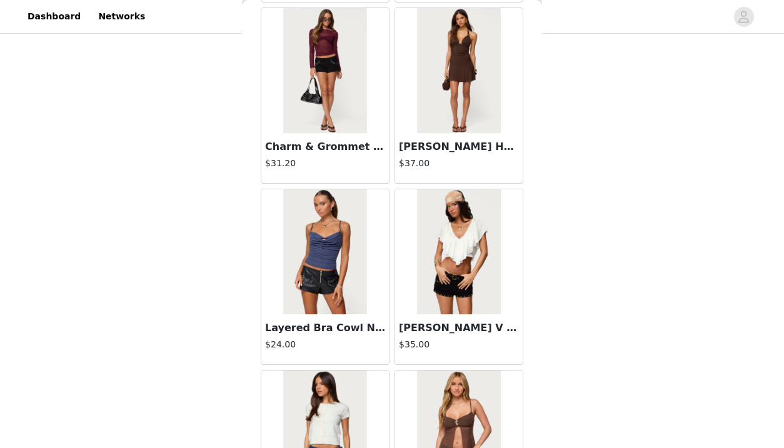
scroll to position [14152, 0]
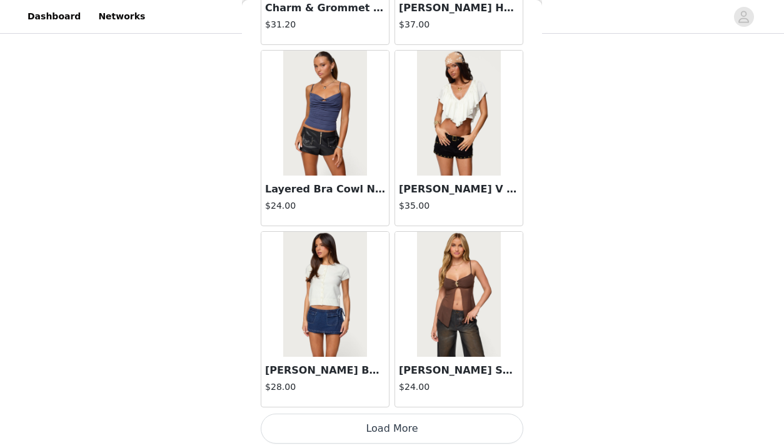
click at [426, 427] on button "Load More" at bounding box center [392, 429] width 263 height 30
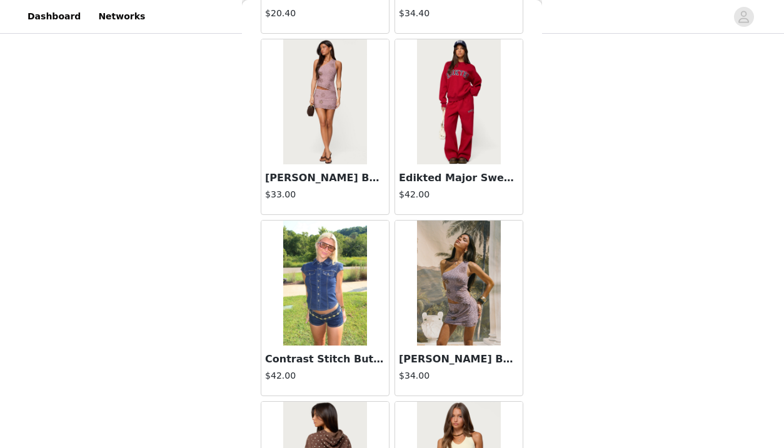
scroll to position [15967, 0]
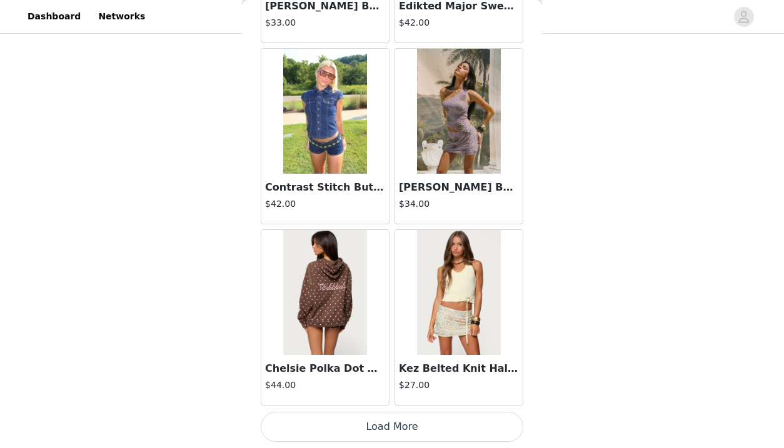
click at [447, 429] on button "Load More" at bounding box center [392, 427] width 263 height 30
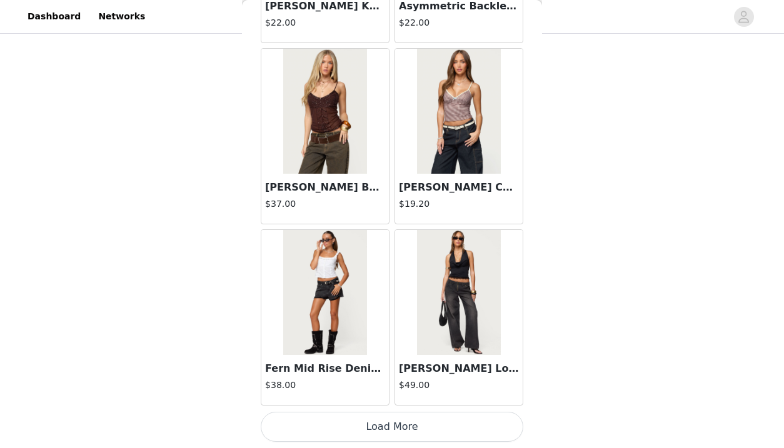
scroll to position [17778, 0]
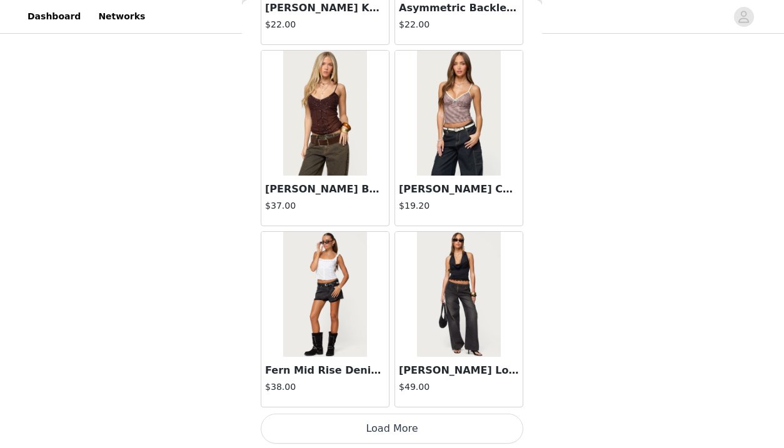
click at [454, 428] on button "Load More" at bounding box center [392, 429] width 263 height 30
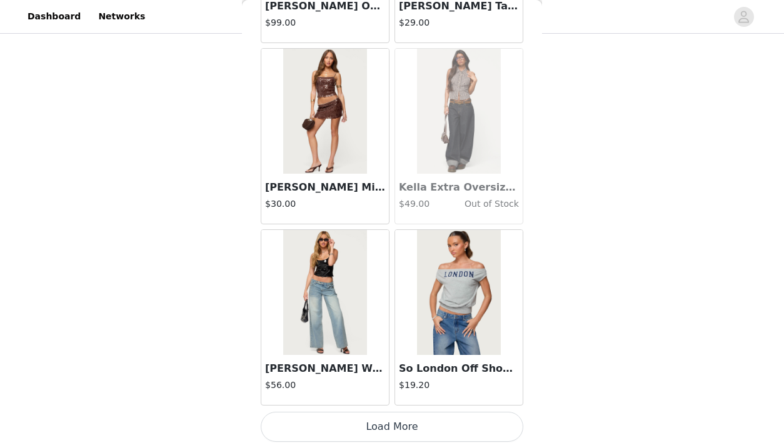
scroll to position [19592, 0]
click at [439, 428] on button "Load More" at bounding box center [392, 428] width 263 height 30
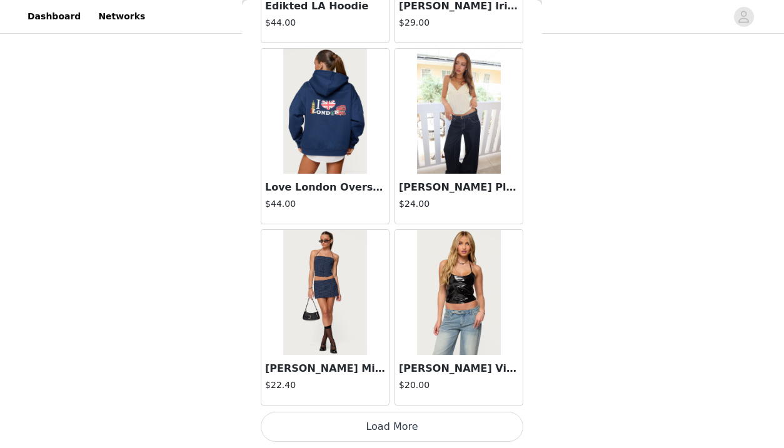
scroll to position [21404, 0]
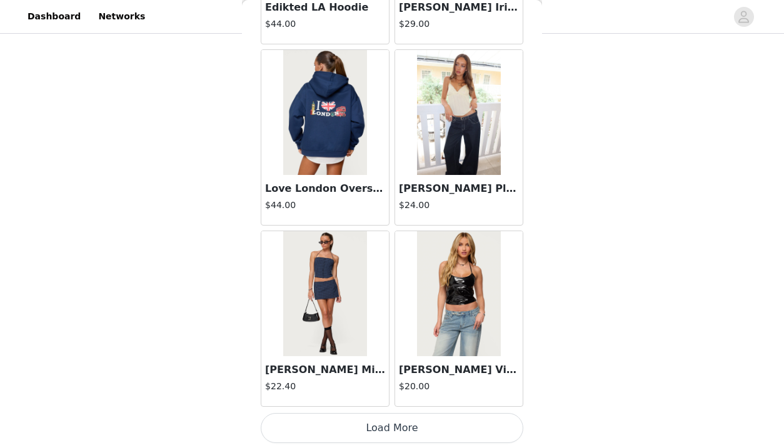
click at [451, 425] on button "Load More" at bounding box center [392, 428] width 263 height 30
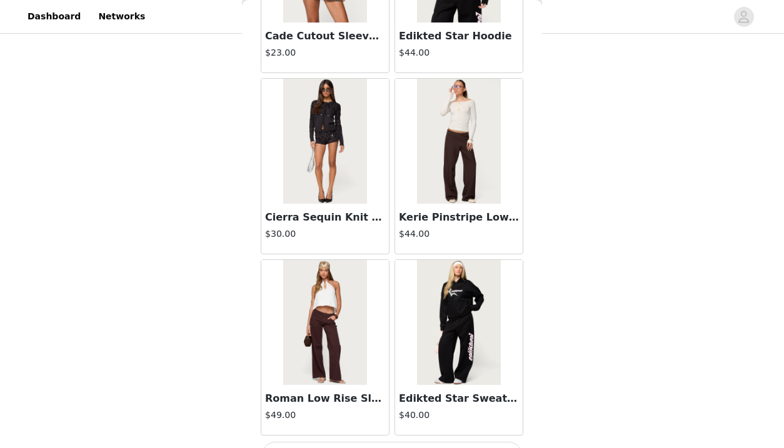
scroll to position [23218, 0]
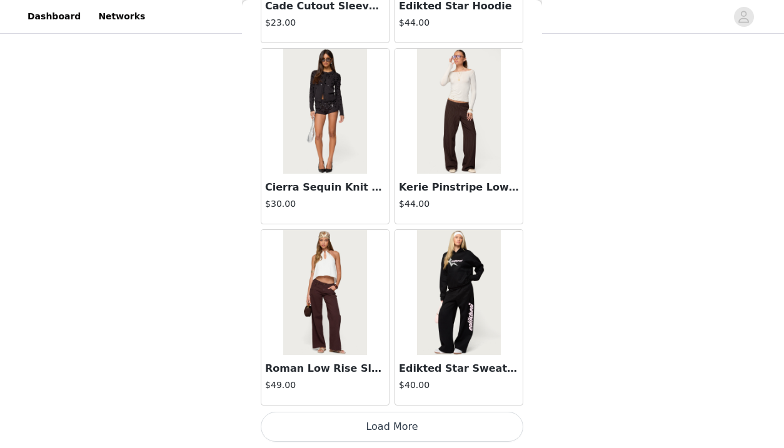
click at [452, 425] on button "Load More" at bounding box center [392, 427] width 263 height 30
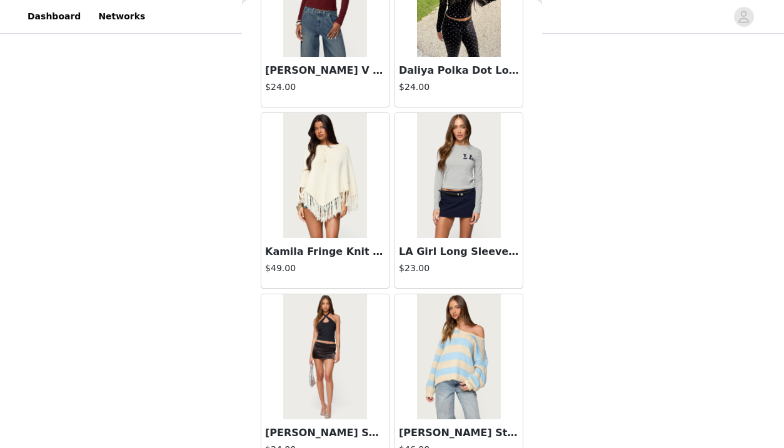
scroll to position [25031, 0]
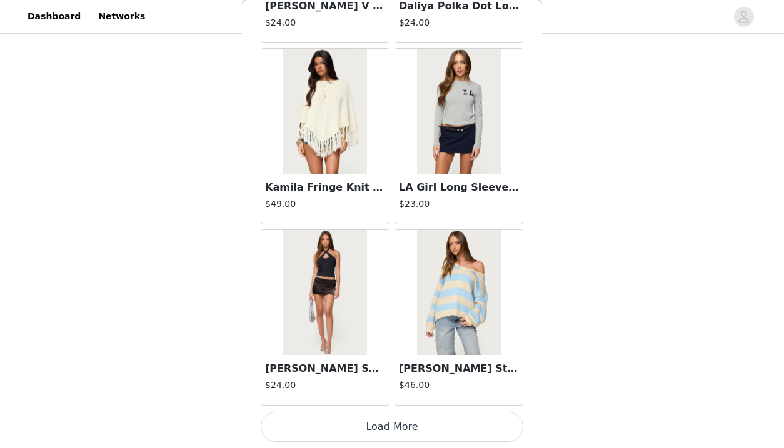
click at [451, 429] on button "Load More" at bounding box center [392, 427] width 263 height 30
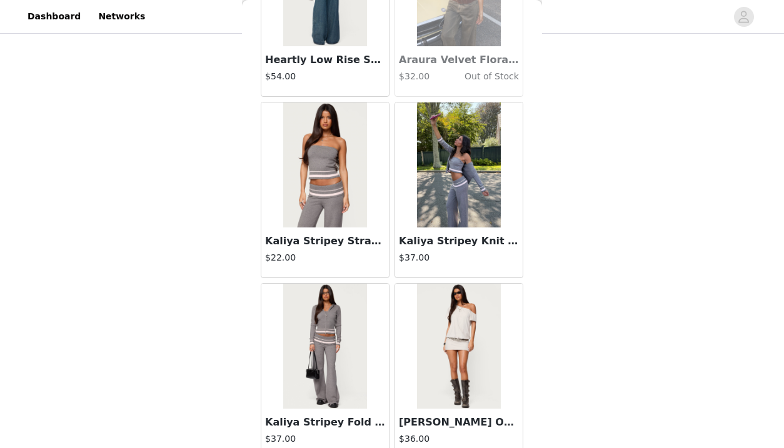
scroll to position [26844, 0]
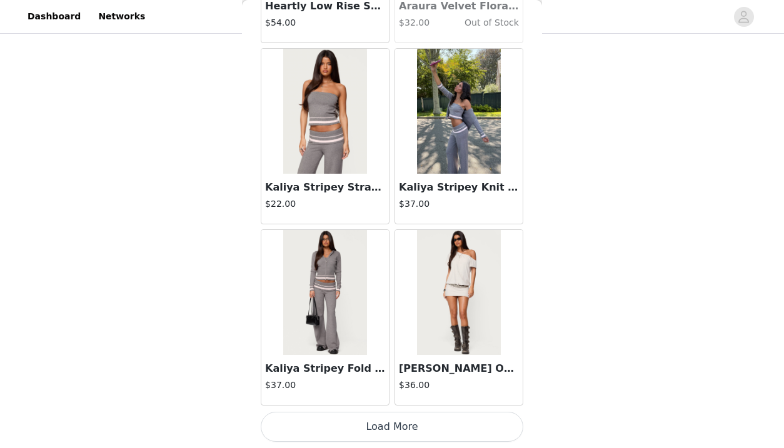
click at [456, 421] on button "Load More" at bounding box center [392, 427] width 263 height 30
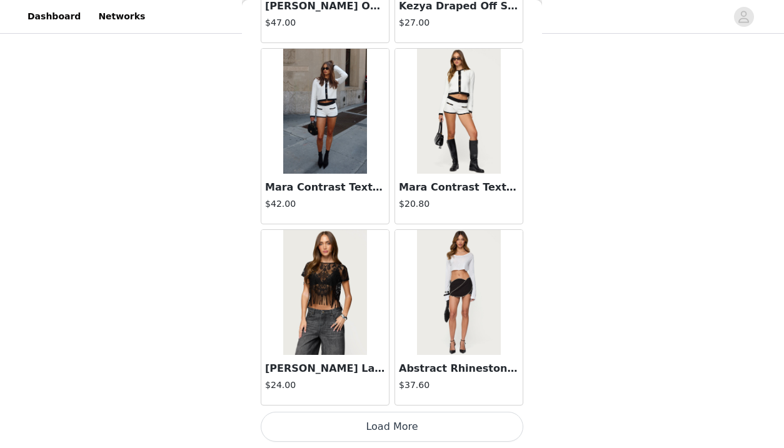
scroll to position [28655, 0]
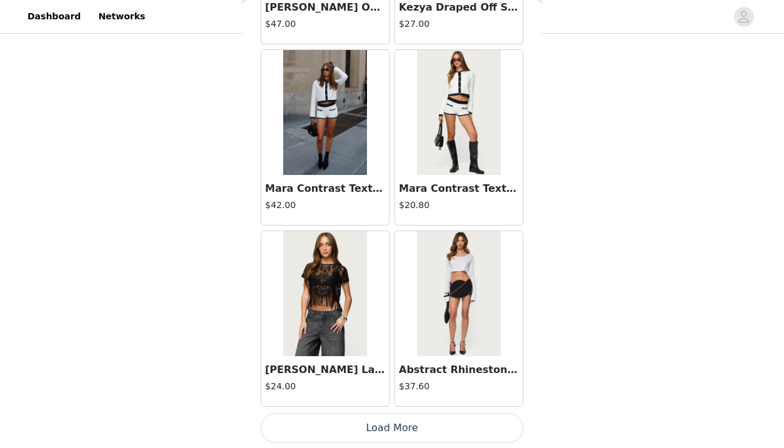
click at [479, 423] on button "Load More" at bounding box center [392, 428] width 263 height 30
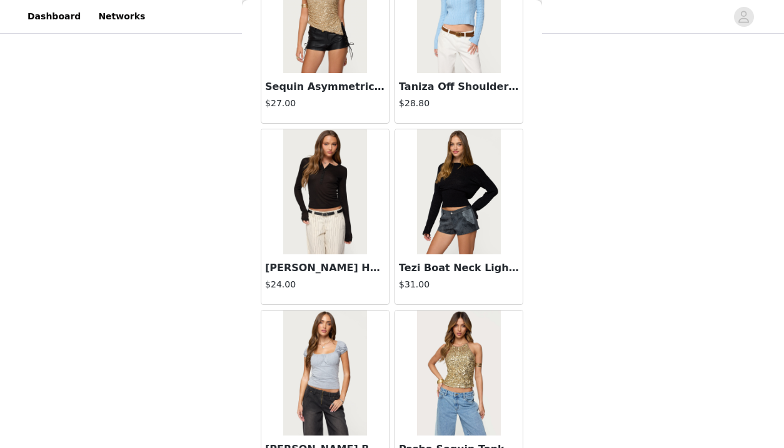
scroll to position [30470, 0]
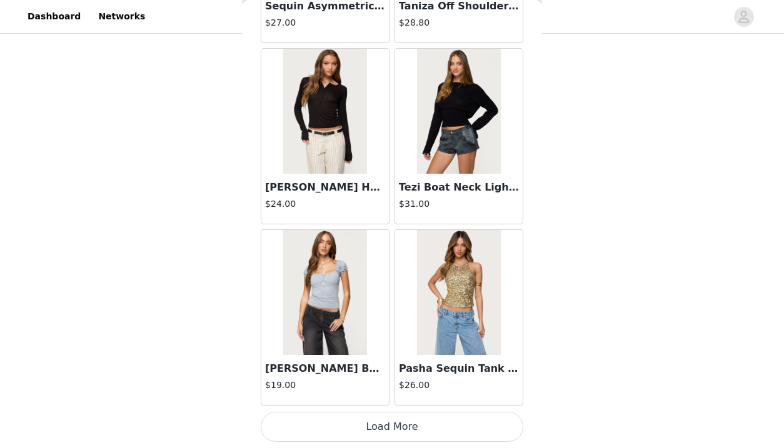
click at [456, 419] on button "Load More" at bounding box center [392, 427] width 263 height 30
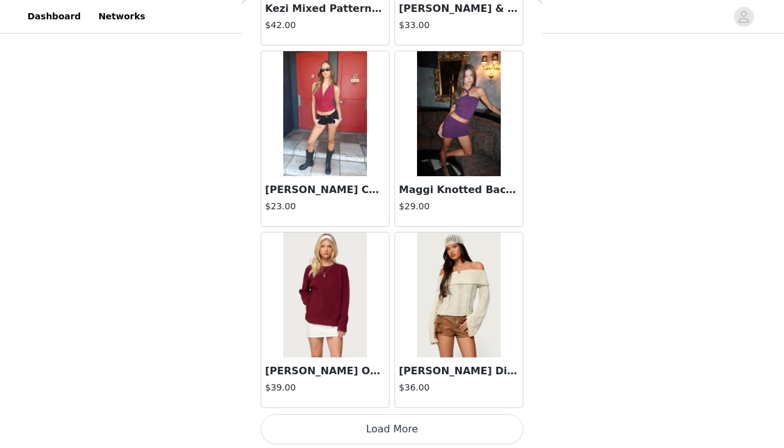
scroll to position [32282, 0]
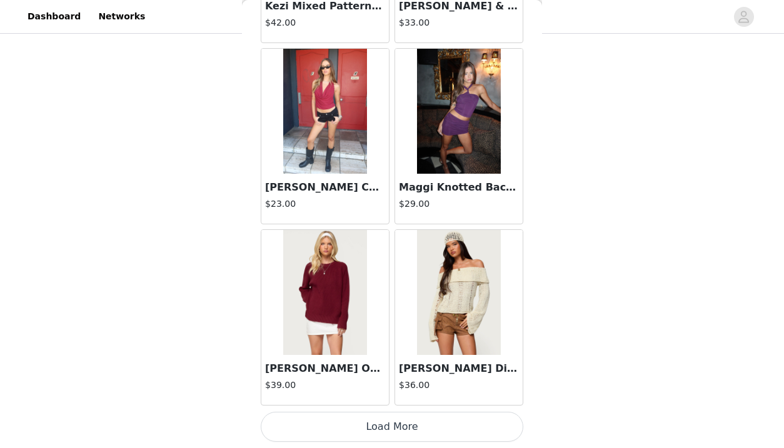
click at [448, 422] on button "Load More" at bounding box center [392, 427] width 263 height 30
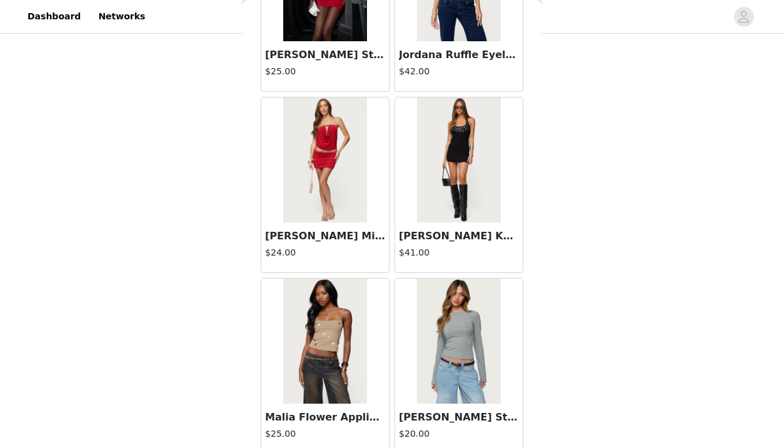
scroll to position [34095, 0]
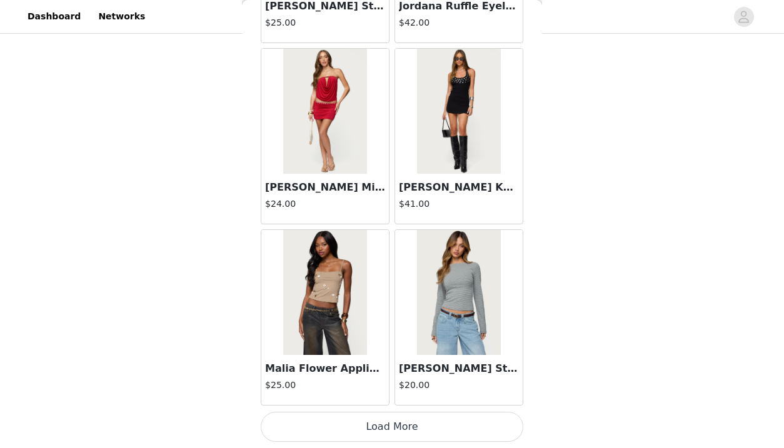
click at [488, 344] on img at bounding box center [458, 292] width 83 height 125
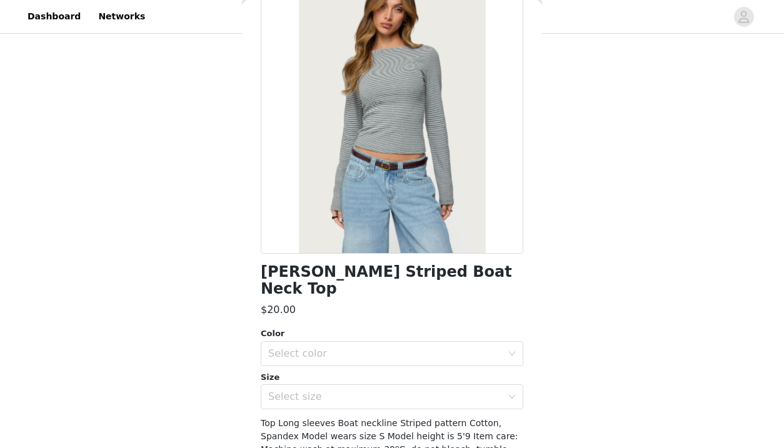
scroll to position [94, 0]
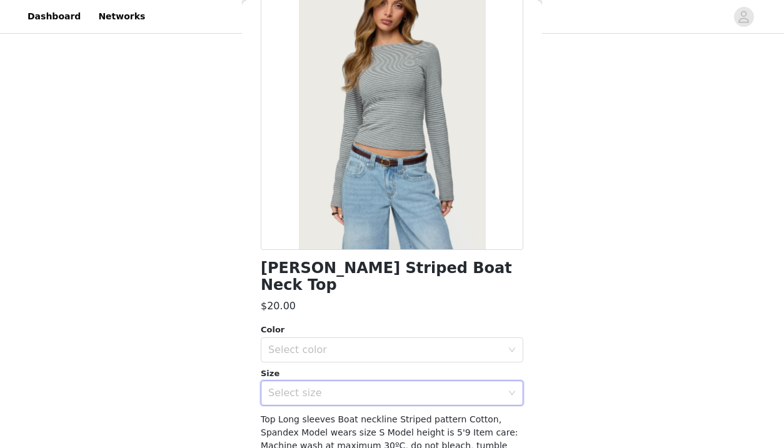
click at [508, 389] on icon "icon: down" at bounding box center [512, 393] width 8 height 8
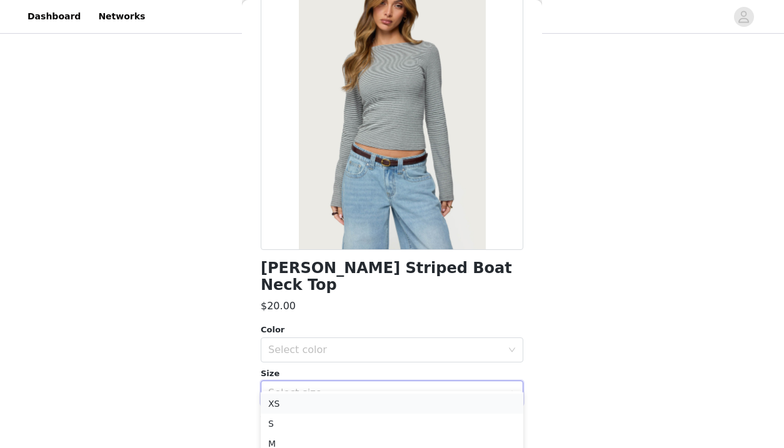
click at [454, 412] on li "XS" at bounding box center [392, 404] width 263 height 20
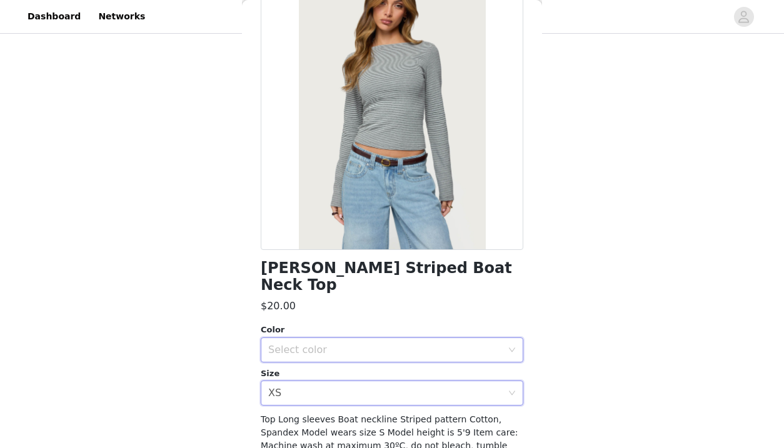
click at [477, 338] on div "Select color" at bounding box center [387, 350] width 239 height 24
click at [483, 353] on li "GRAY-MELANGE" at bounding box center [392, 361] width 263 height 20
click at [489, 381] on div "Select size XS" at bounding box center [387, 393] width 239 height 24
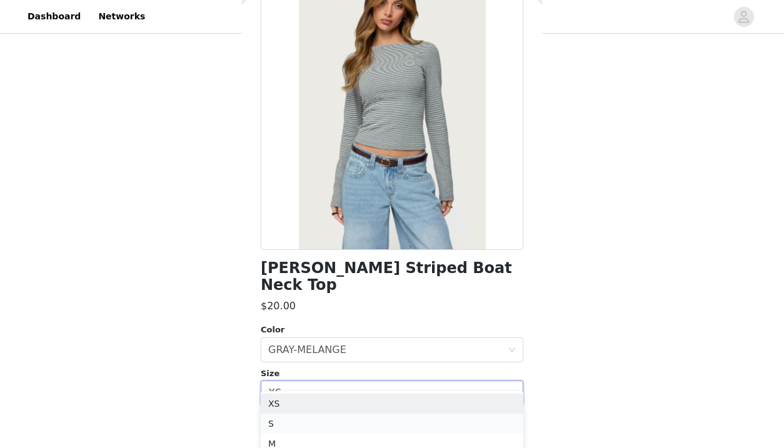
click at [478, 423] on li "S" at bounding box center [392, 424] width 263 height 20
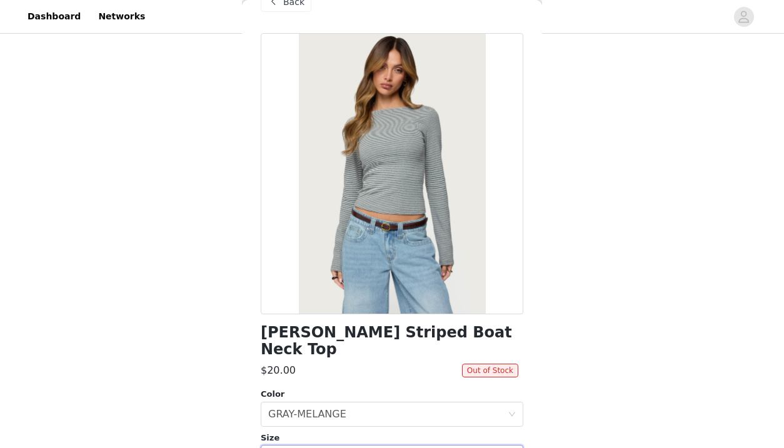
scroll to position [43, 0]
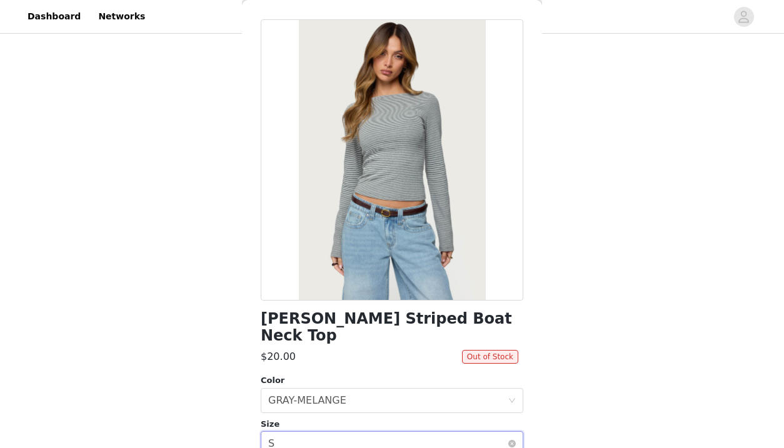
click at [471, 432] on div "Select size S" at bounding box center [387, 444] width 239 height 24
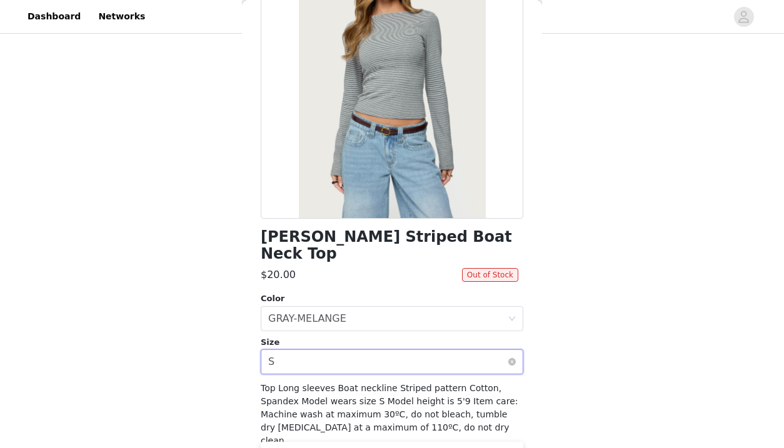
scroll to position [124, 0]
click at [507, 351] on div "Select size S" at bounding box center [387, 363] width 239 height 24
click at [513, 359] on icon "icon: close-circle" at bounding box center [512, 363] width 8 height 8
click at [494, 356] on div "Select size" at bounding box center [385, 362] width 234 height 13
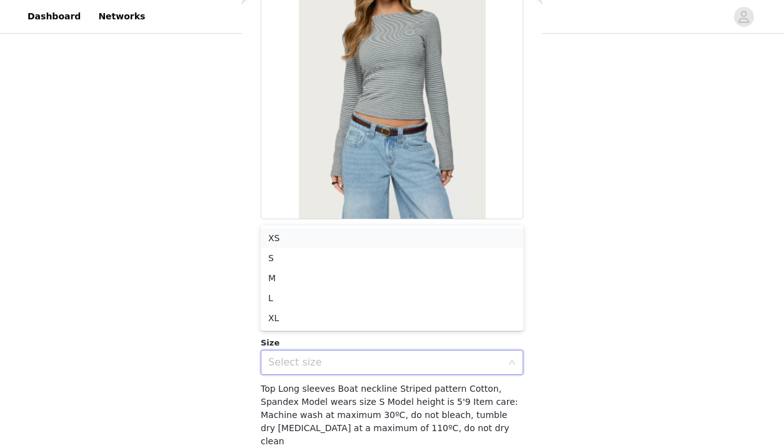
click at [416, 239] on li "XS" at bounding box center [392, 238] width 263 height 20
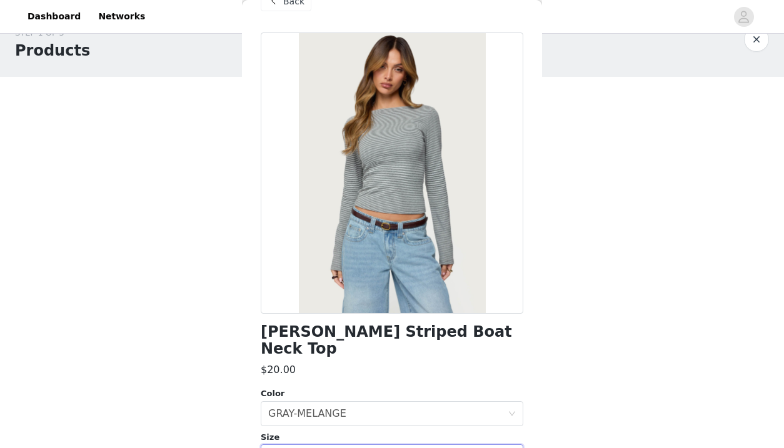
scroll to position [0, 0]
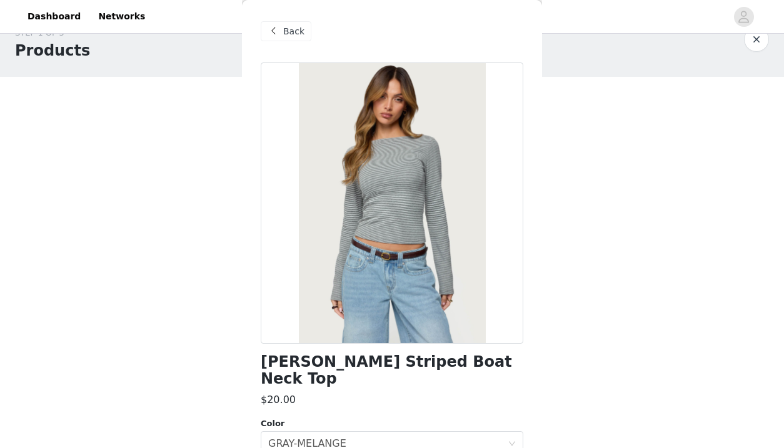
click at [281, 34] on div "Back" at bounding box center [286, 31] width 51 height 20
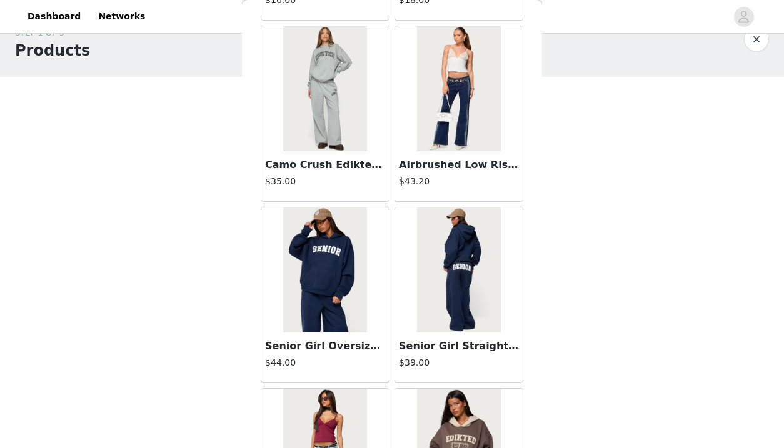
scroll to position [34095, 0]
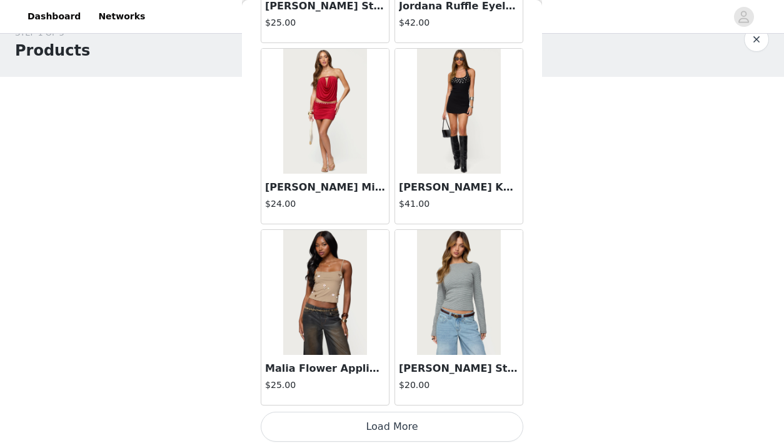
click at [463, 424] on button "Load More" at bounding box center [392, 427] width 263 height 30
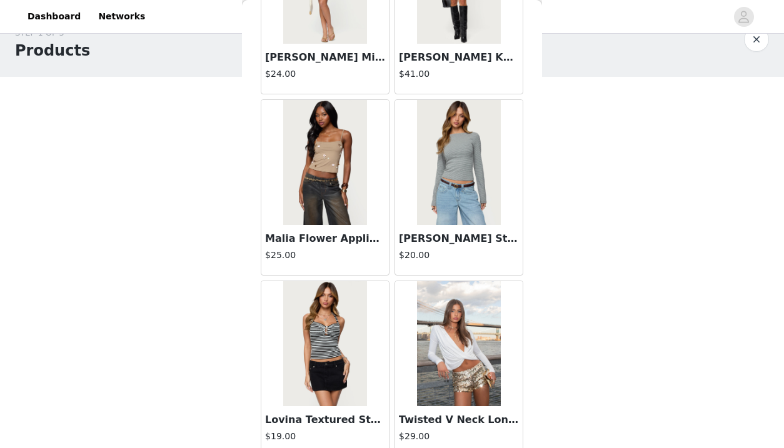
scroll to position [34225, 0]
click at [446, 168] on img at bounding box center [458, 163] width 83 height 125
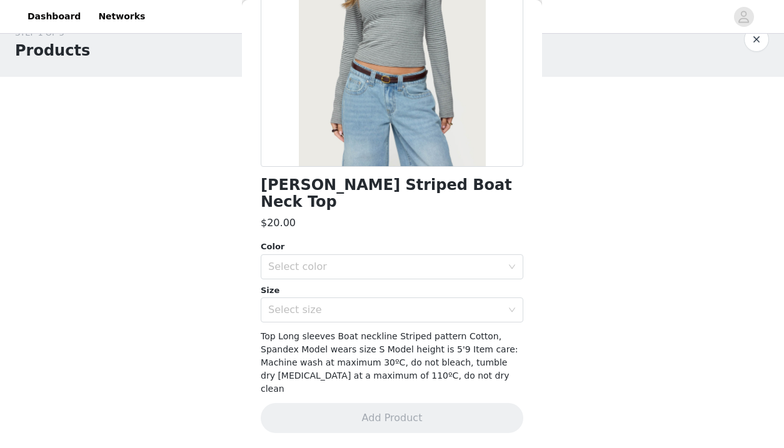
scroll to position [147, 0]
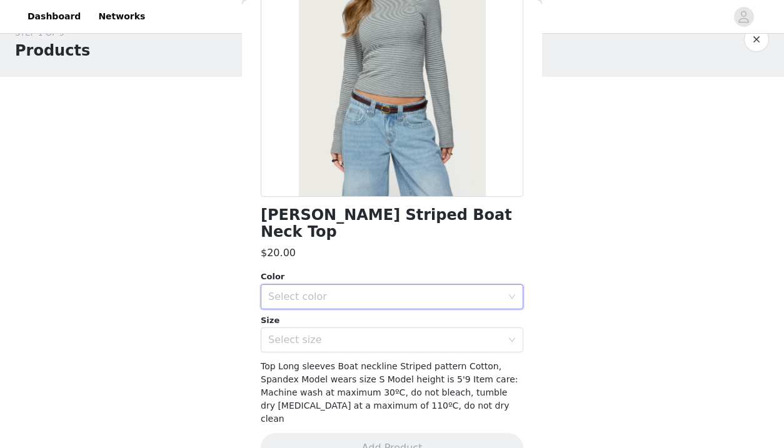
click at [506, 285] on div "Select color" at bounding box center [387, 297] width 239 height 24
click at [486, 310] on li "GRAY-MELANGE" at bounding box center [392, 308] width 263 height 20
click at [491, 328] on div "Select size" at bounding box center [387, 340] width 239 height 24
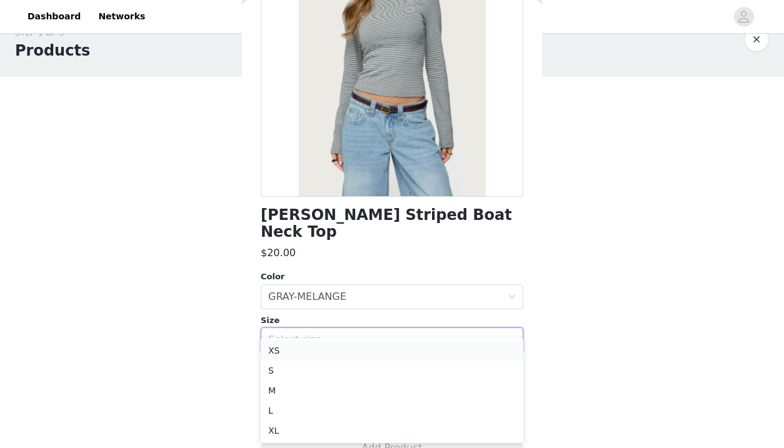
click at [488, 351] on li "XS" at bounding box center [392, 351] width 263 height 20
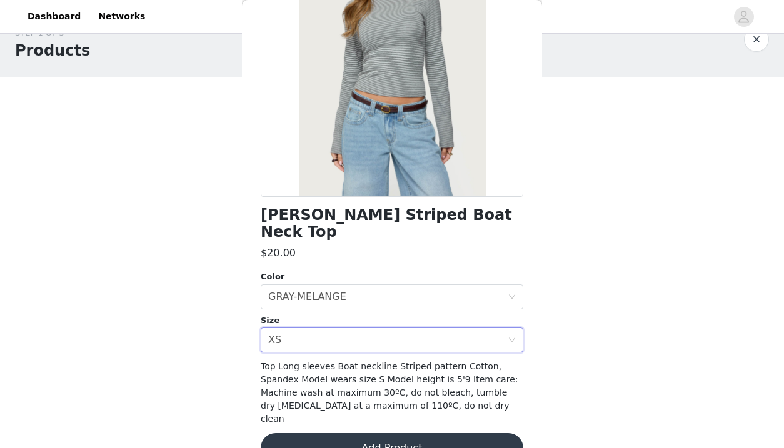
click at [496, 433] on button "Add Product" at bounding box center [392, 448] width 263 height 30
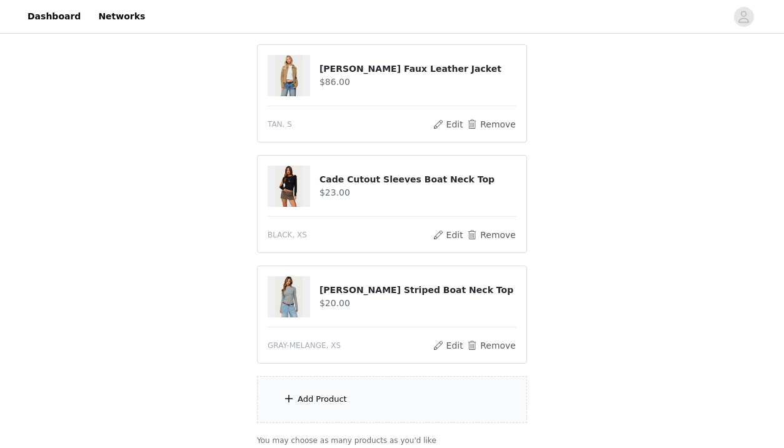
scroll to position [584, 0]
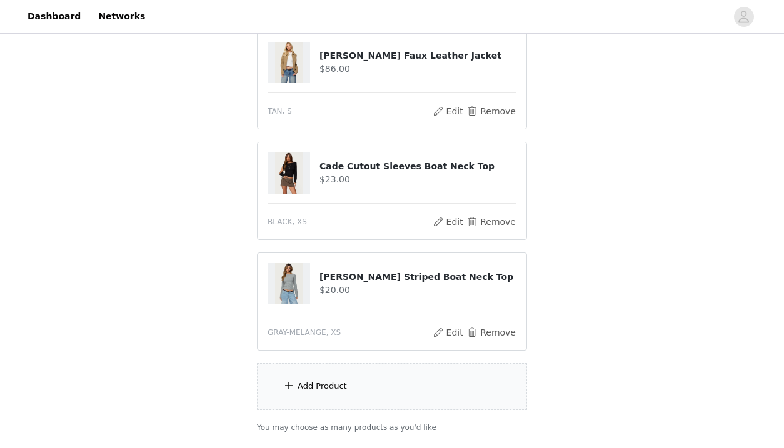
click at [326, 376] on div "Add Product" at bounding box center [392, 386] width 270 height 47
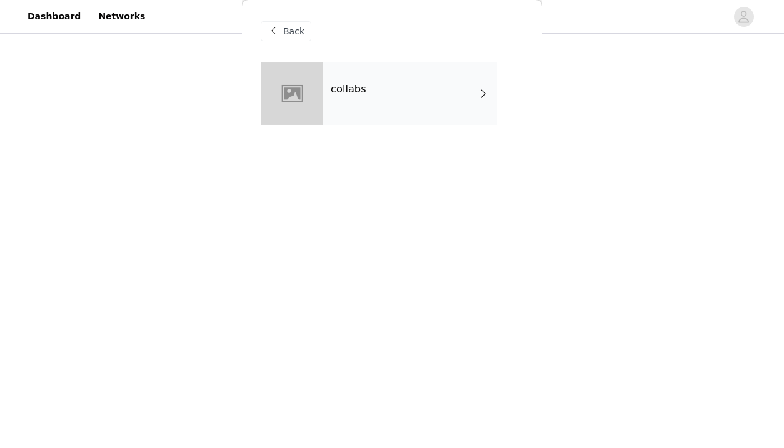
click at [368, 104] on div "collabs" at bounding box center [410, 94] width 174 height 63
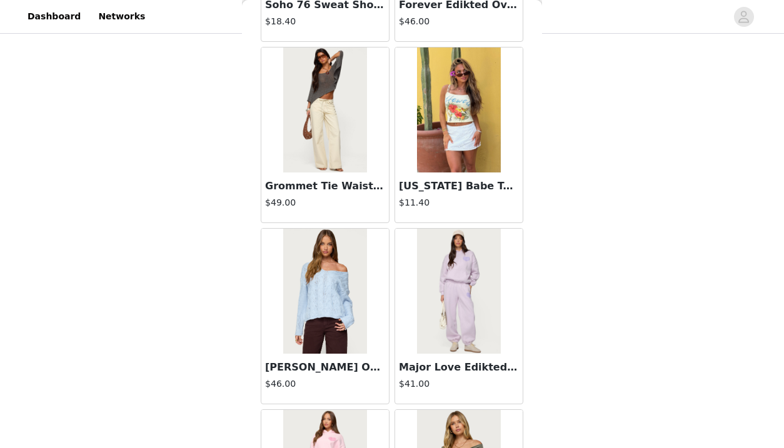
scroll to position [1465, 0]
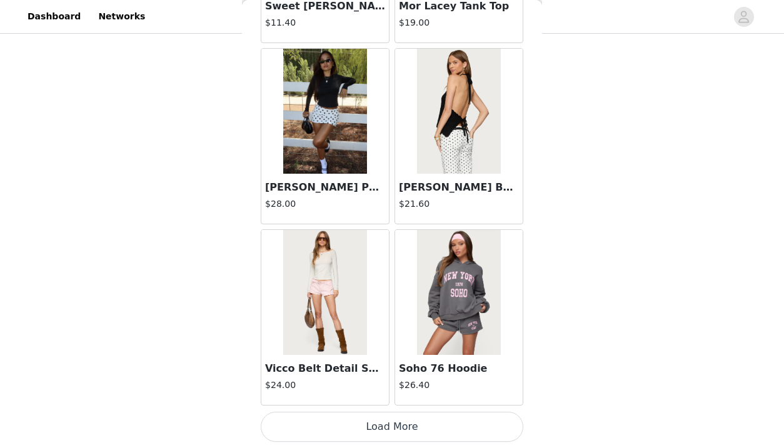
click at [423, 428] on button "Load More" at bounding box center [392, 427] width 263 height 30
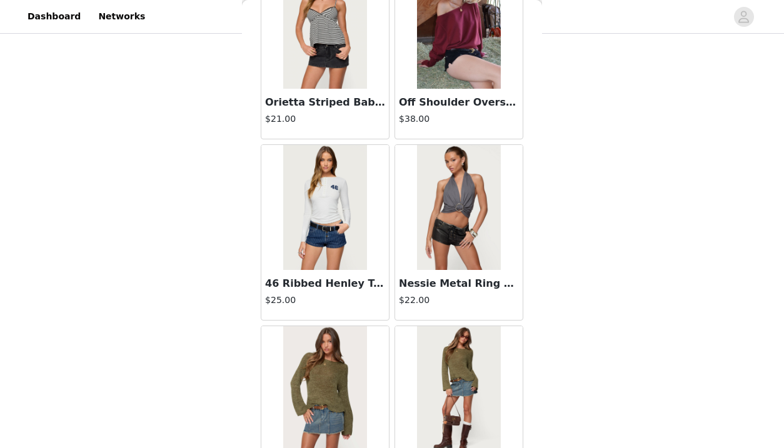
scroll to position [3277, 0]
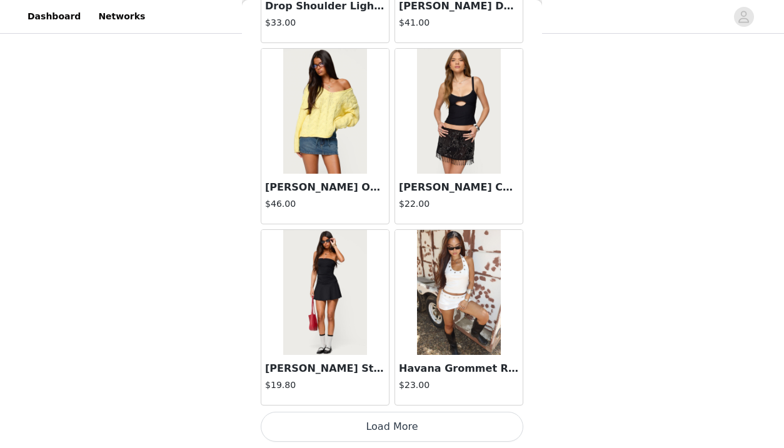
click at [376, 430] on button "Load More" at bounding box center [392, 427] width 263 height 30
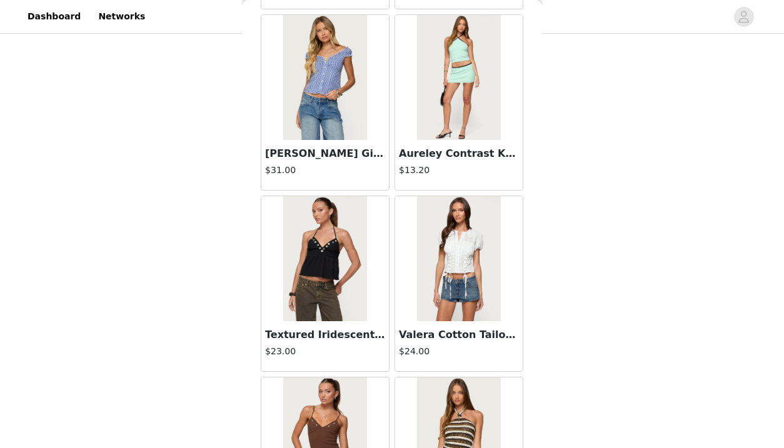
scroll to position [5090, 0]
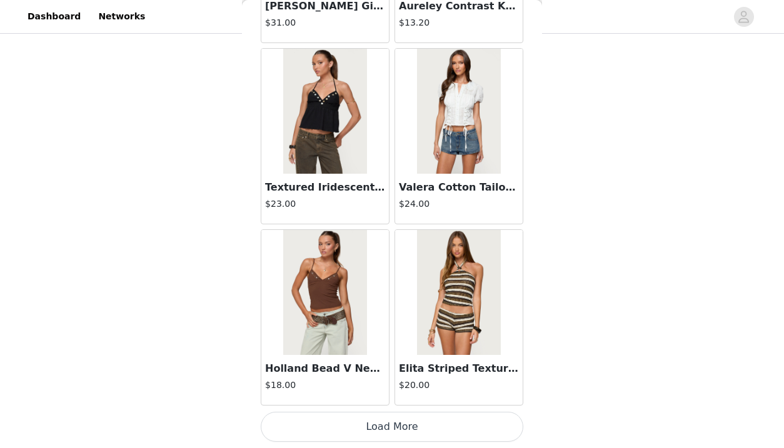
click at [403, 424] on button "Load More" at bounding box center [392, 427] width 263 height 30
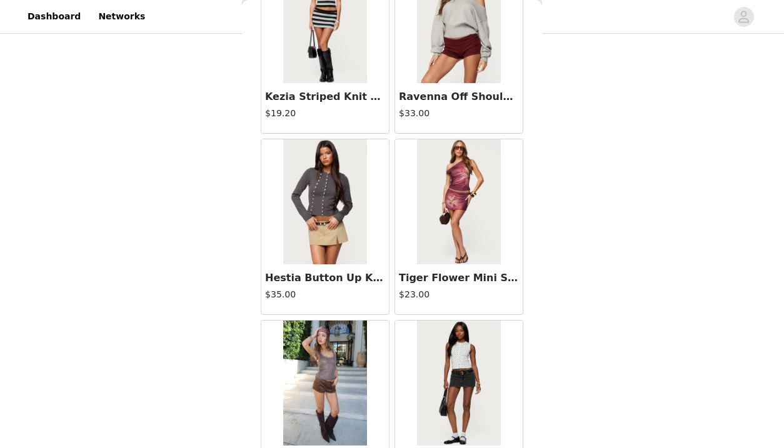
scroll to position [6903, 0]
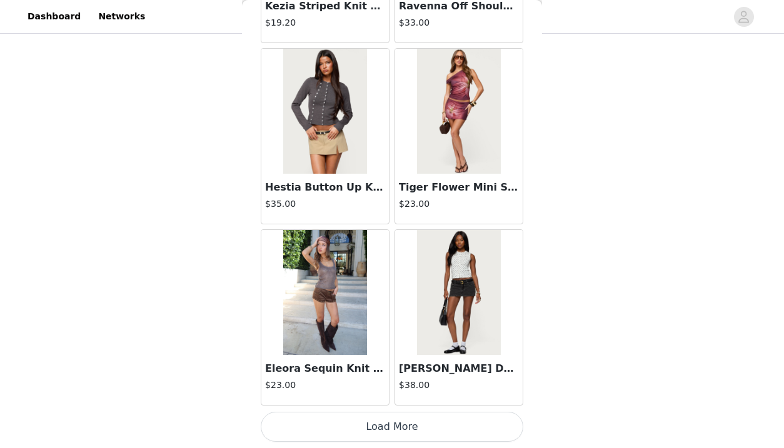
click at [425, 428] on button "Load More" at bounding box center [392, 427] width 263 height 30
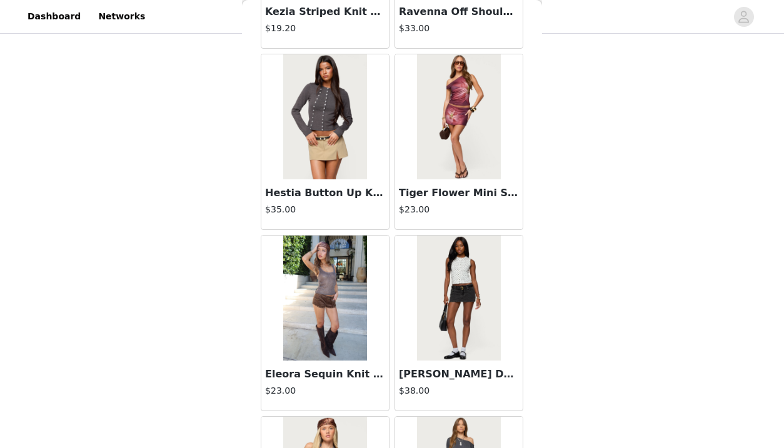
scroll to position [666, 0]
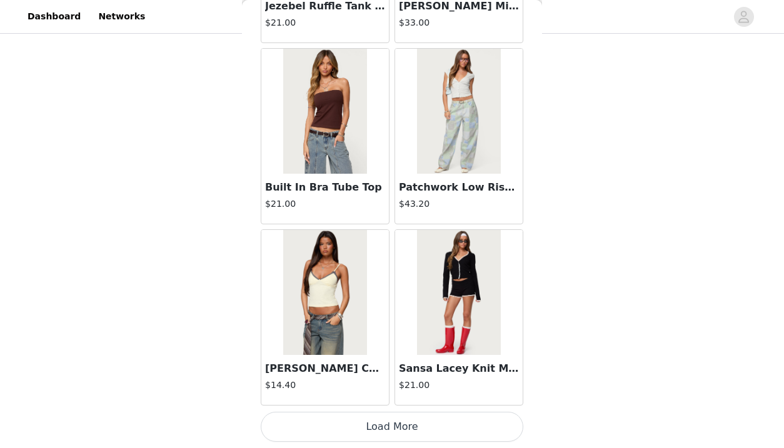
click at [424, 420] on button "Load More" at bounding box center [392, 427] width 263 height 30
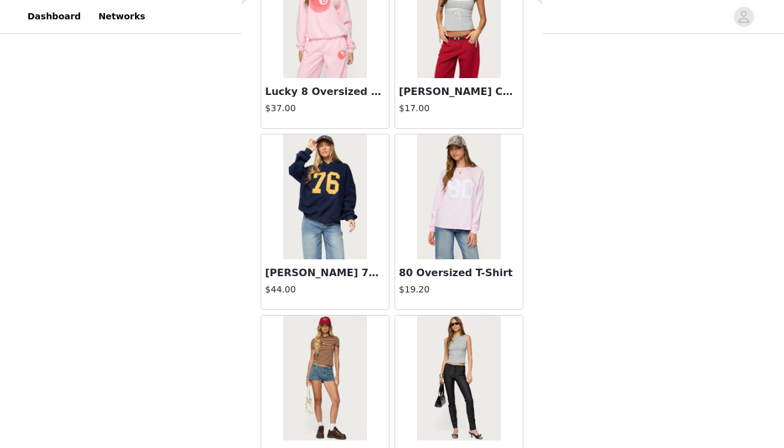
scroll to position [10529, 0]
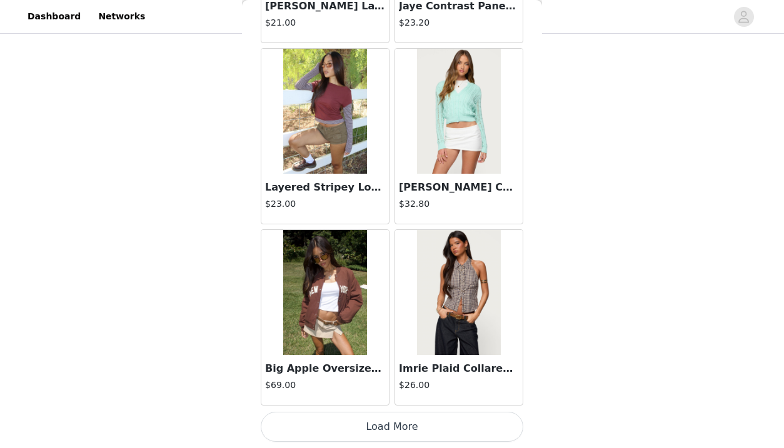
click at [426, 424] on button "Load More" at bounding box center [392, 427] width 263 height 30
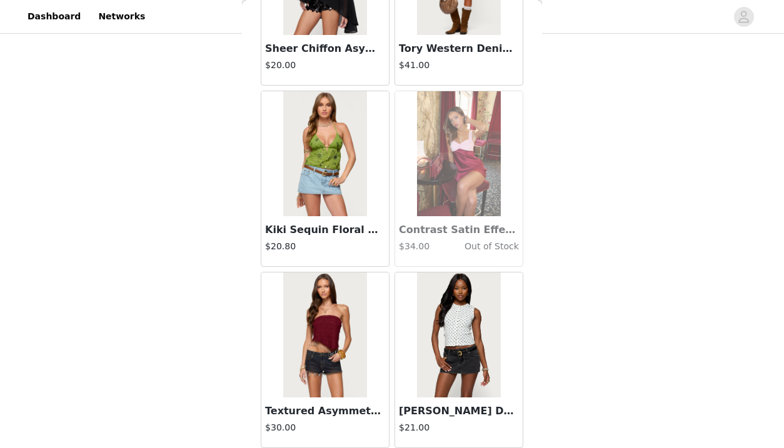
scroll to position [12341, 0]
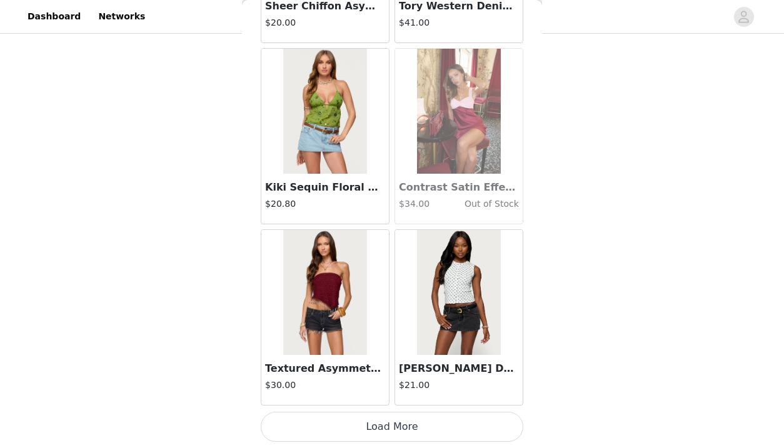
click at [451, 419] on button "Load More" at bounding box center [392, 427] width 263 height 30
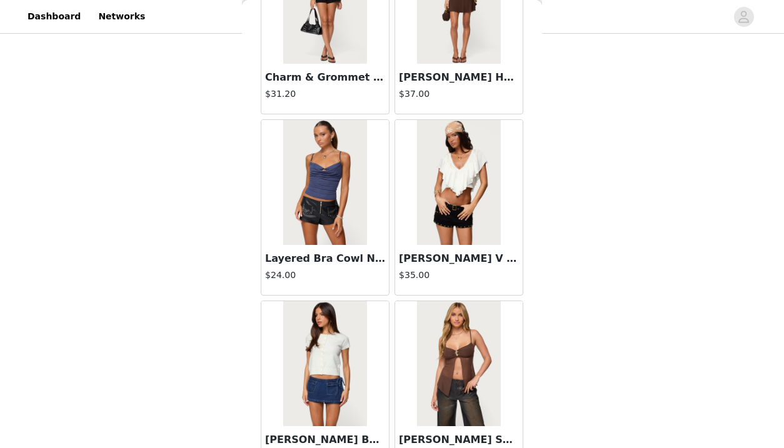
scroll to position [14154, 0]
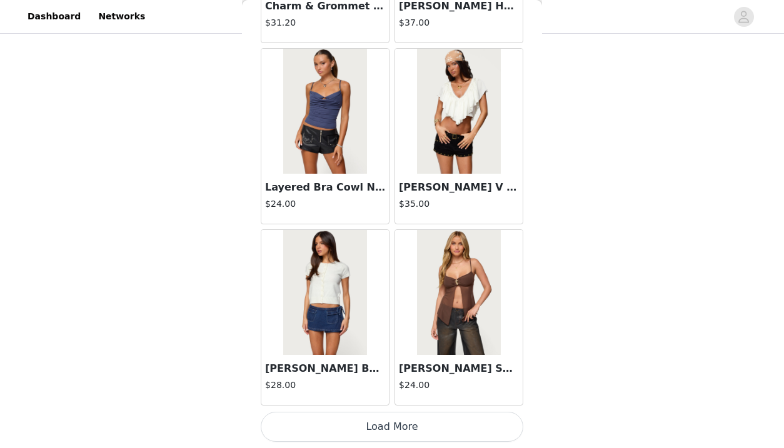
click at [445, 420] on button "Load More" at bounding box center [392, 427] width 263 height 30
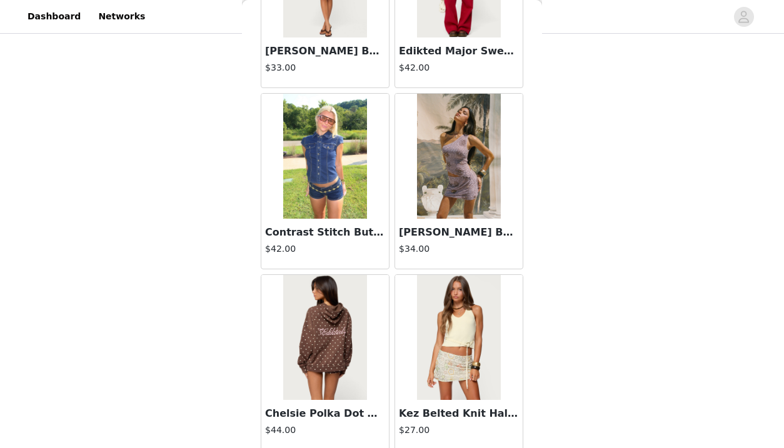
scroll to position [15967, 0]
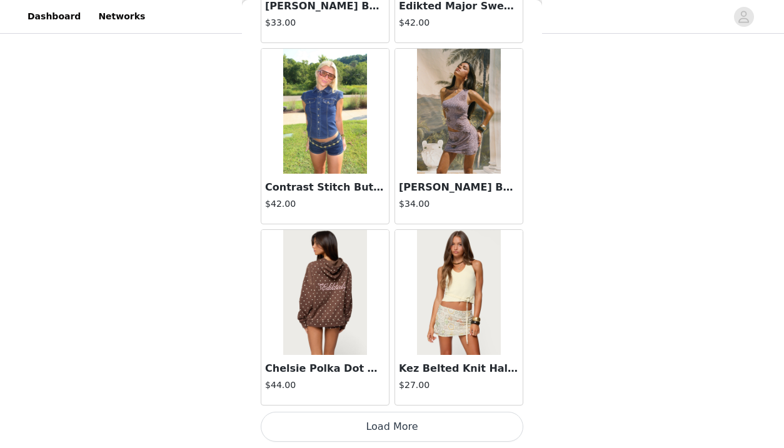
click at [470, 426] on button "Load More" at bounding box center [392, 427] width 263 height 30
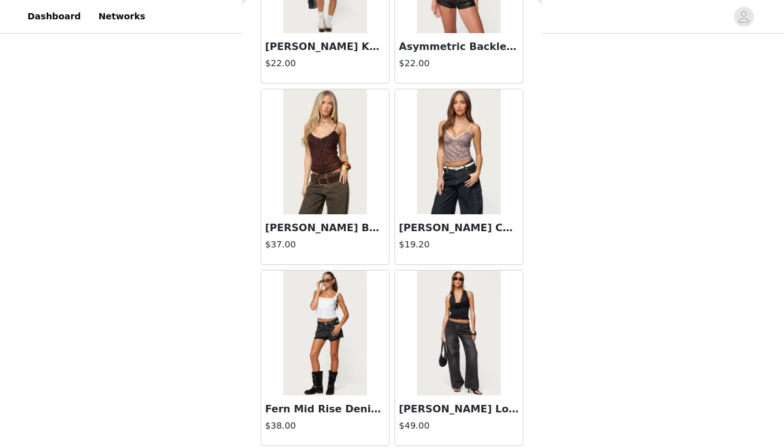
scroll to position [17780, 0]
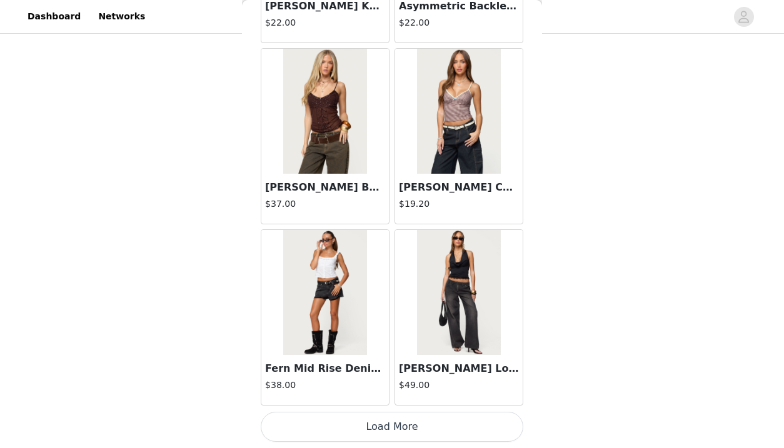
click at [473, 417] on button "Load More" at bounding box center [392, 427] width 263 height 30
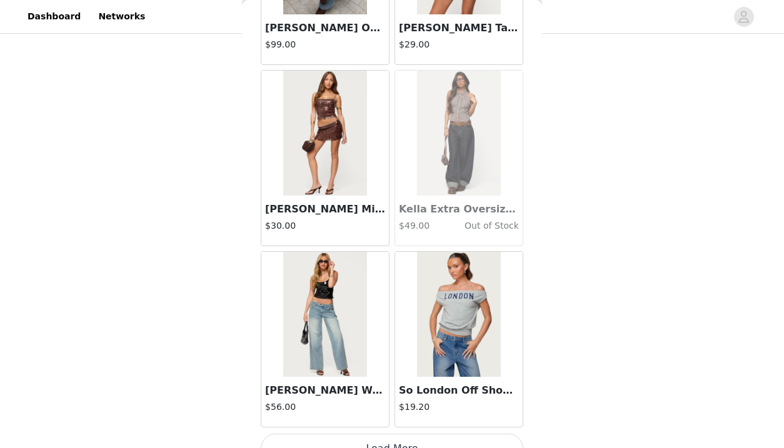
scroll to position [19593, 0]
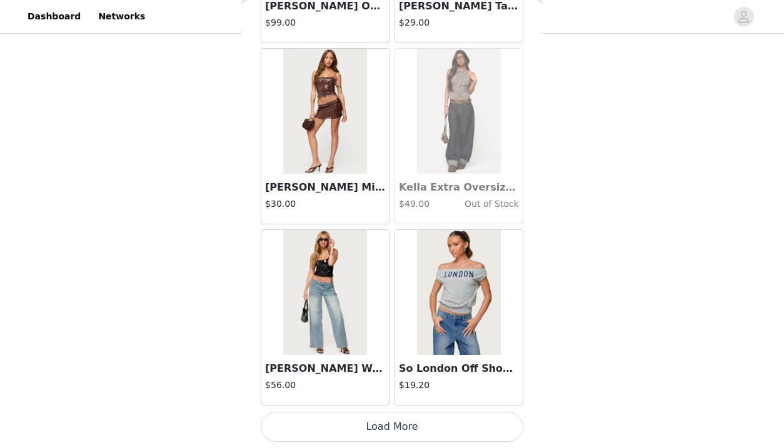
click at [476, 425] on button "Load More" at bounding box center [392, 427] width 263 height 30
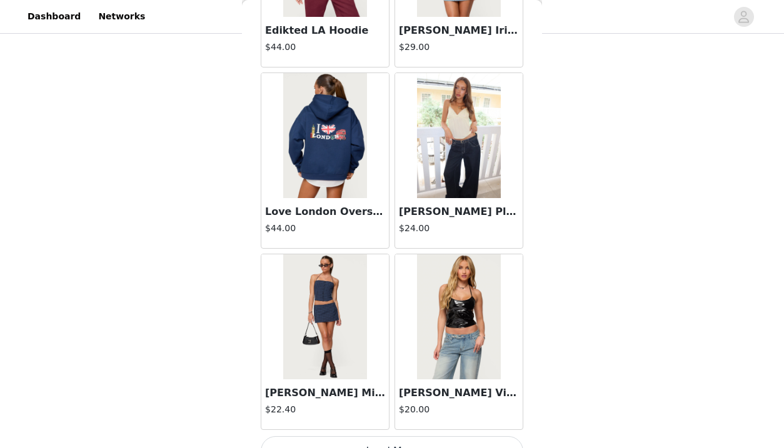
scroll to position [21405, 0]
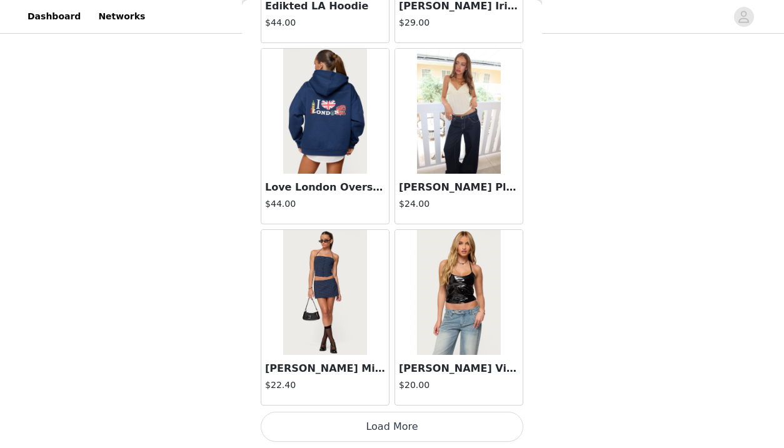
click at [474, 426] on button "Load More" at bounding box center [392, 427] width 263 height 30
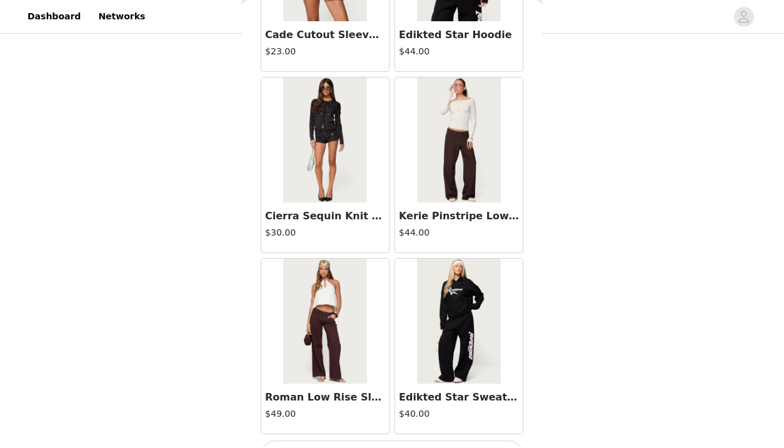
scroll to position [23218, 0]
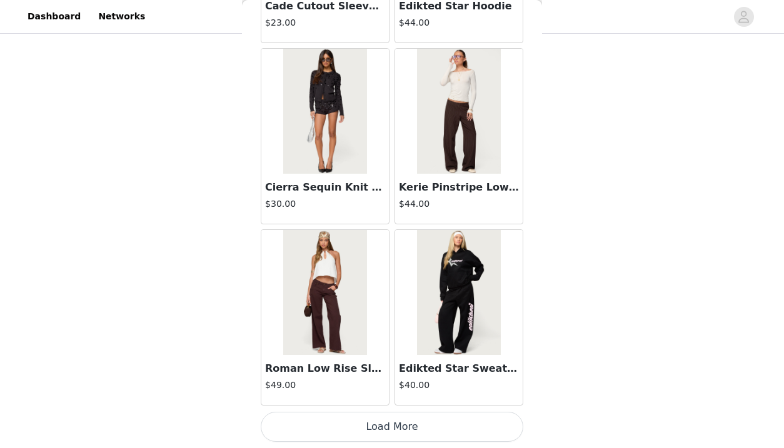
click at [457, 425] on button "Load More" at bounding box center [392, 427] width 263 height 30
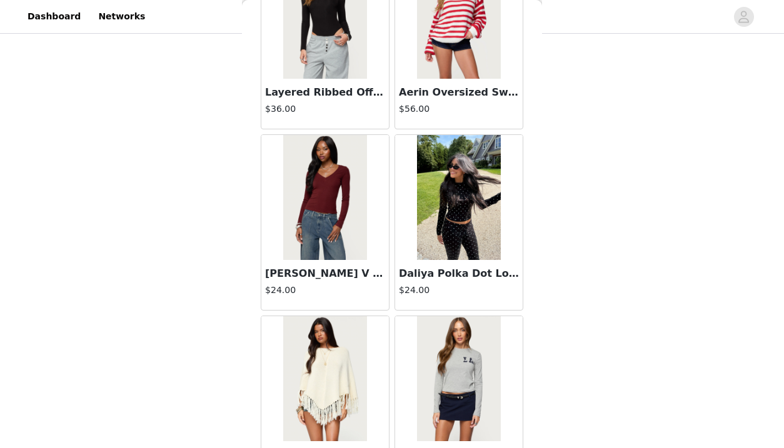
scroll to position [25031, 0]
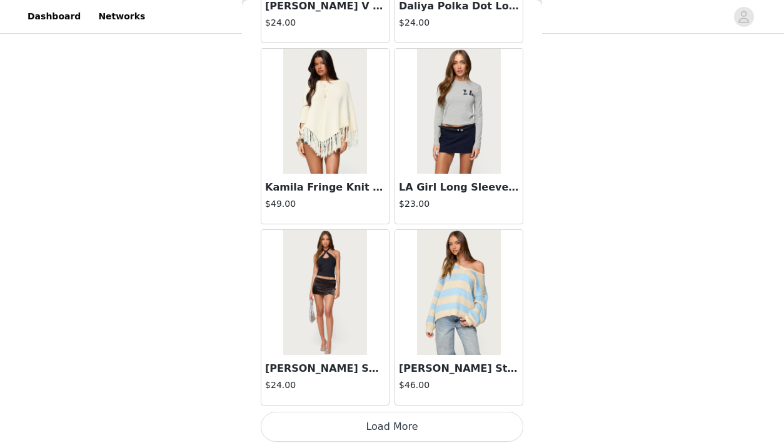
click at [458, 420] on button "Load More" at bounding box center [392, 427] width 263 height 30
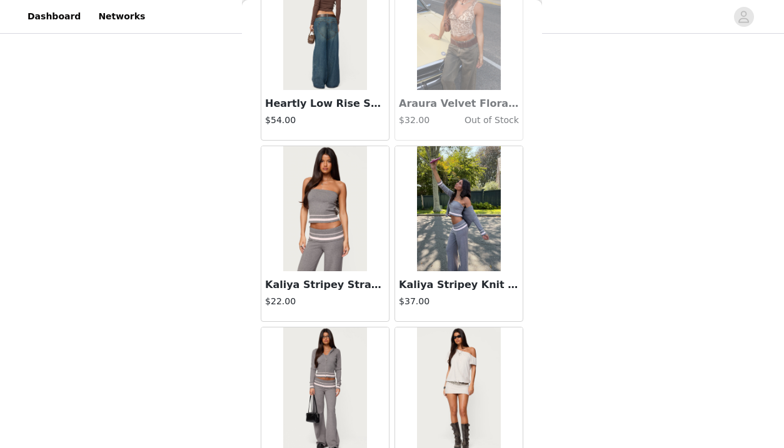
scroll to position [26844, 0]
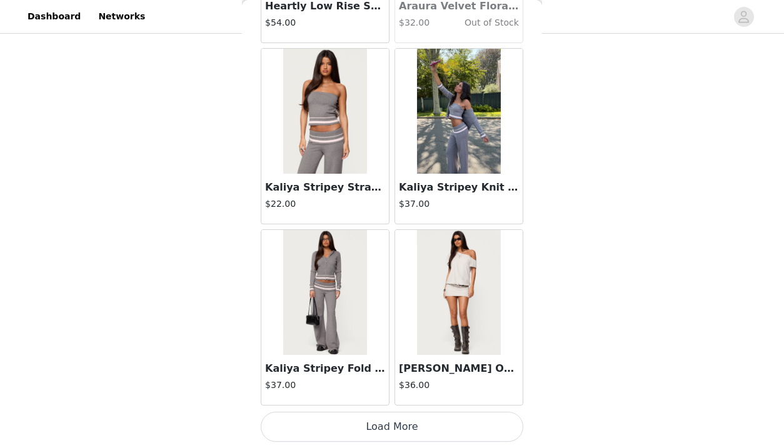
click at [478, 421] on button "Load More" at bounding box center [392, 427] width 263 height 30
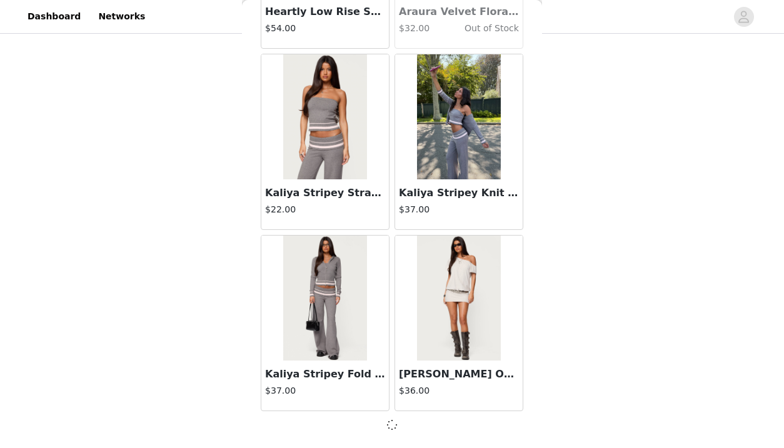
scroll to position [26838, 0]
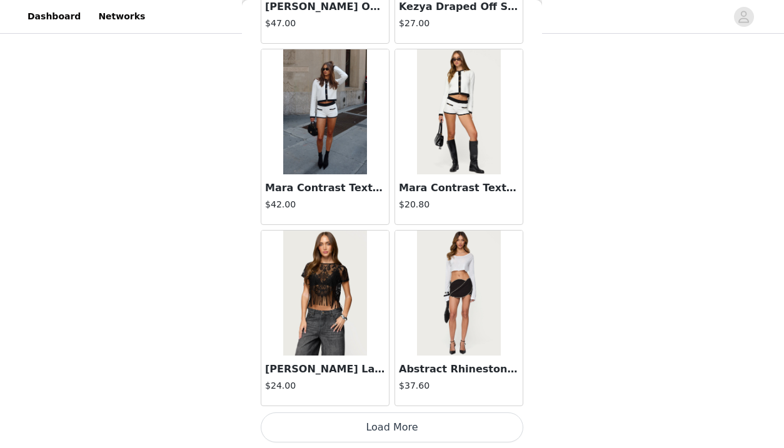
click at [478, 419] on button "Load More" at bounding box center [392, 428] width 263 height 30
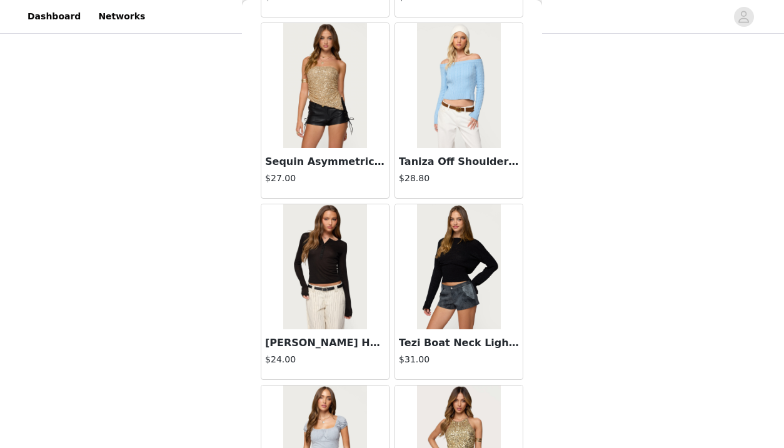
scroll to position [30470, 0]
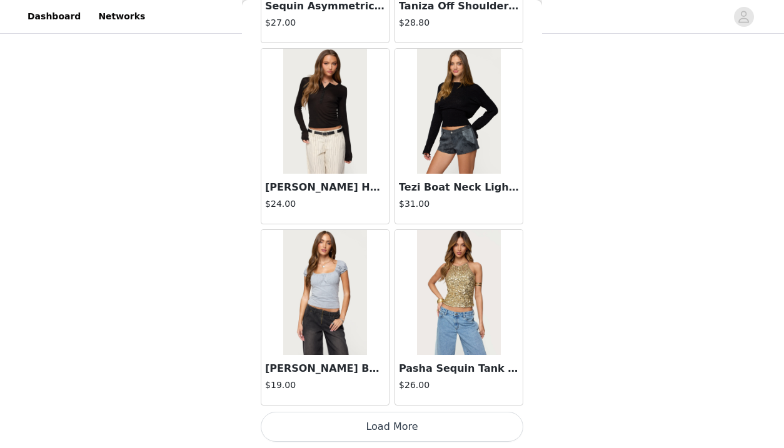
click at [478, 427] on button "Load More" at bounding box center [392, 427] width 263 height 30
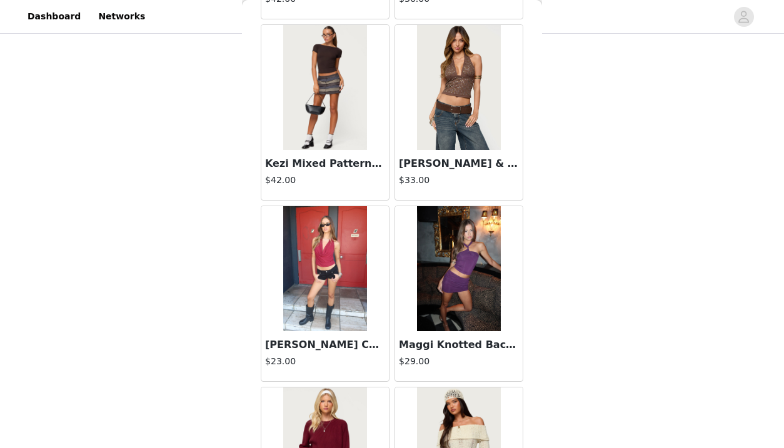
scroll to position [32282, 0]
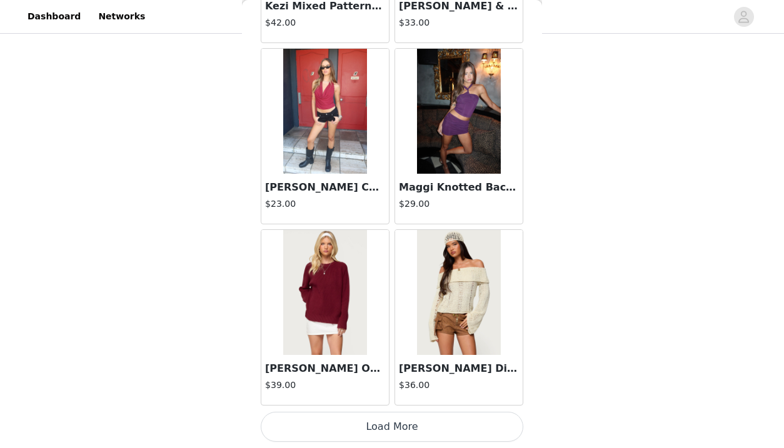
click at [459, 424] on button "Load More" at bounding box center [392, 427] width 263 height 30
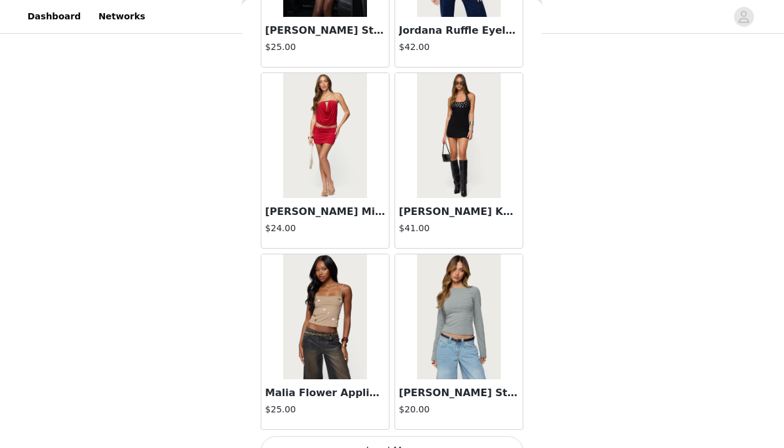
scroll to position [34095, 0]
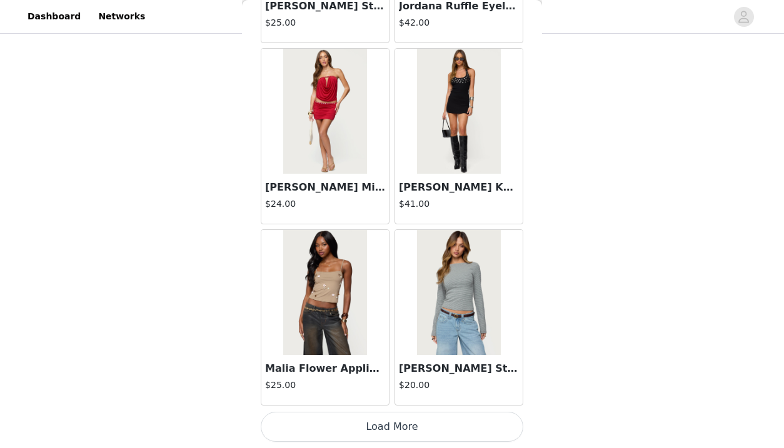
click at [476, 423] on button "Load More" at bounding box center [392, 427] width 263 height 30
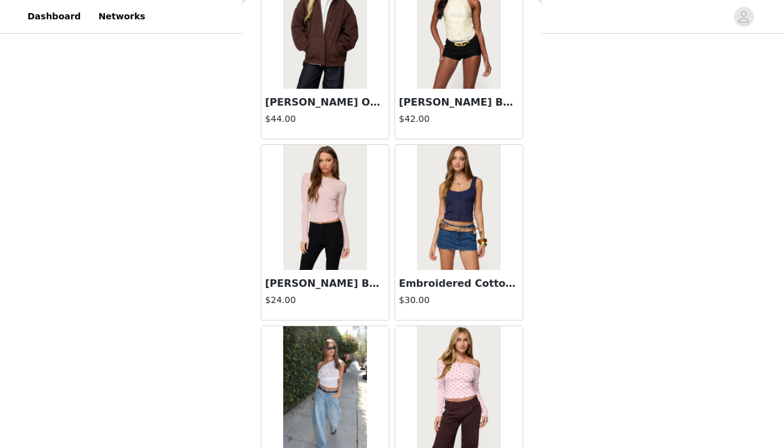
scroll to position [35908, 0]
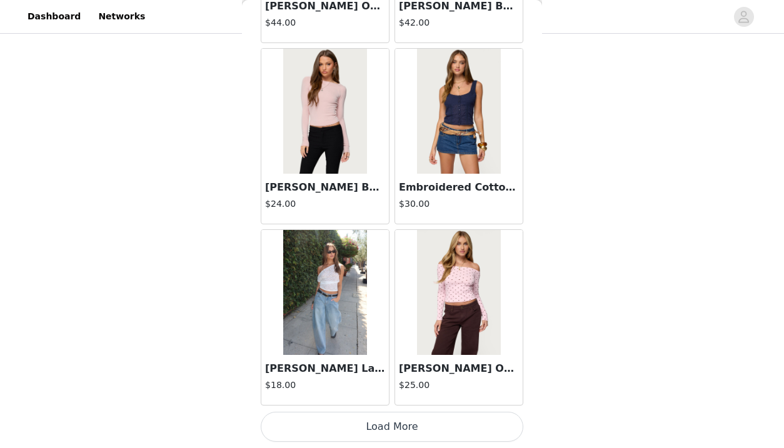
click at [454, 423] on button "Load More" at bounding box center [392, 427] width 263 height 30
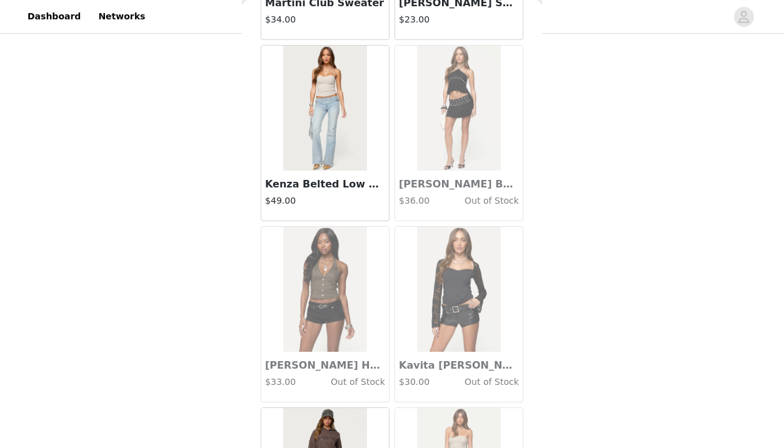
scroll to position [37721, 0]
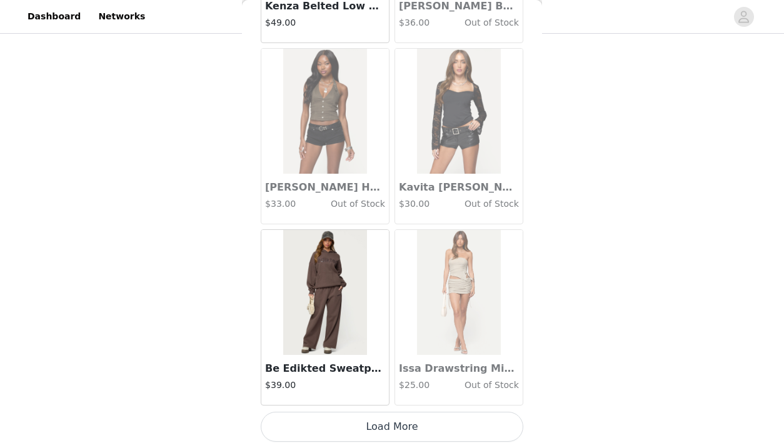
click at [455, 429] on button "Load More" at bounding box center [392, 427] width 263 height 30
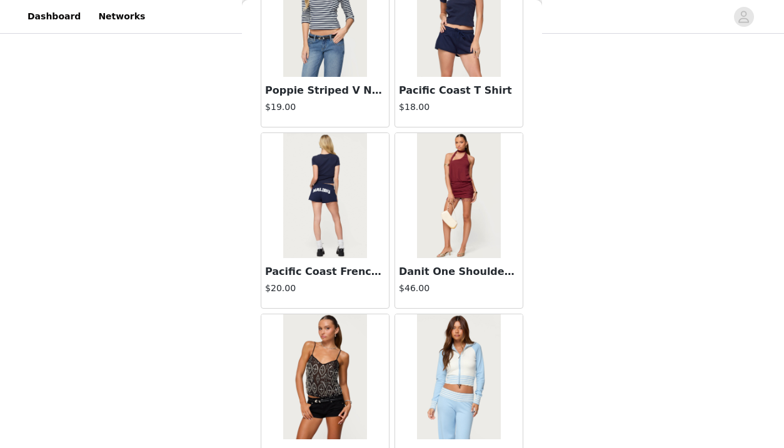
scroll to position [39534, 0]
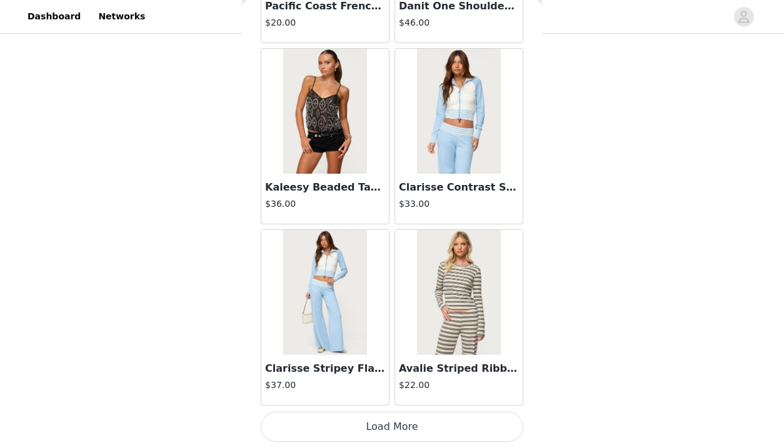
click at [489, 422] on button "Load More" at bounding box center [392, 427] width 263 height 30
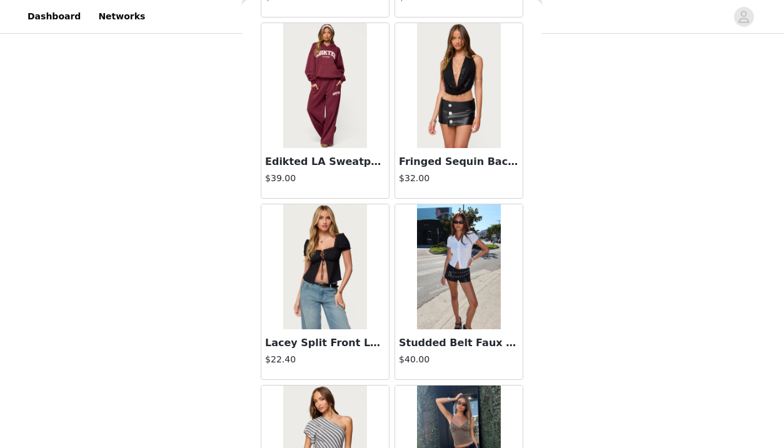
scroll to position [0, 0]
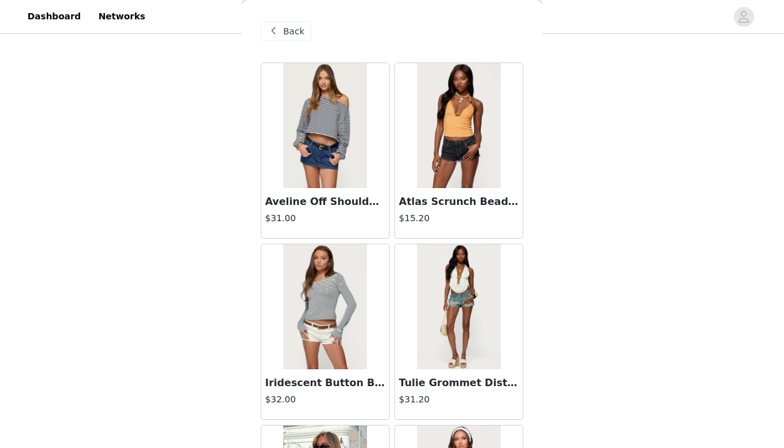
click at [303, 28] on span "Back" at bounding box center [293, 31] width 21 height 13
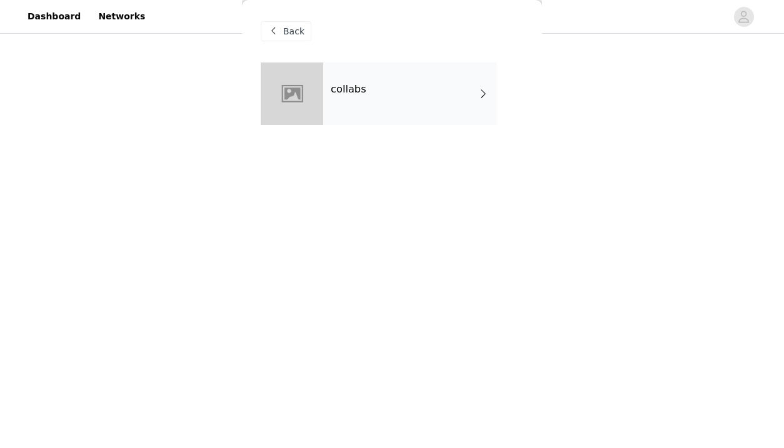
click at [303, 28] on span "Back" at bounding box center [293, 31] width 21 height 13
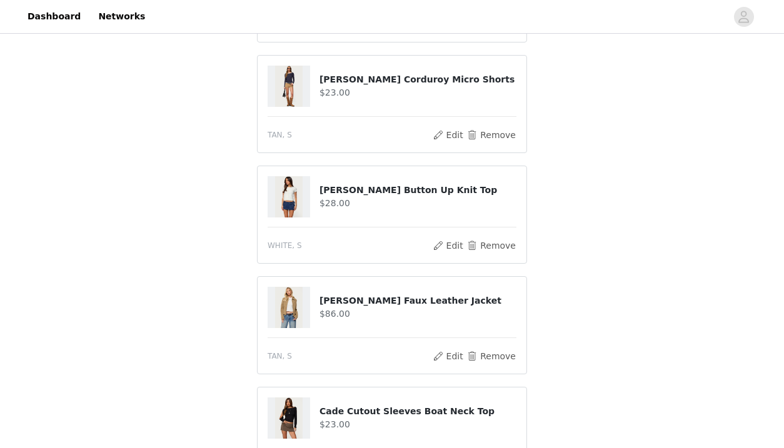
scroll to position [209, 0]
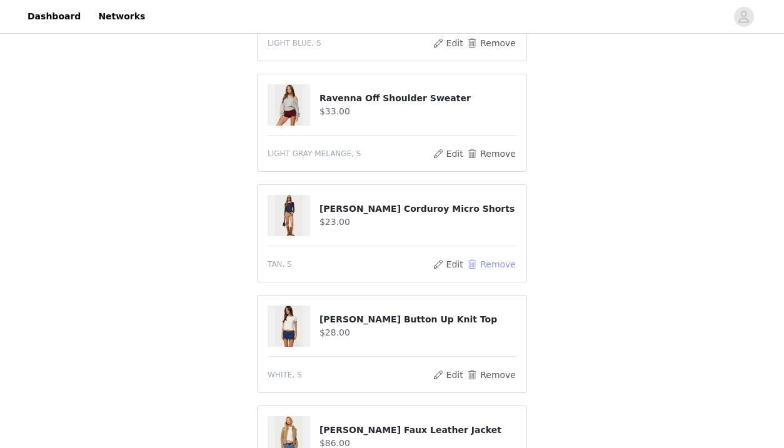
click at [495, 264] on button "Remove" at bounding box center [491, 264] width 50 height 15
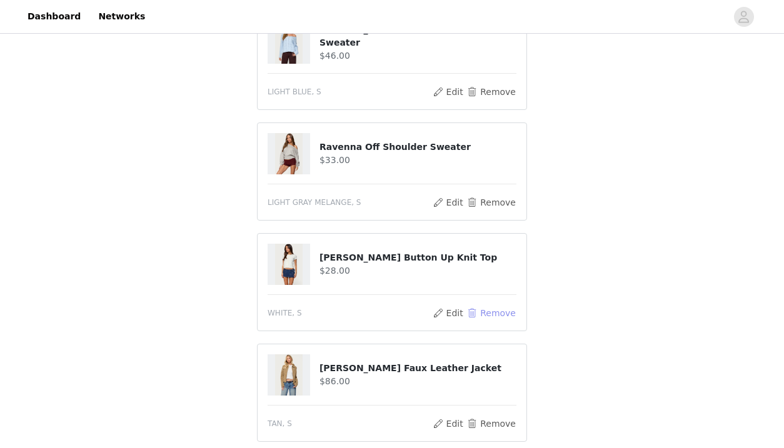
scroll to position [563, 0]
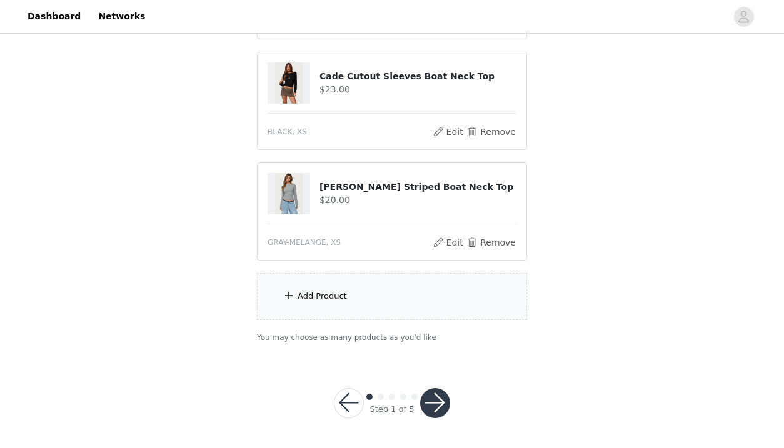
click at [432, 408] on button "button" at bounding box center [435, 403] width 30 height 30
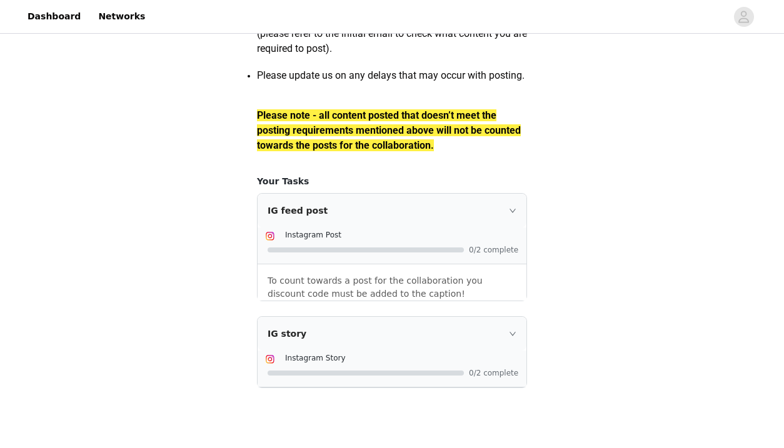
scroll to position [1863, 0]
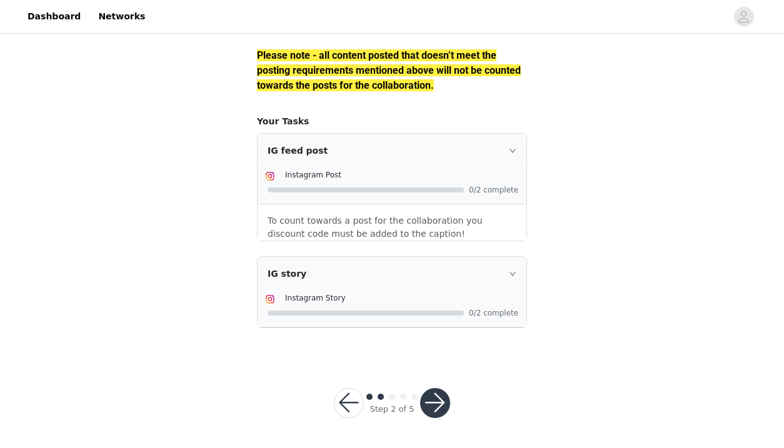
click at [434, 400] on button "button" at bounding box center [435, 403] width 30 height 30
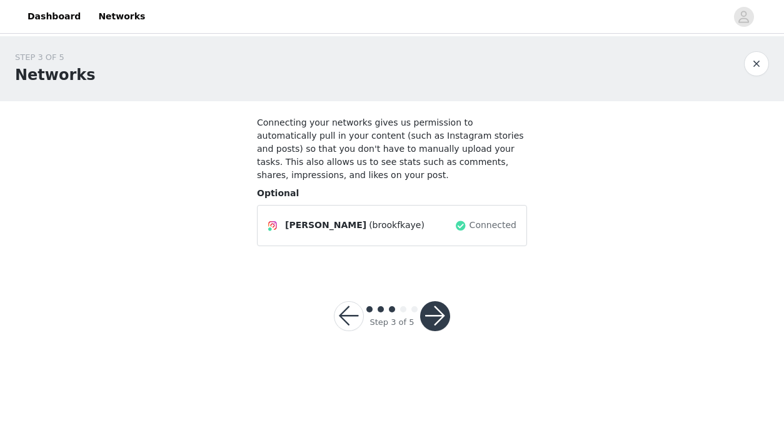
click at [437, 324] on button "button" at bounding box center [435, 316] width 30 height 30
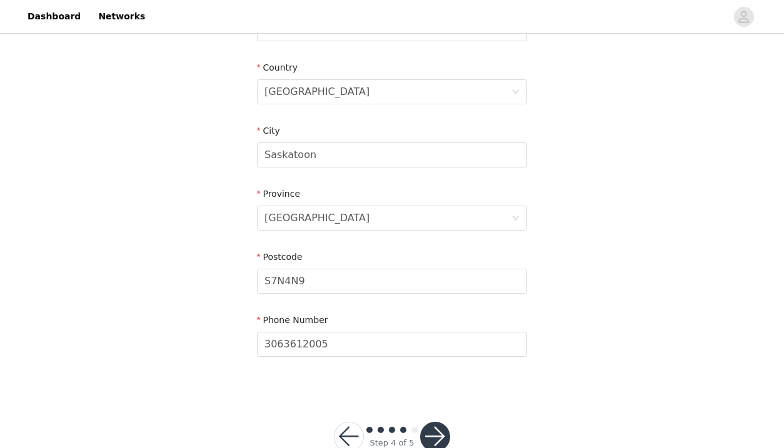
scroll to position [404, 0]
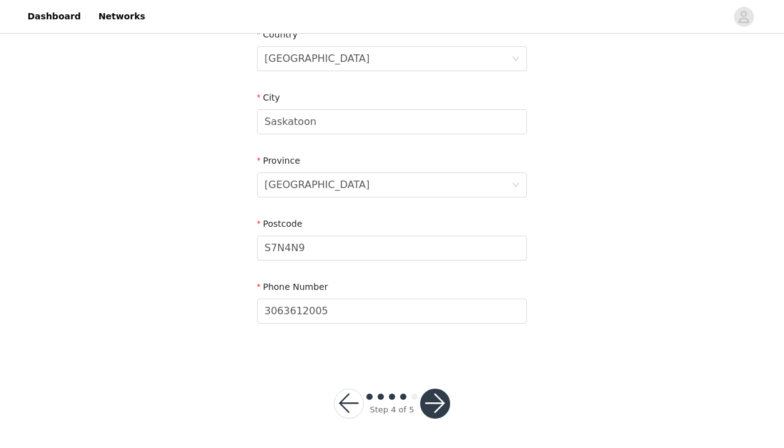
click at [438, 394] on button "button" at bounding box center [435, 404] width 30 height 30
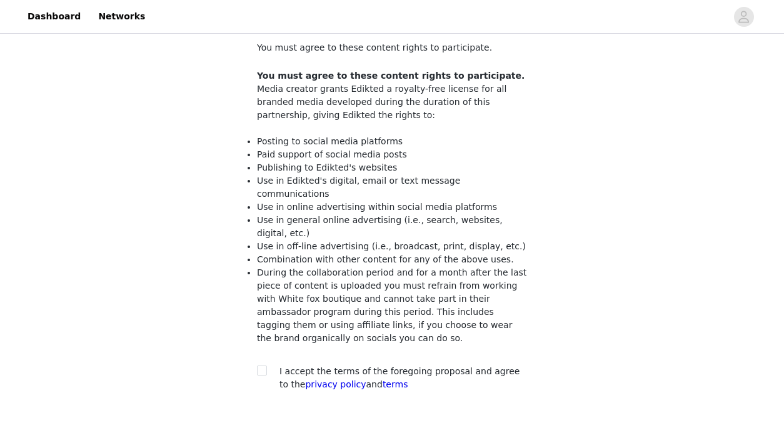
scroll to position [80, 0]
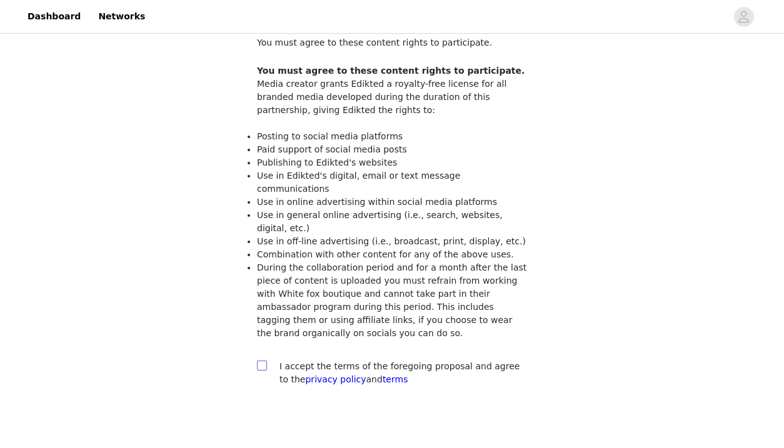
click at [262, 361] on input "checkbox" at bounding box center [261, 365] width 9 height 9
checkbox input "true"
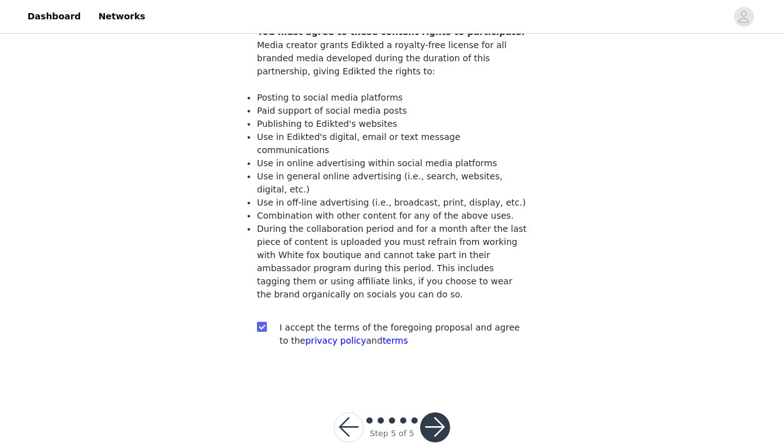
scroll to position [129, 0]
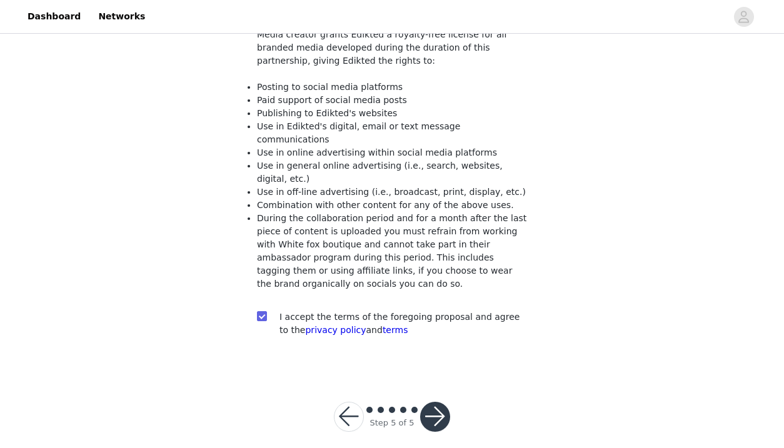
click at [434, 402] on button "button" at bounding box center [435, 417] width 30 height 30
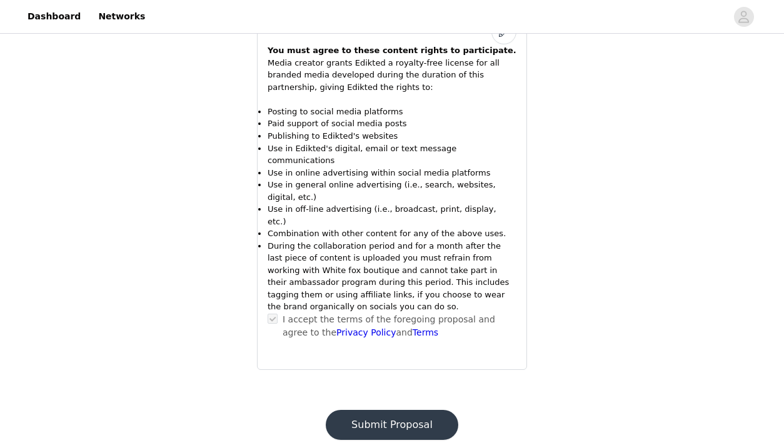
scroll to position [1205, 0]
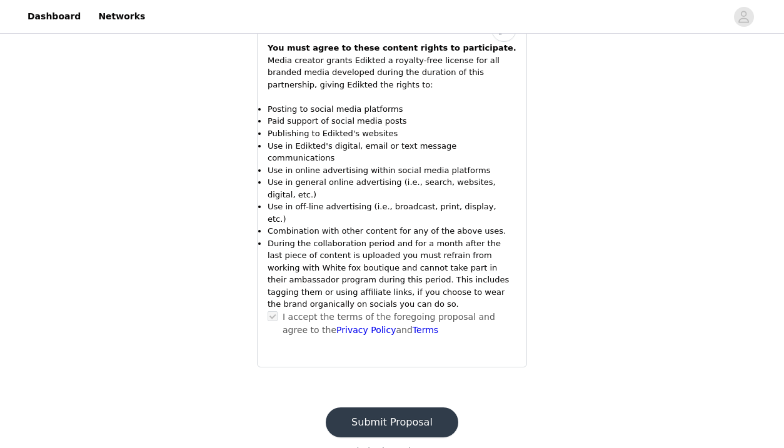
click at [396, 408] on button "Submit Proposal" at bounding box center [392, 423] width 133 height 30
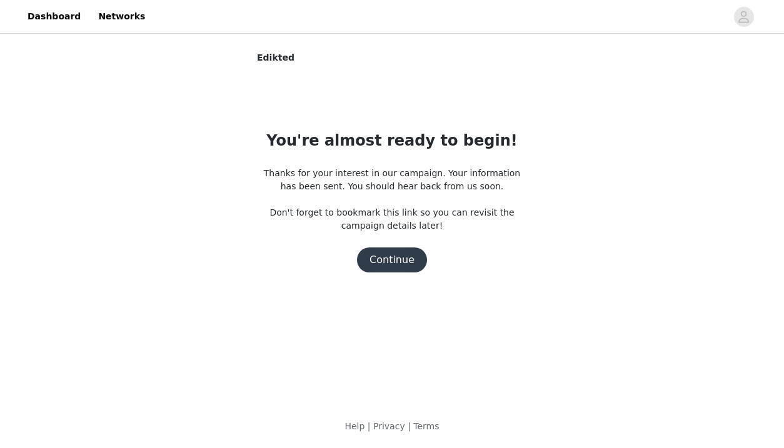
click at [398, 263] on button "Continue" at bounding box center [392, 260] width 70 height 25
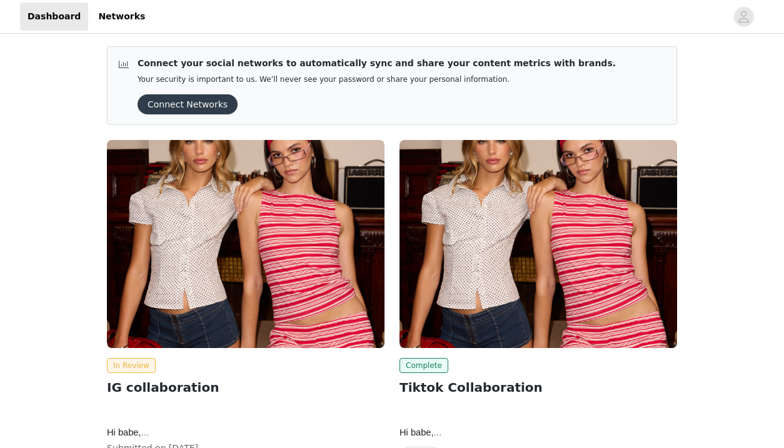
drag, startPoint x: 0, startPoint y: 0, endPoint x: 193, endPoint y: 353, distance: 401.7
click at [279, 320] on div "In Review IG collaboration Hi babe, We are so happy to move forward with a coll…" at bounding box center [391, 315] width 585 height 365
